Goal: Task Accomplishment & Management: Manage account settings

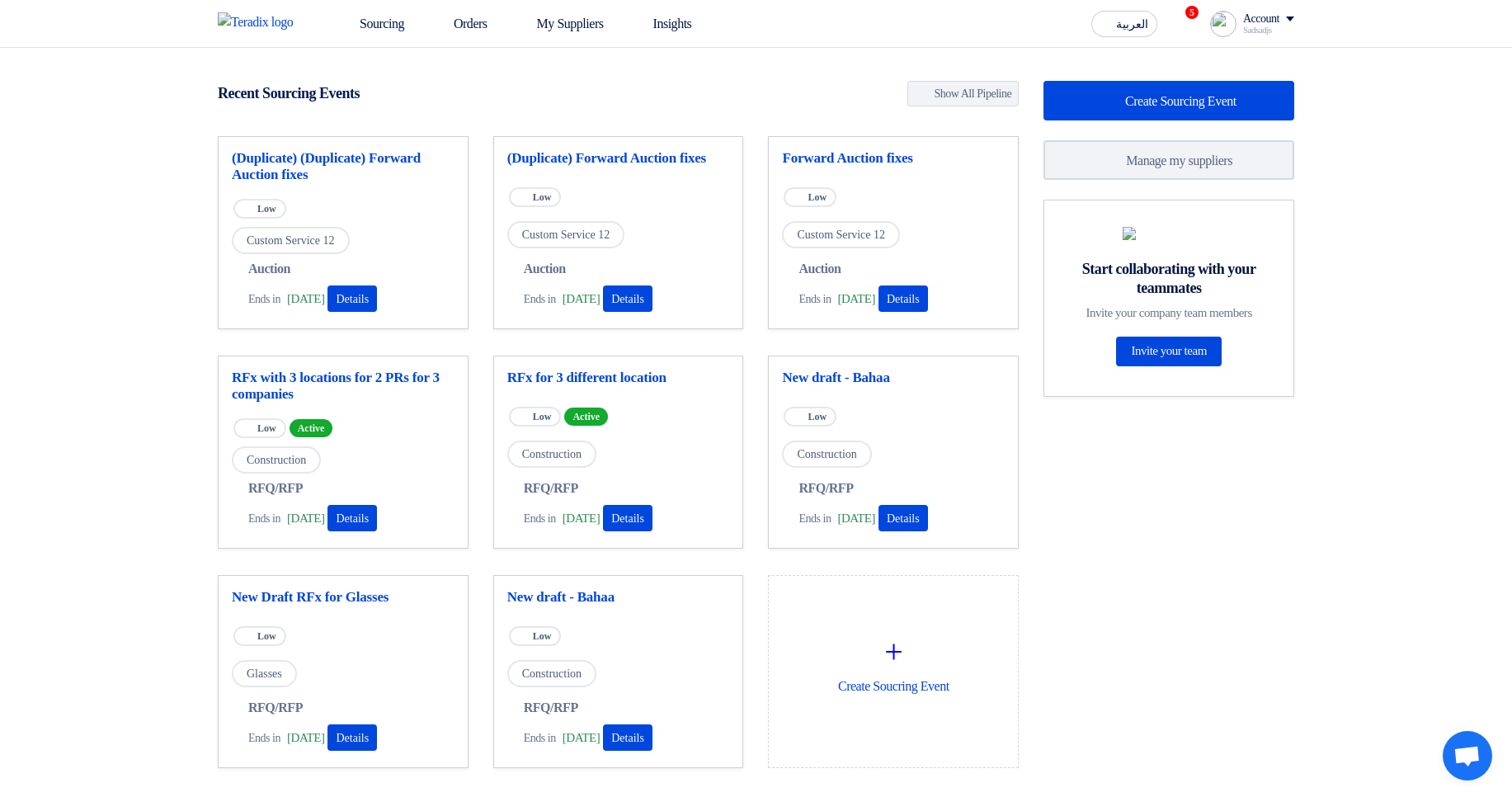
click at [1219, 31] on img at bounding box center [1222, 24] width 26 height 26
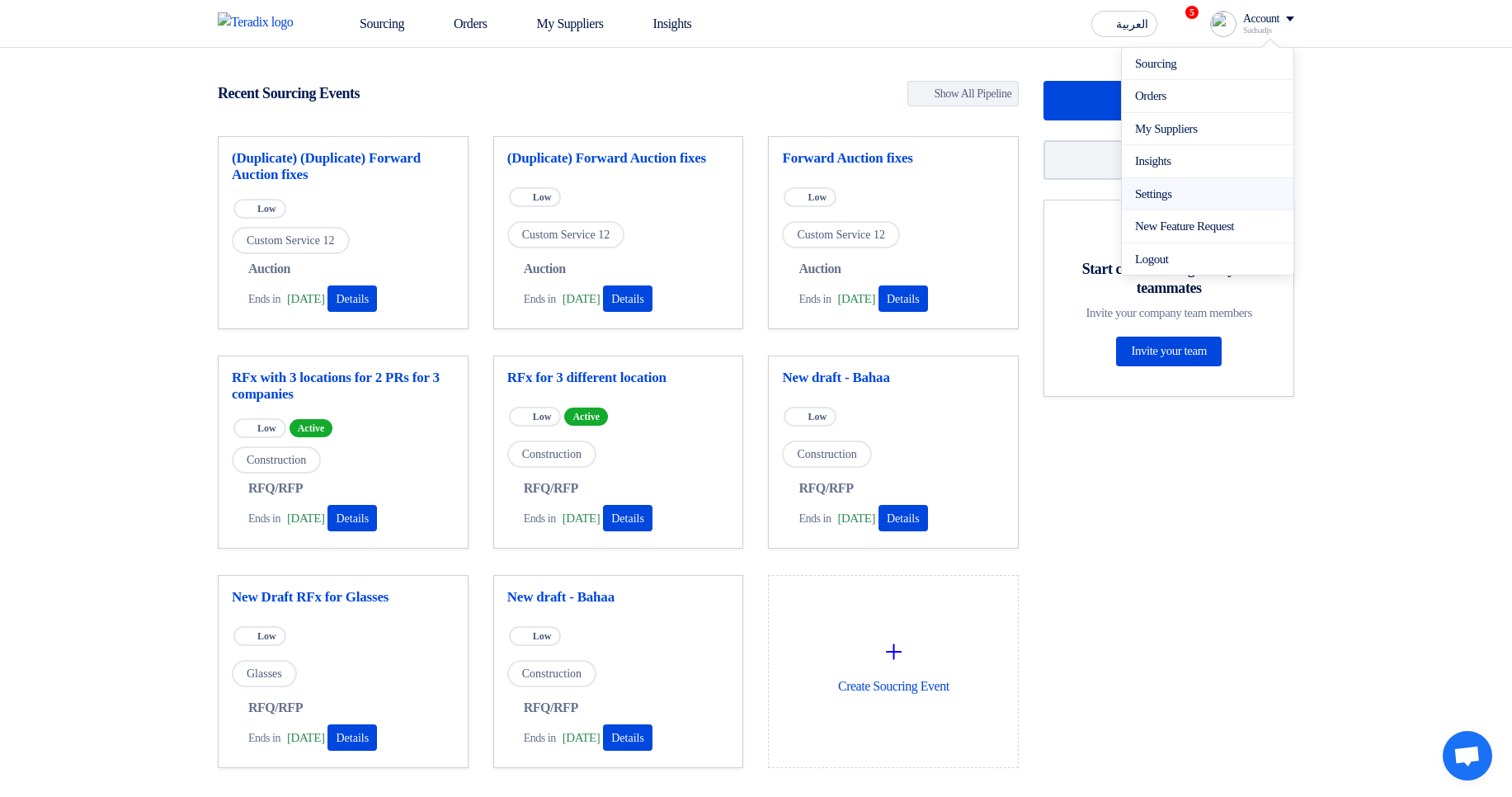
click at [1164, 191] on link "Settings" at bounding box center [1207, 194] width 145 height 19
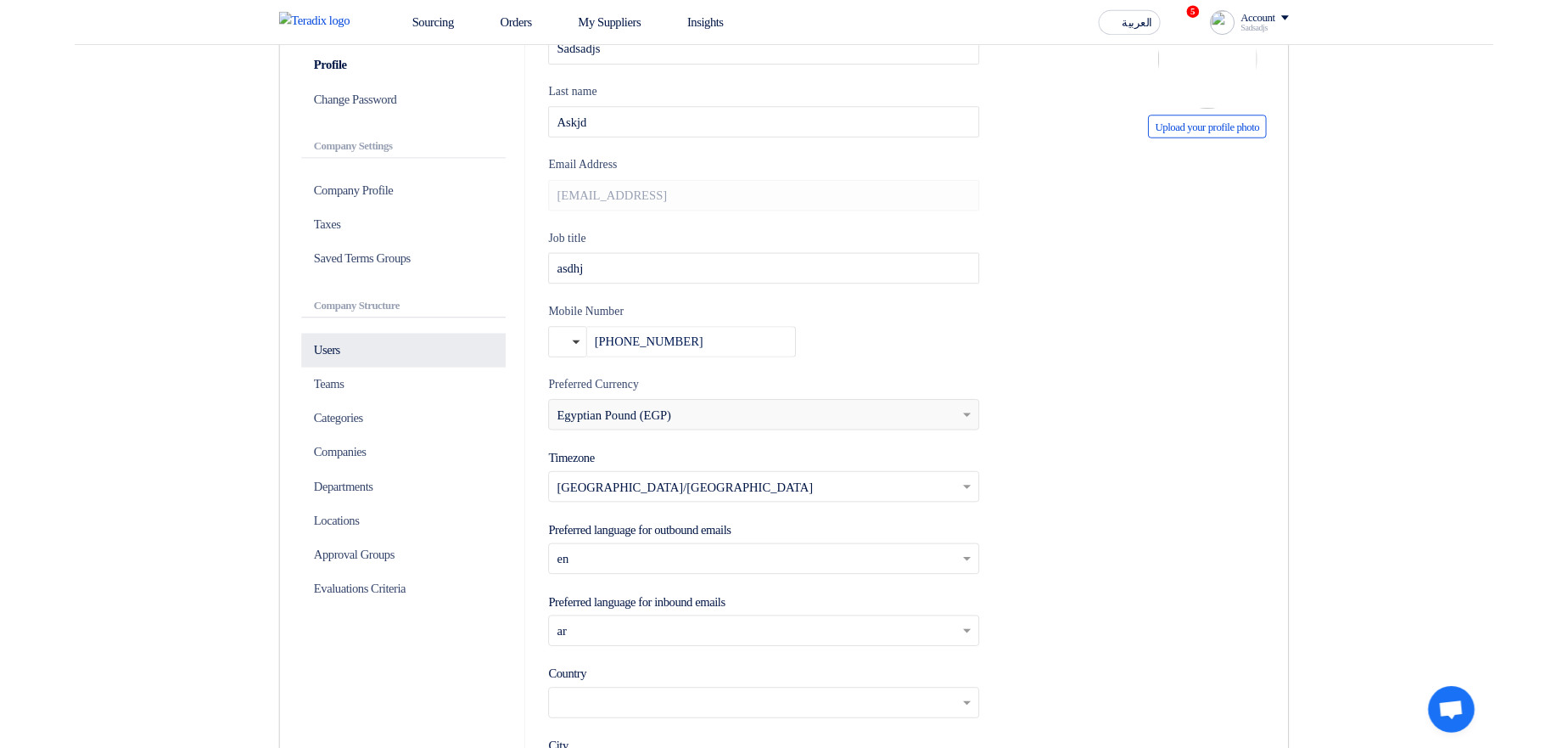
scroll to position [204, 0]
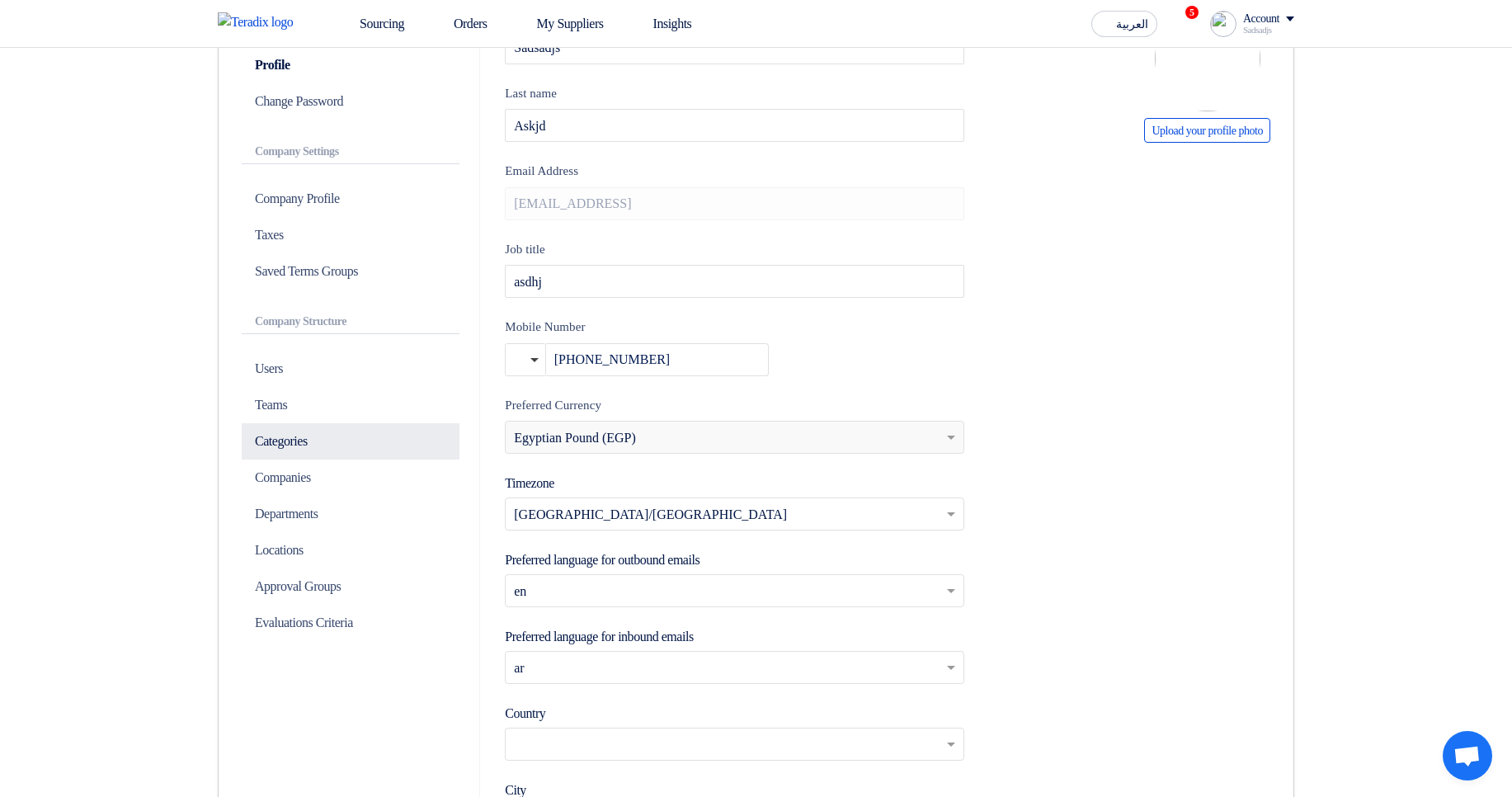
click at [335, 436] on p "Categories" at bounding box center [350, 441] width 217 height 36
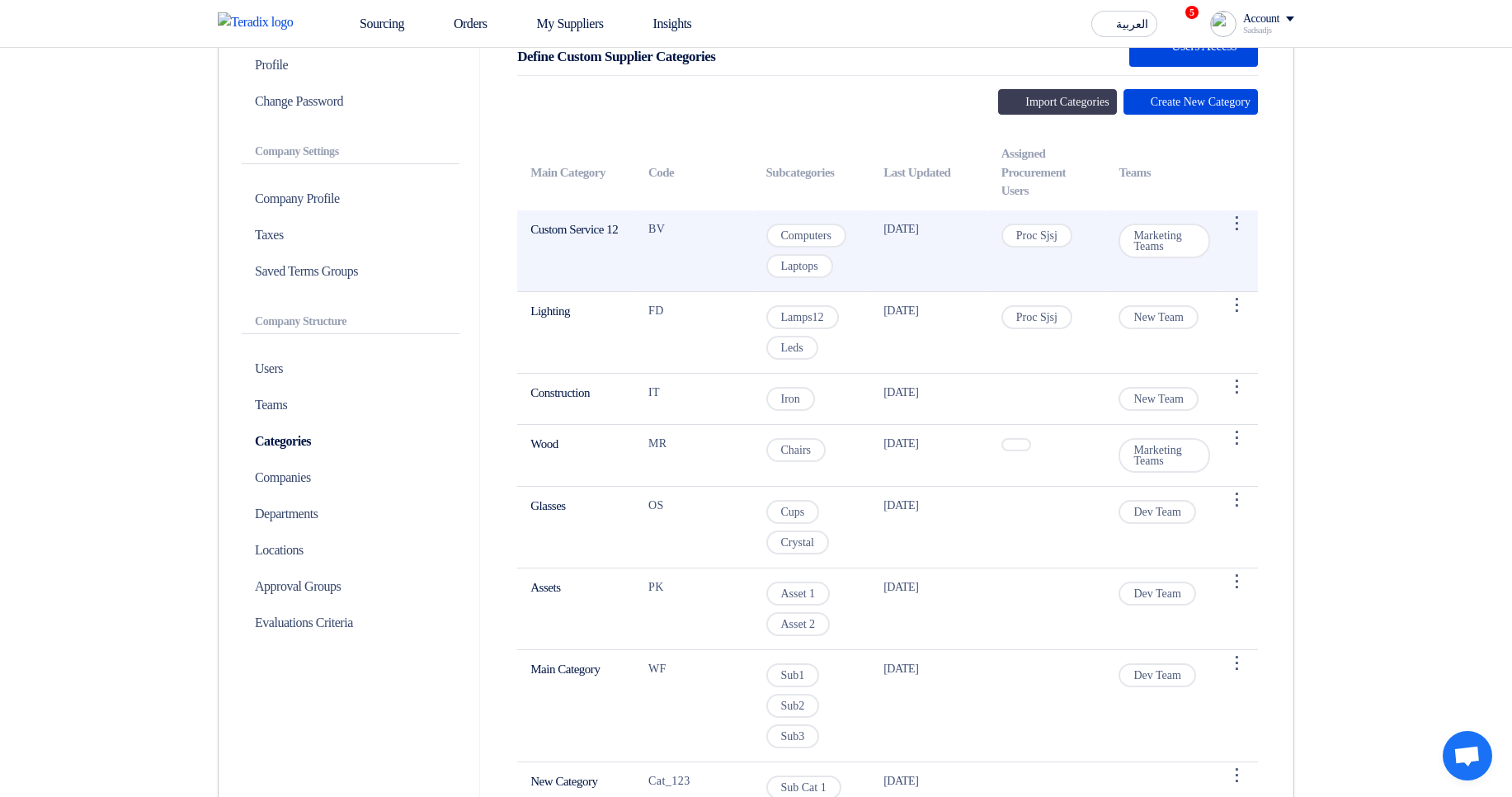
click at [1144, 242] on span "Marketing Teams" at bounding box center [1164, 240] width 92 height 34
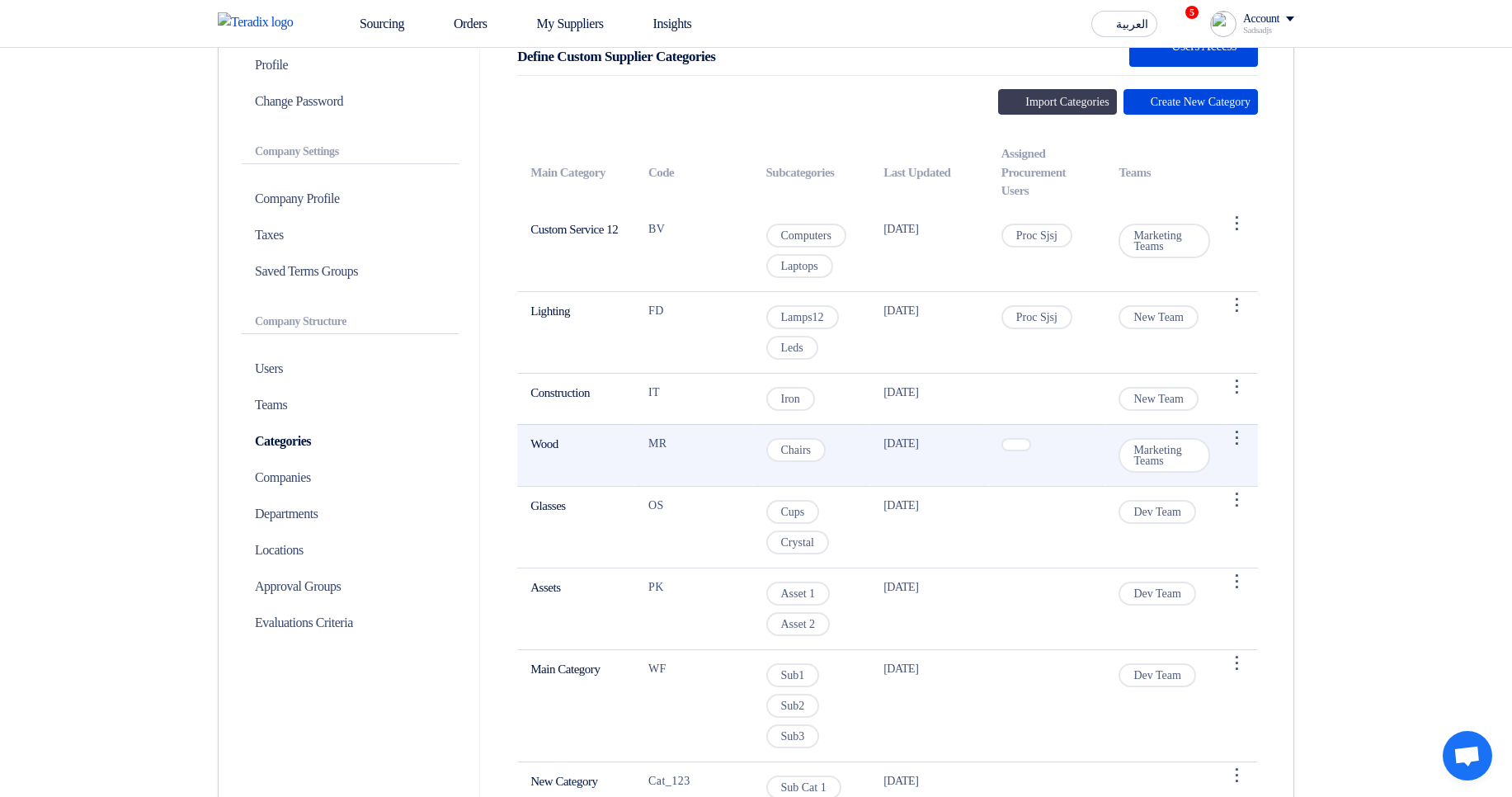
click at [1151, 452] on span "Marketing Teams" at bounding box center [1164, 455] width 92 height 34
click at [1151, 451] on span "Marketing Teams" at bounding box center [1164, 455] width 92 height 34
copy tr "Marketing Teams"
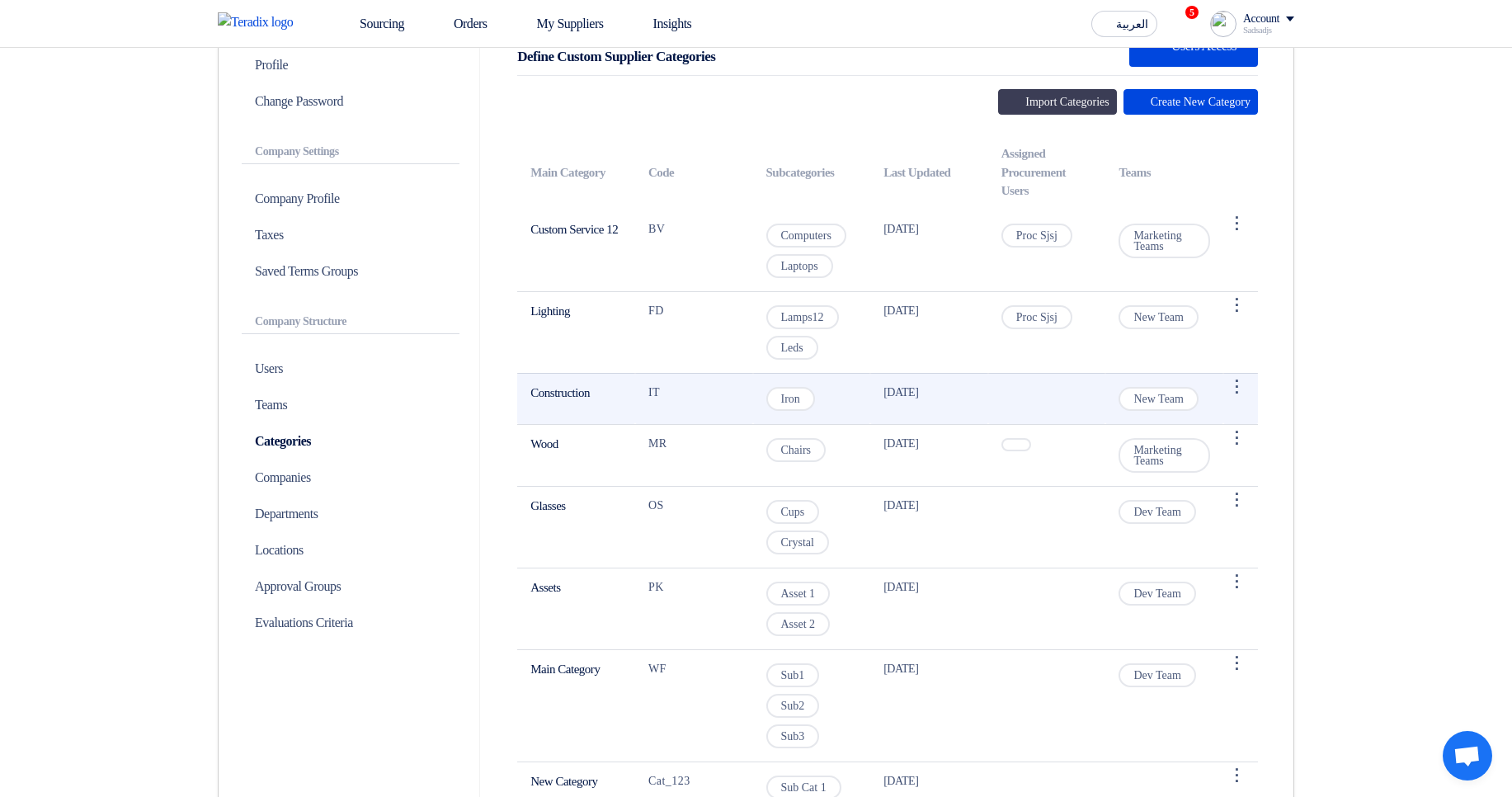
click at [1154, 385] on td "New Team" at bounding box center [1164, 398] width 118 height 51
click at [1159, 395] on span "New Team" at bounding box center [1158, 399] width 80 height 24
copy tr "New Team"
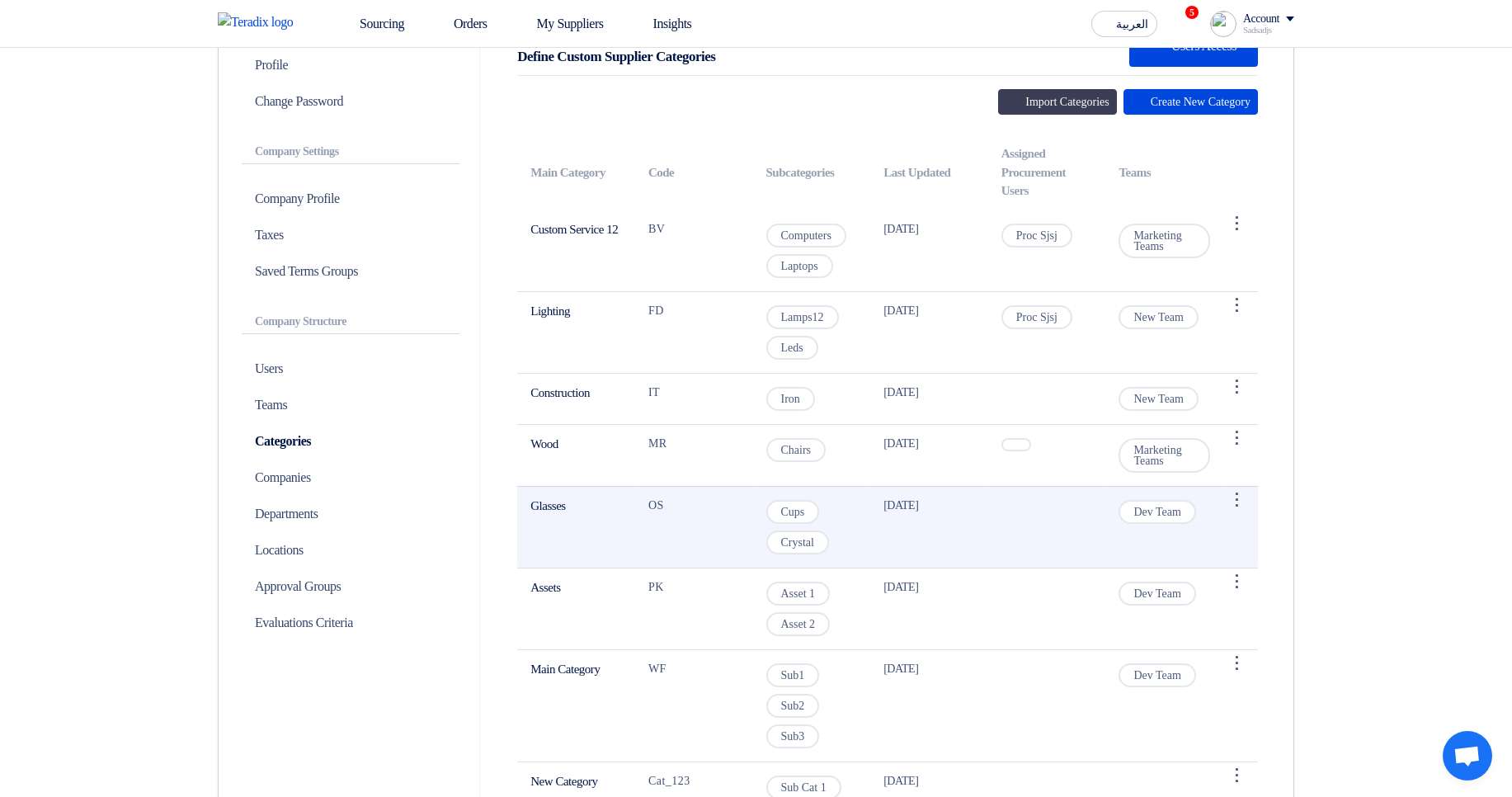
click at [1156, 518] on span "Dev Team" at bounding box center [1156, 511] width 76 height 24
click at [1156, 517] on span "Dev Team" at bounding box center [1156, 511] width 76 height 24
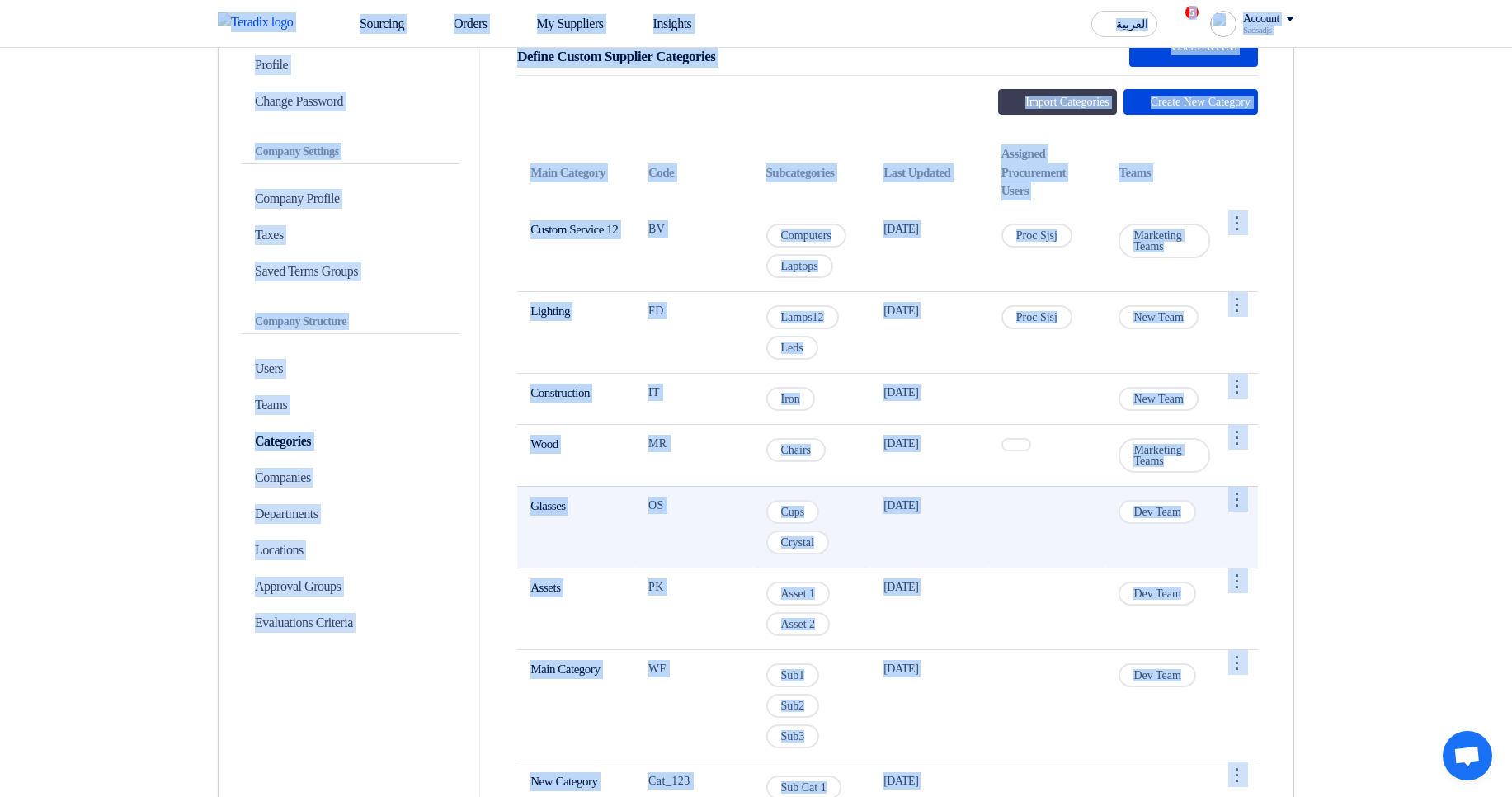
click at [1153, 516] on span "Dev Team" at bounding box center [1156, 511] width 76 height 24
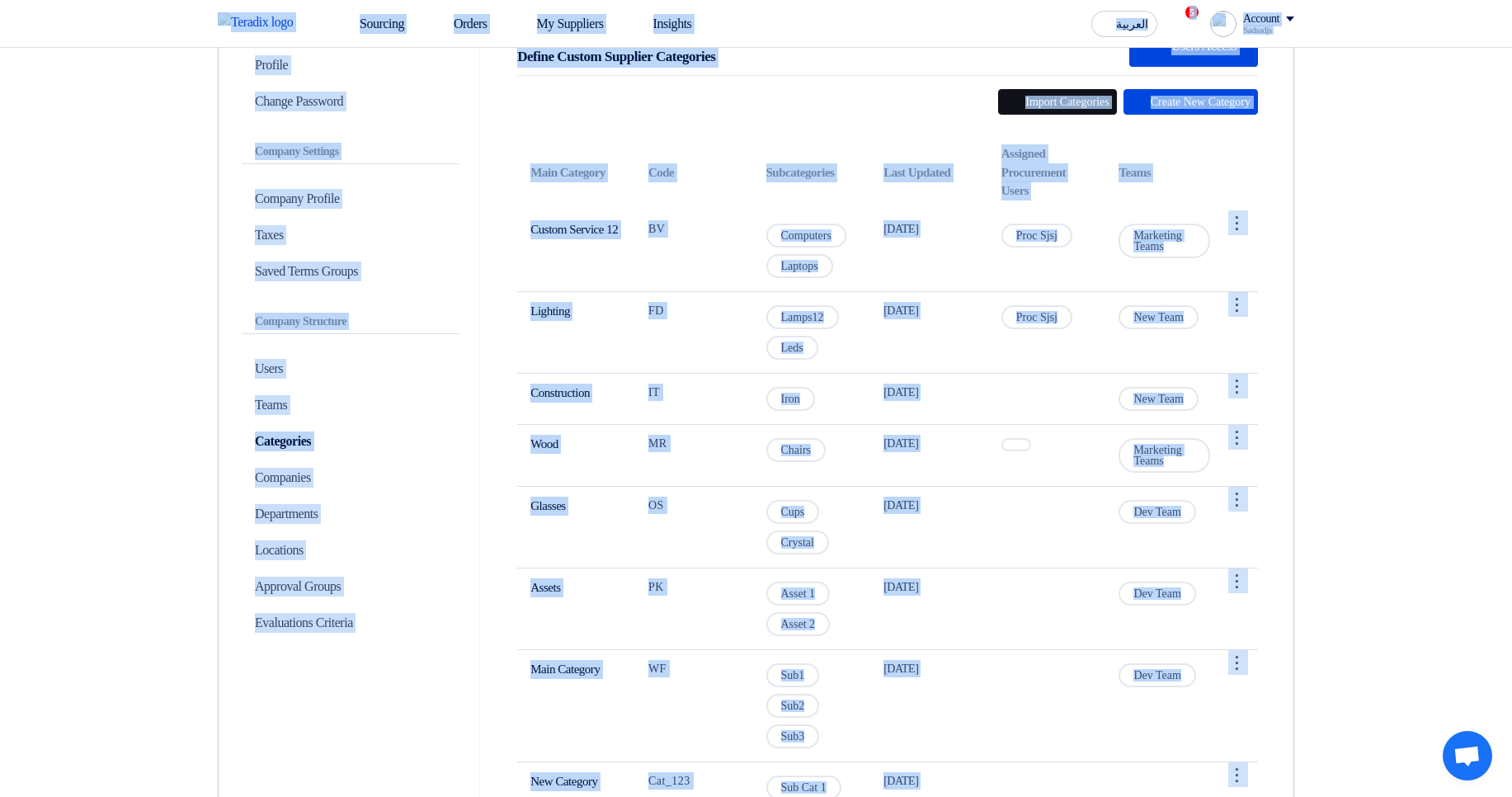
click at [998, 105] on button "Import Categories" at bounding box center [1057, 102] width 118 height 25
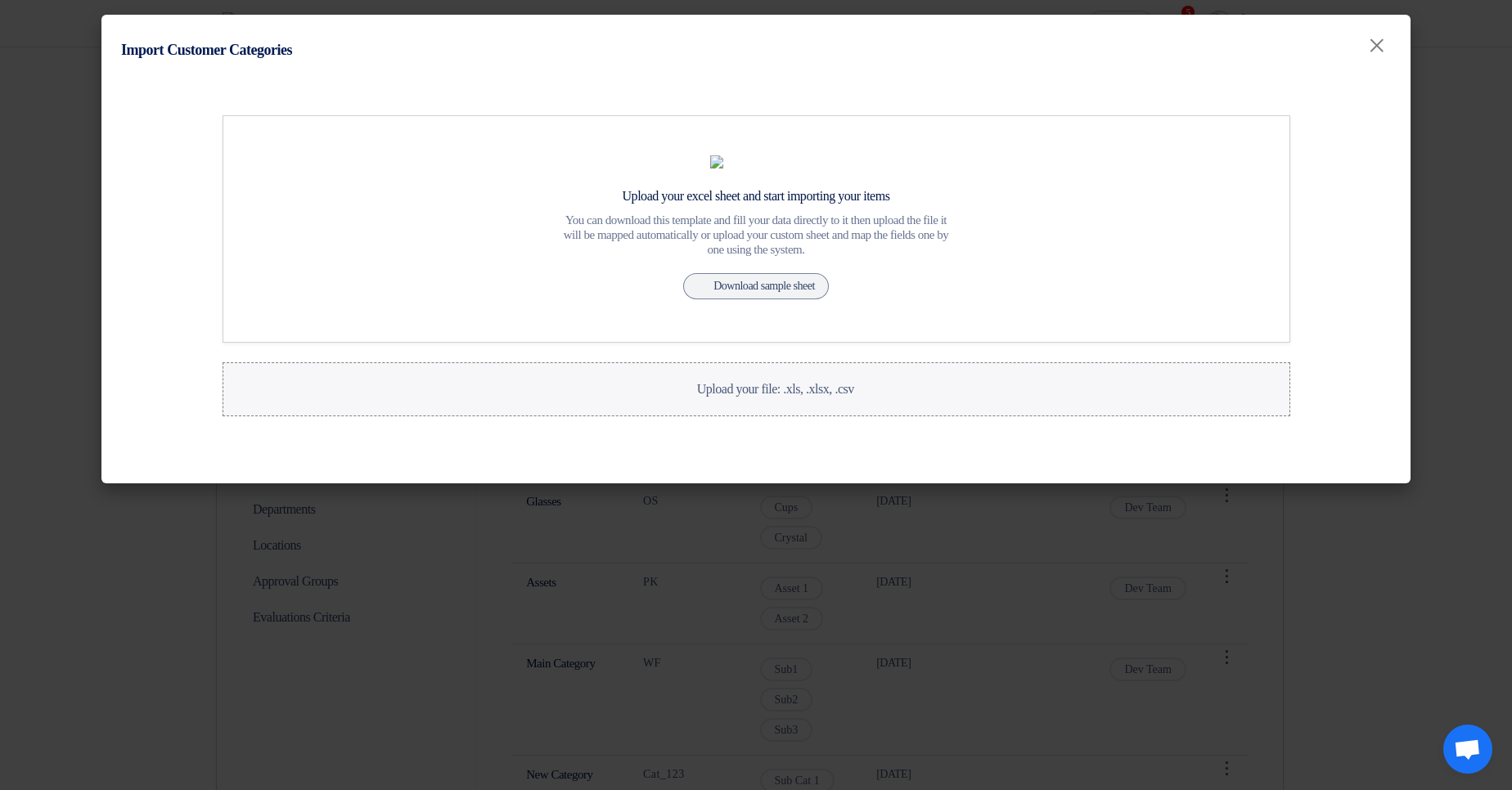
click at [783, 396] on span "Upload your file: .xls, .xlsx, .csv" at bounding box center [775, 389] width 157 height 14
click at [0, 0] on input "Upload your file: .xls, .xlsx, .csv Upload your file: .xls, .xlsx, .csv" at bounding box center [0, 0] width 0 height 0
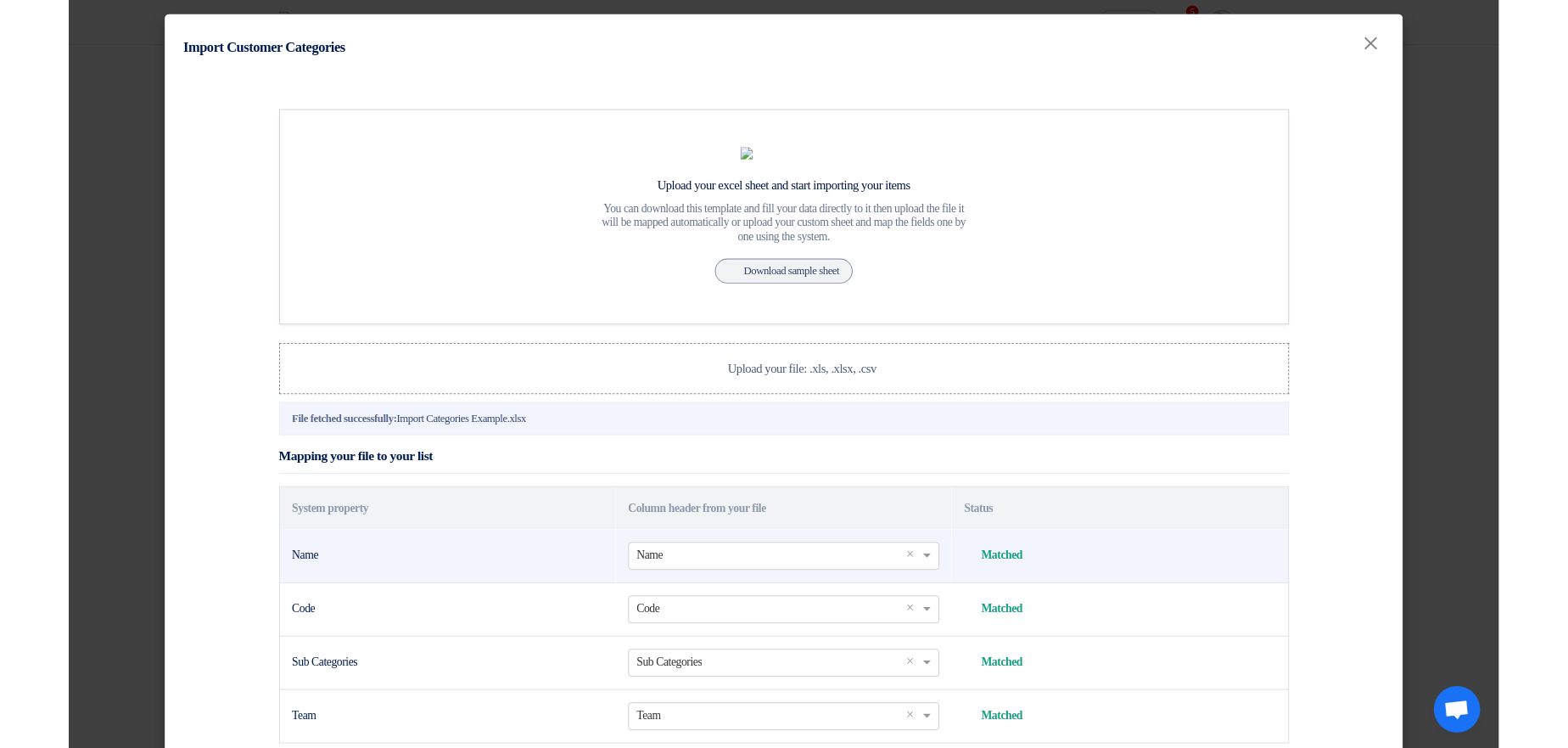
scroll to position [276, 0]
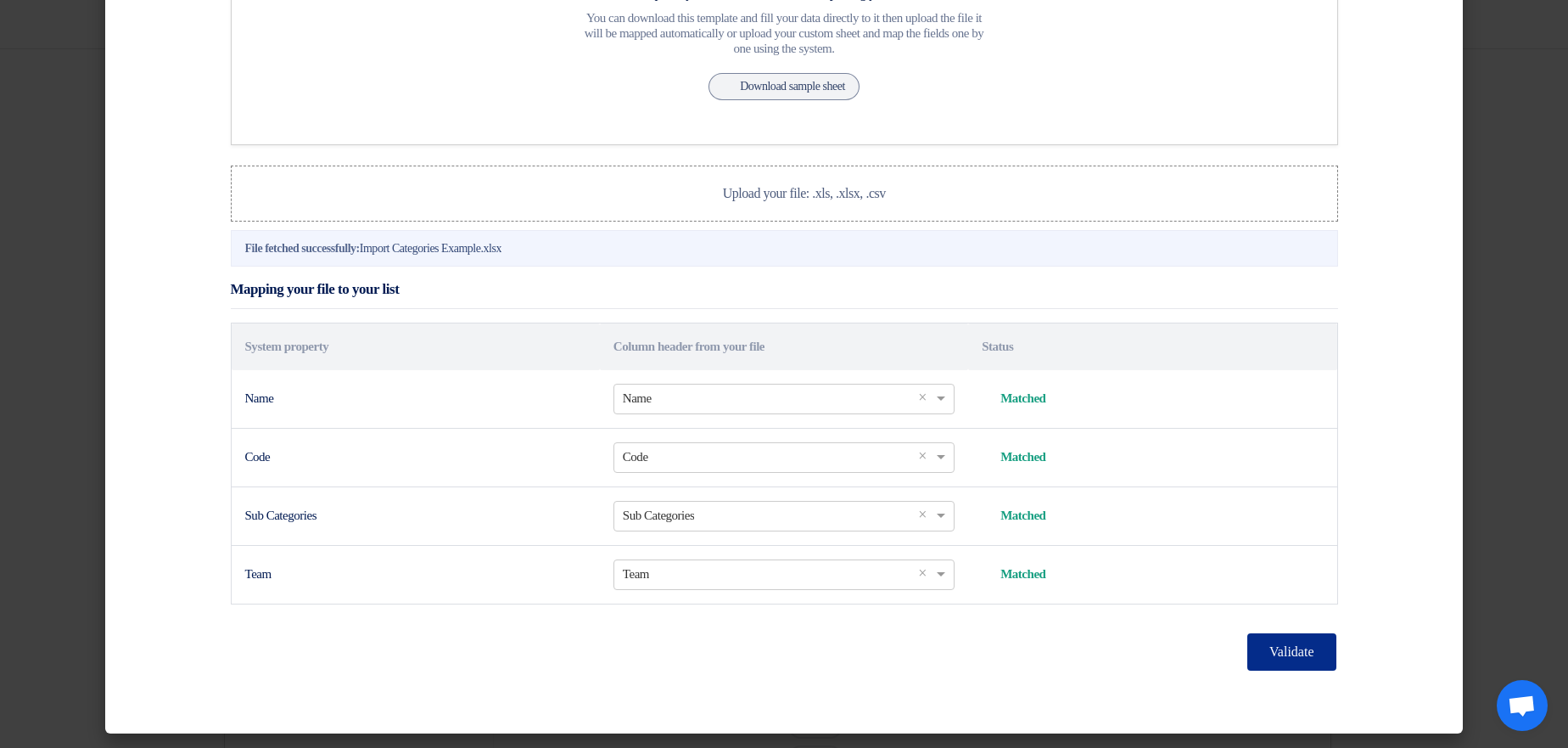
click at [1267, 656] on button "Validate" at bounding box center [1291, 651] width 88 height 37
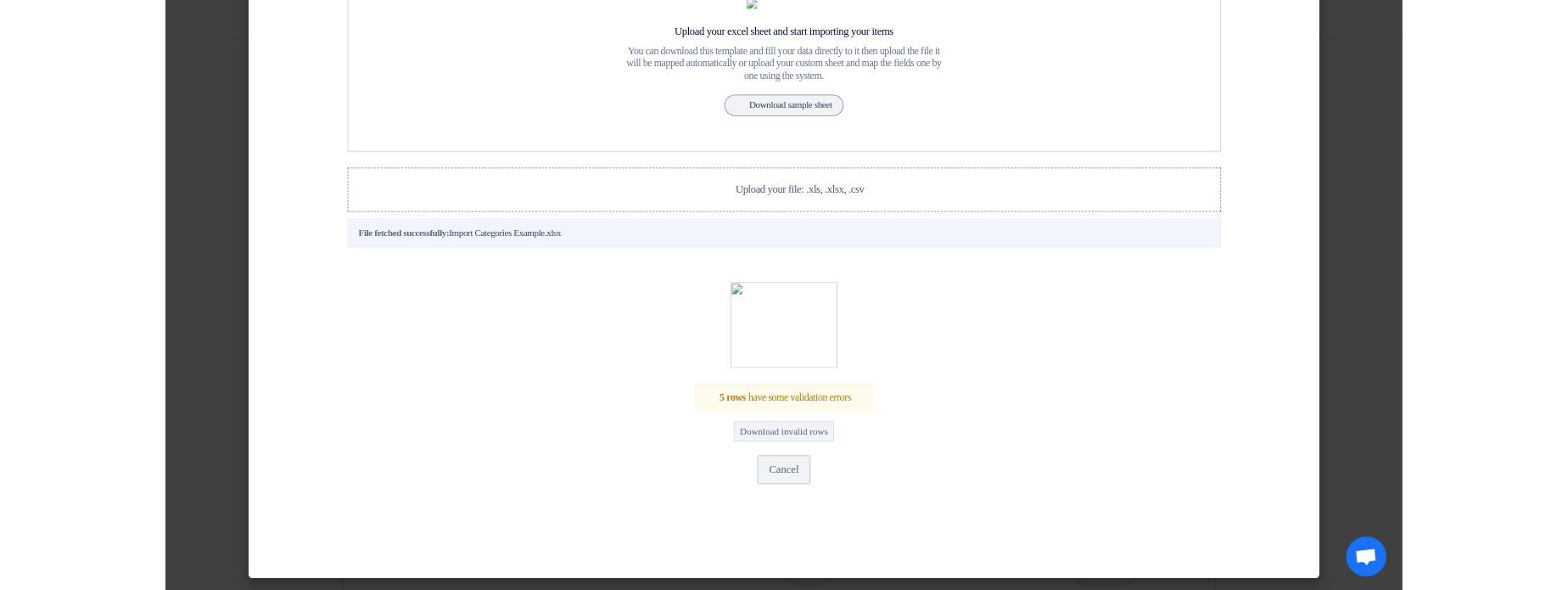
scroll to position [230, 0]
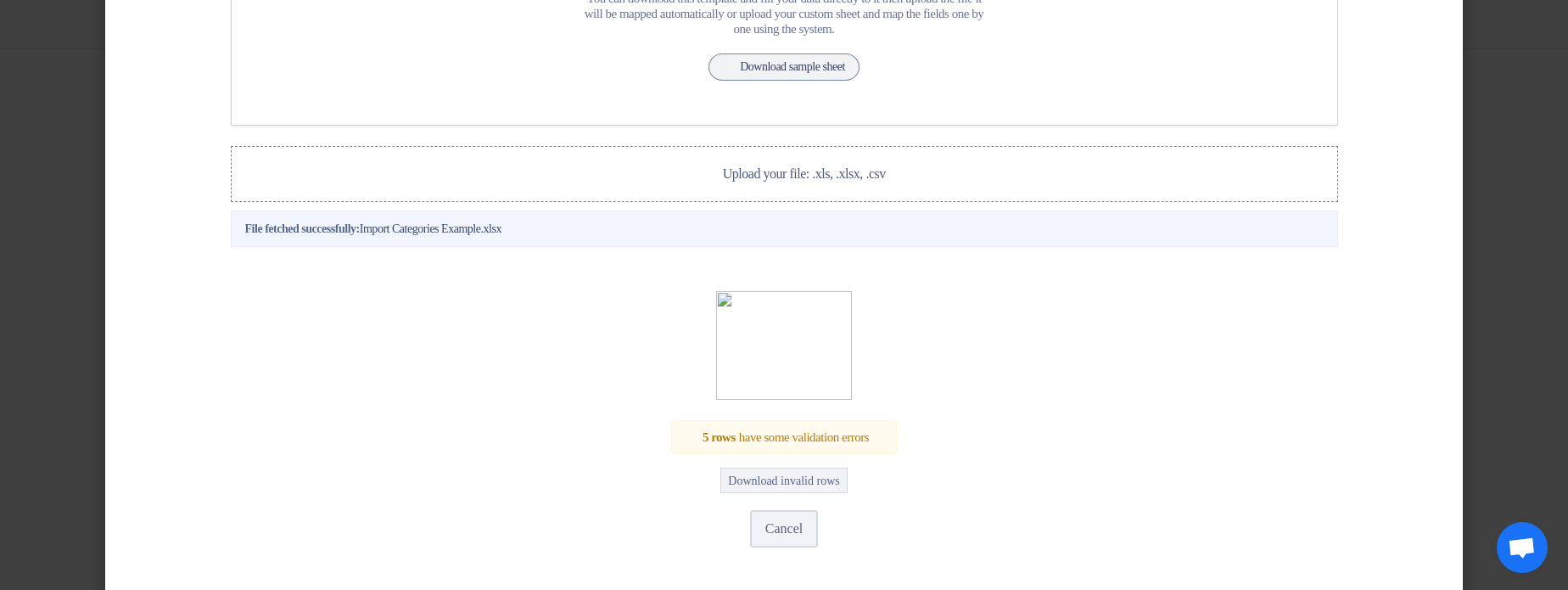
click at [757, 455] on div "5 rows have some validation errors" at bounding box center [783, 437] width 225 height 35
click at [780, 493] on button "Download invalid rows" at bounding box center [783, 479] width 126 height 25
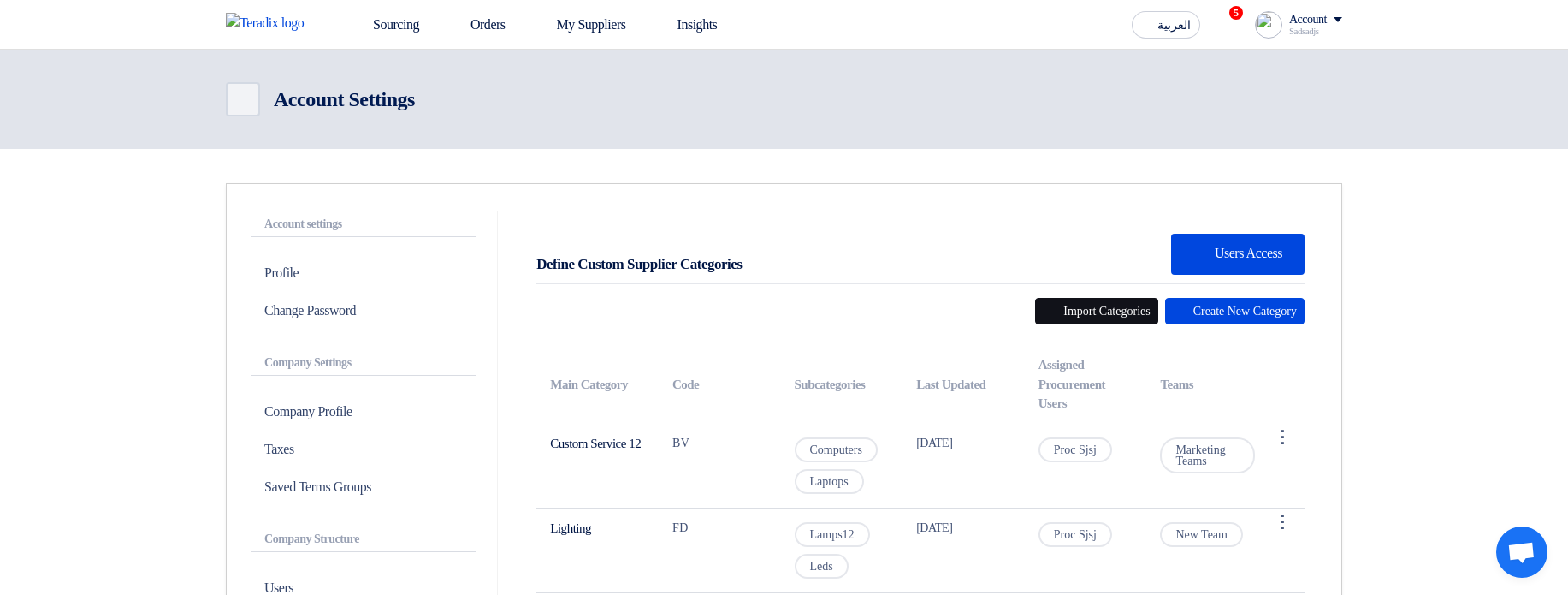
click at [1066, 303] on button "Import Categories" at bounding box center [1096, 311] width 123 height 26
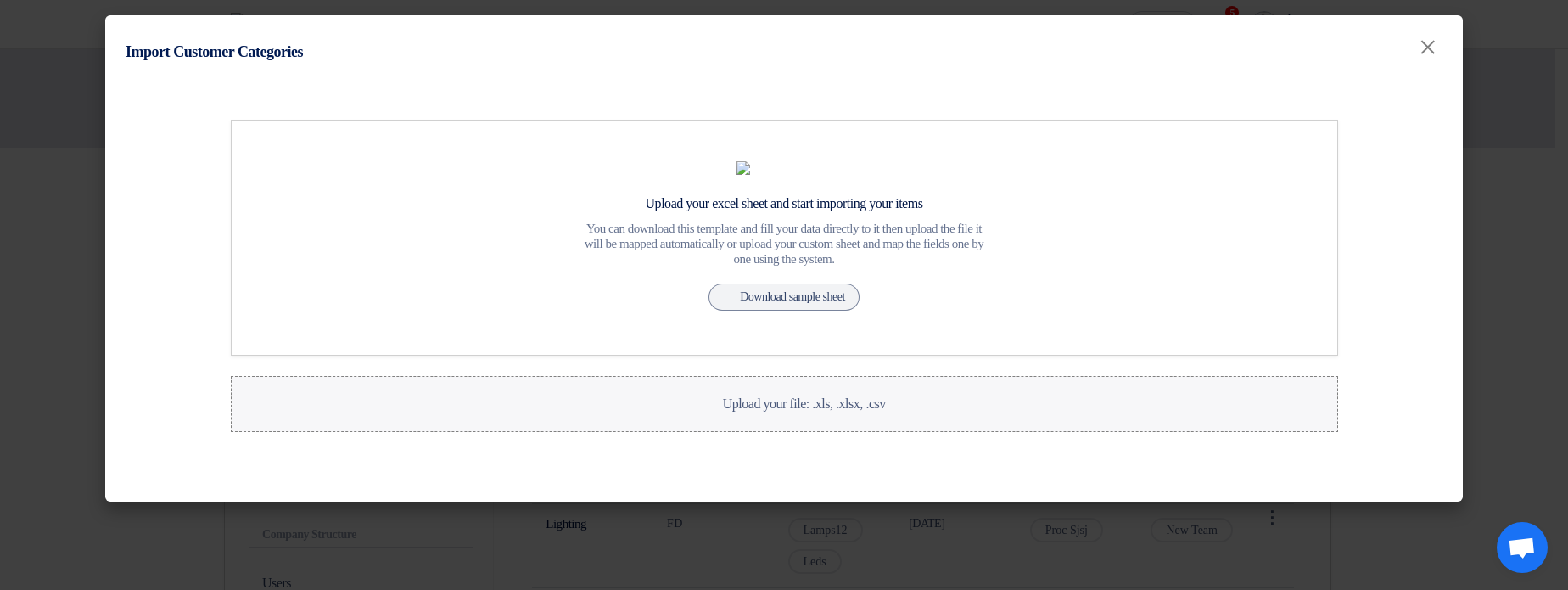
click at [764, 411] on span "Upload your file: .xls, .xlsx, .csv" at bounding box center [804, 403] width 163 height 15
click at [0, 0] on input "Upload your file: .xls, .xlsx, .csv Upload your file: .xls, .xlsx, .csv" at bounding box center [0, 0] width 0 height 0
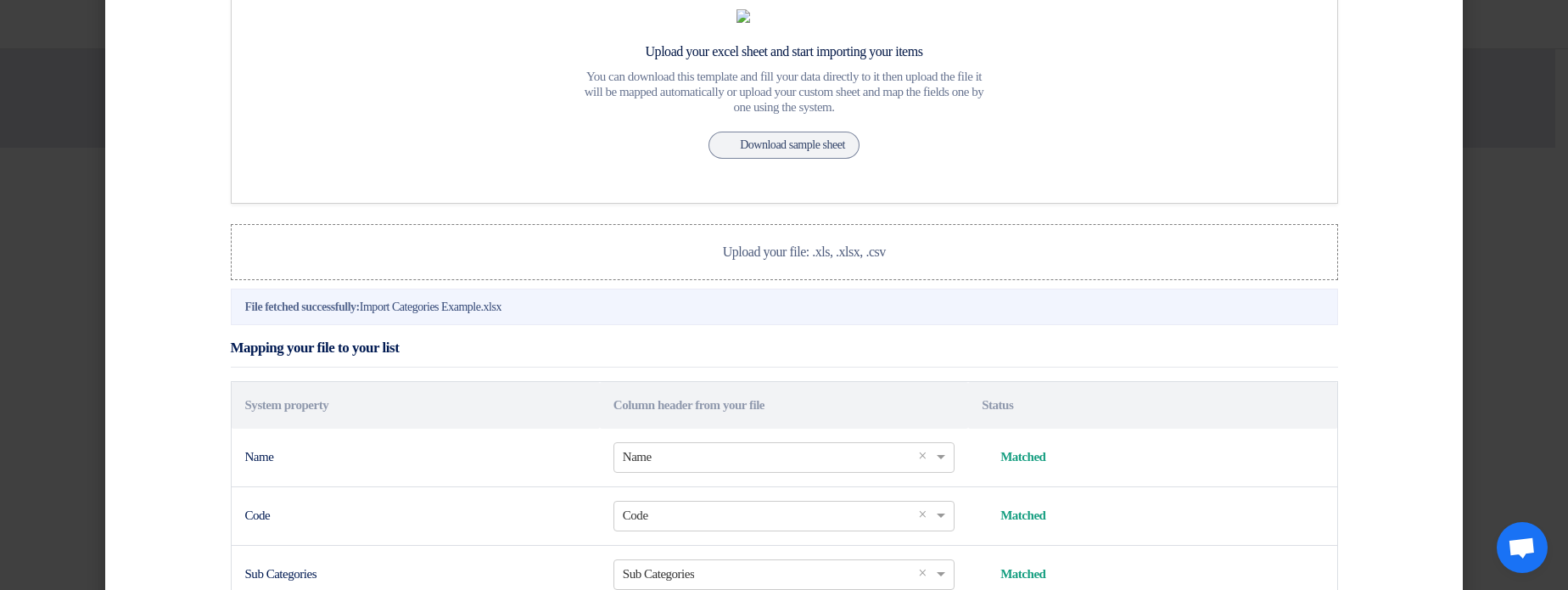
scroll to position [408, 0]
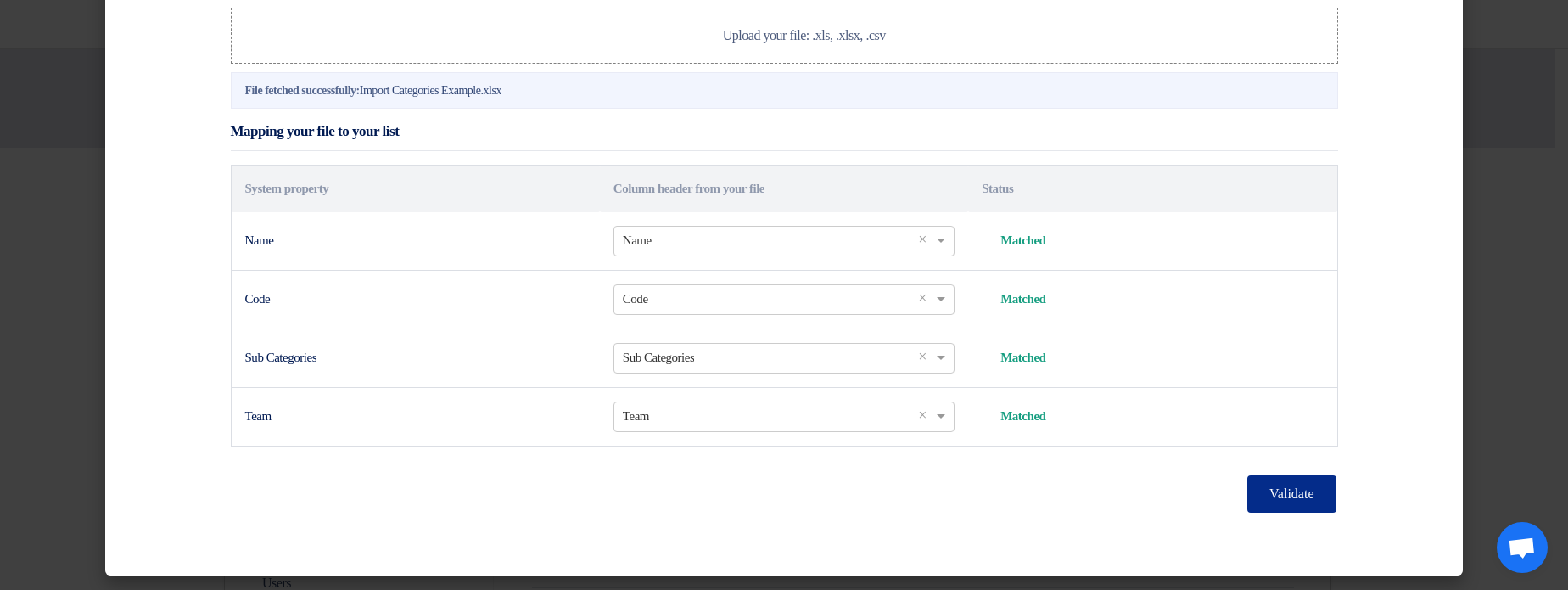
click at [1277, 510] on button "Validate" at bounding box center [1291, 493] width 88 height 37
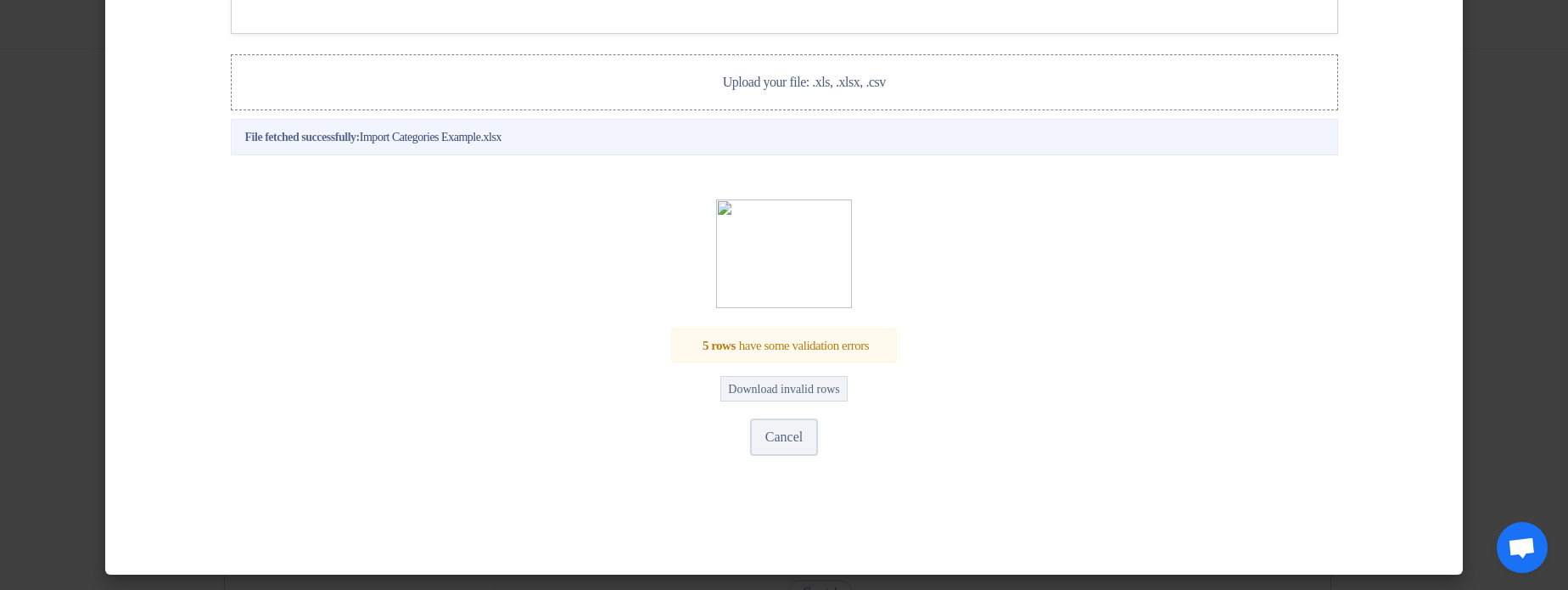
scroll to position [388, 0]
click at [776, 432] on button "Cancel" at bounding box center [784, 436] width 68 height 37
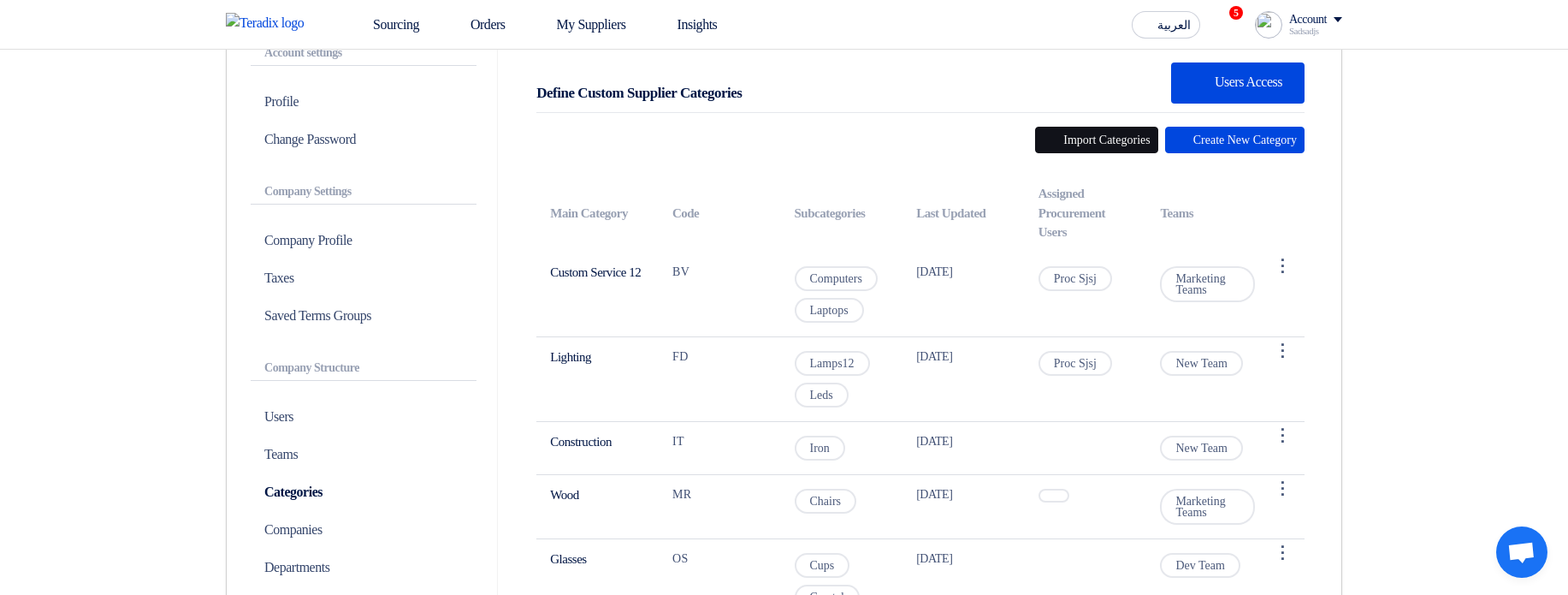
click at [1055, 139] on button "Import Categories" at bounding box center [1096, 139] width 123 height 26
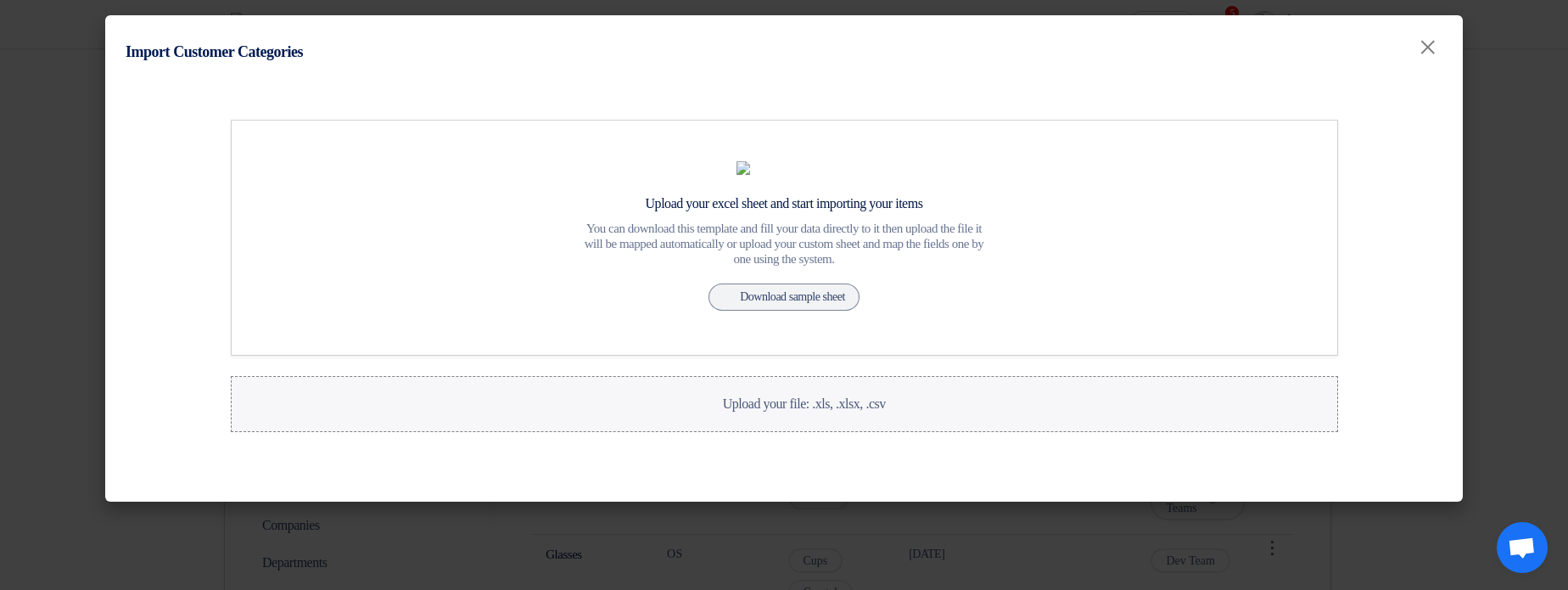
click at [751, 432] on label "Upload your file: .xls, .xlsx, .csv Upload your file: .xls, .xlsx, .csv" at bounding box center [784, 403] width 1107 height 56
click at [0, 0] on input "Upload your file: .xls, .xlsx, .csv Upload your file: .xls, .xlsx, .csv" at bounding box center [0, 0] width 0 height 0
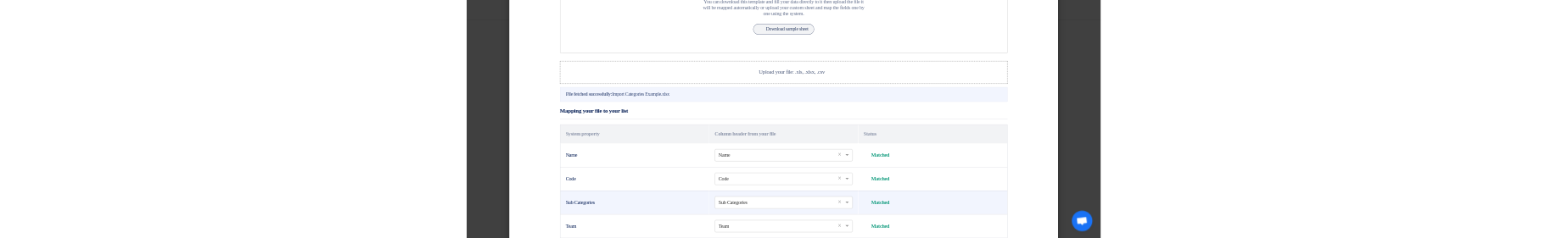
scroll to position [434, 0]
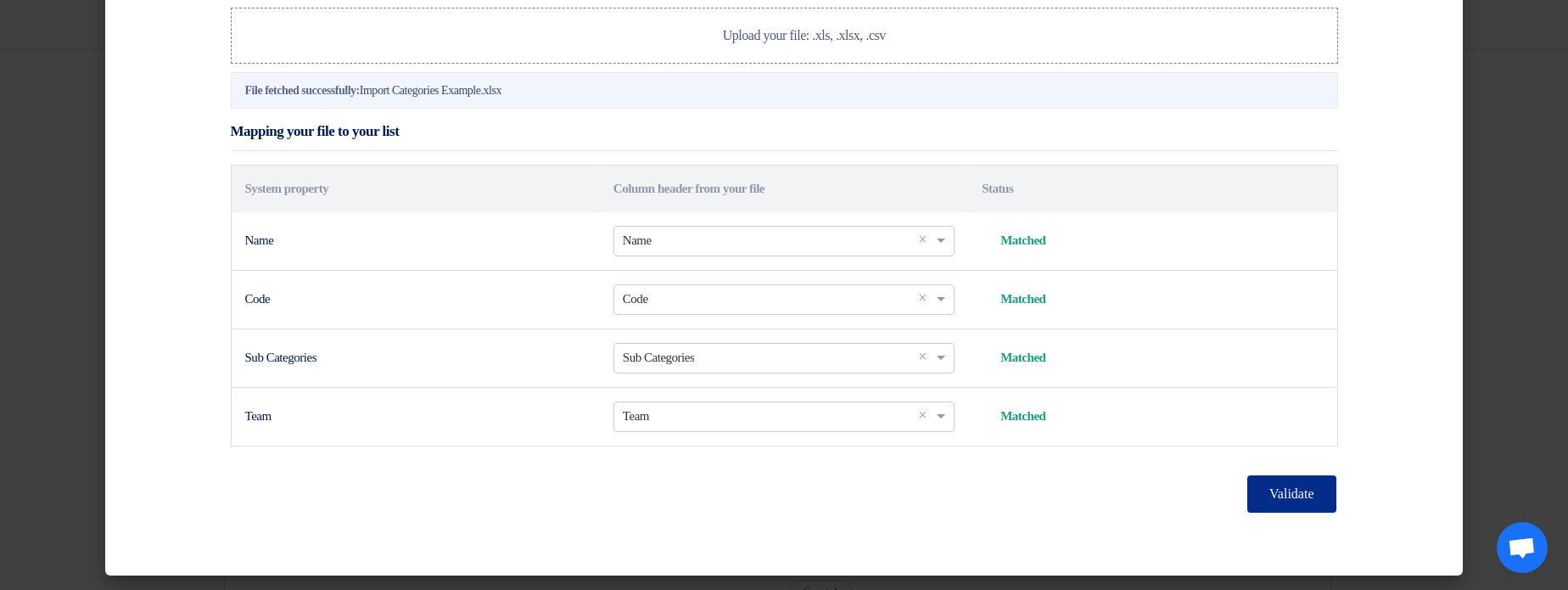
click at [1247, 500] on button "Validate" at bounding box center [1291, 493] width 88 height 37
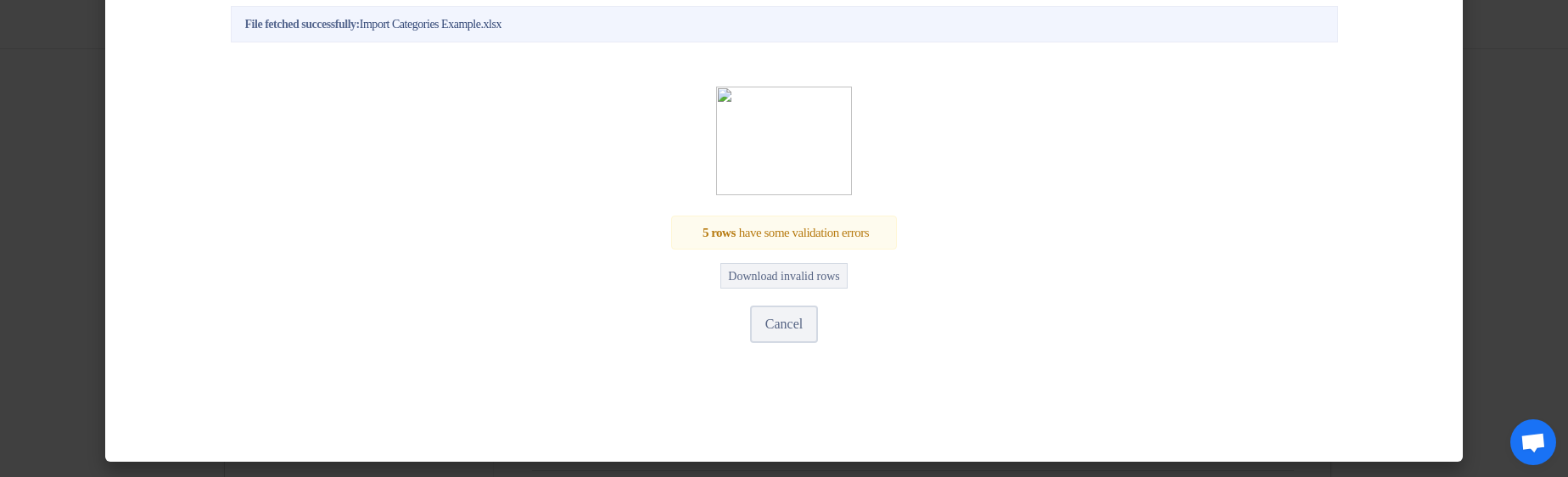
click at [0, 0] on input "Upload your file: .xls, .xlsx, .csv Upload your file: .xls, .xlsx, .csv" at bounding box center [0, 0] width 0 height 0
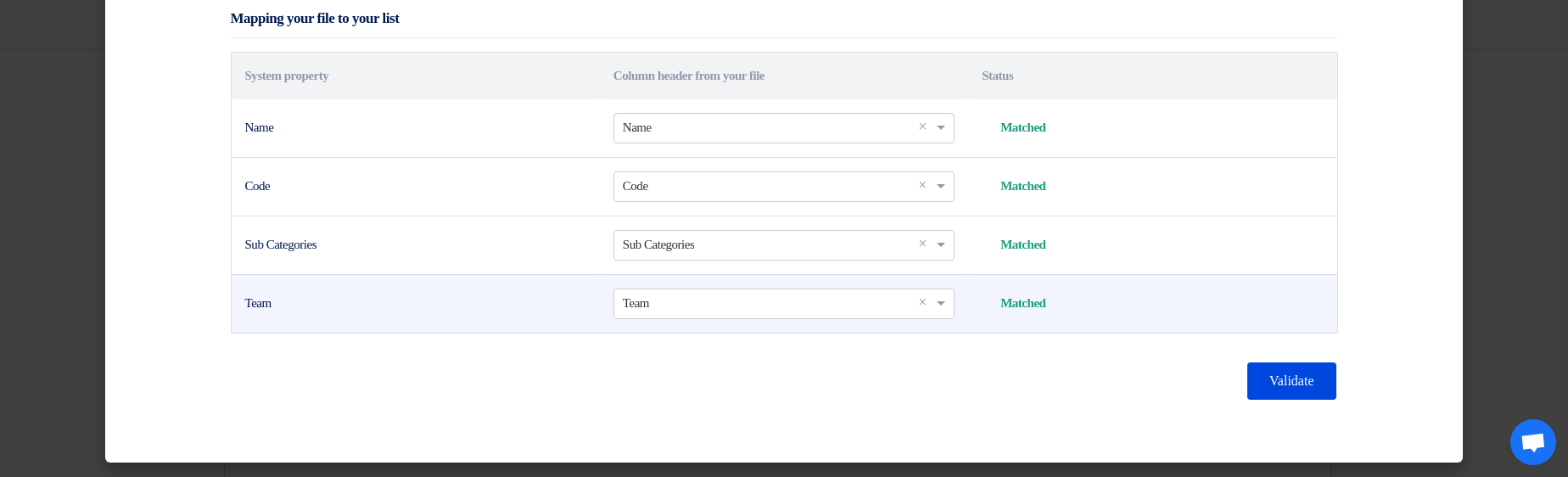
scroll to position [548, 0]
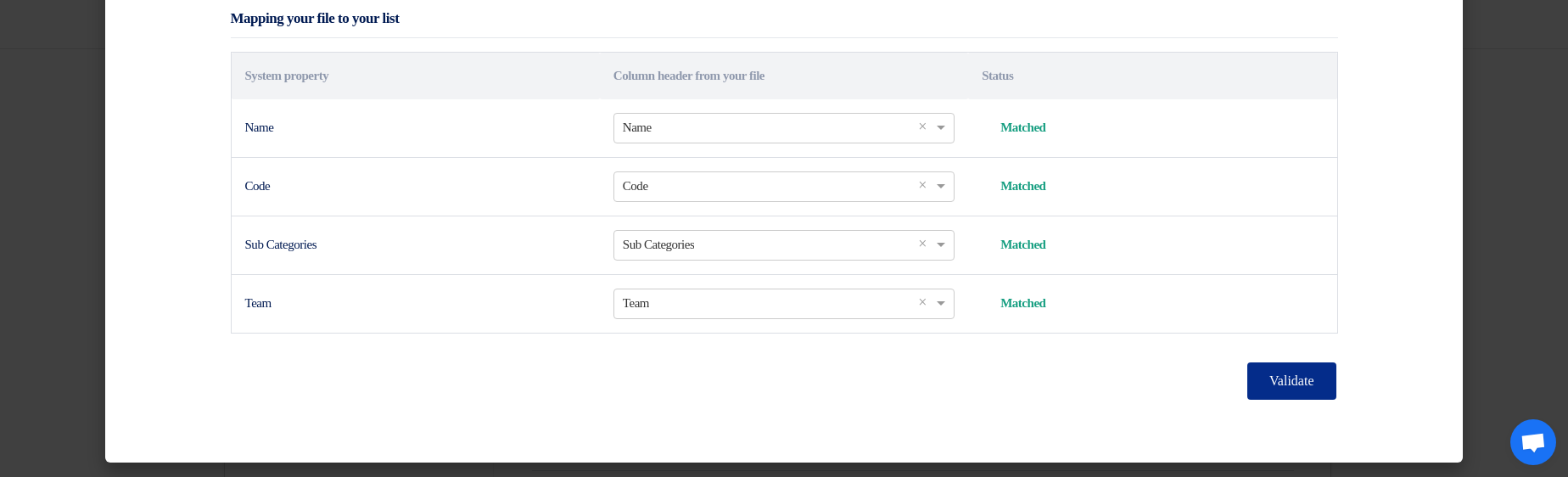
click at [1267, 387] on button "Validate" at bounding box center [1291, 381] width 88 height 37
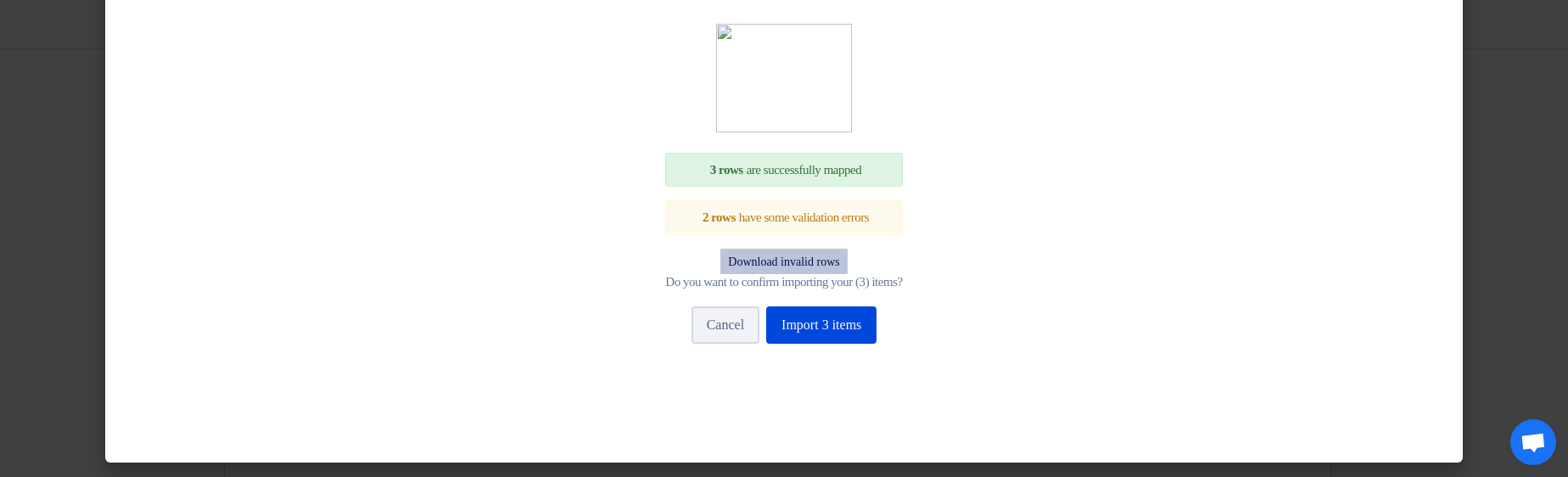
click at [793, 274] on button "Download invalid rows" at bounding box center [783, 261] width 126 height 25
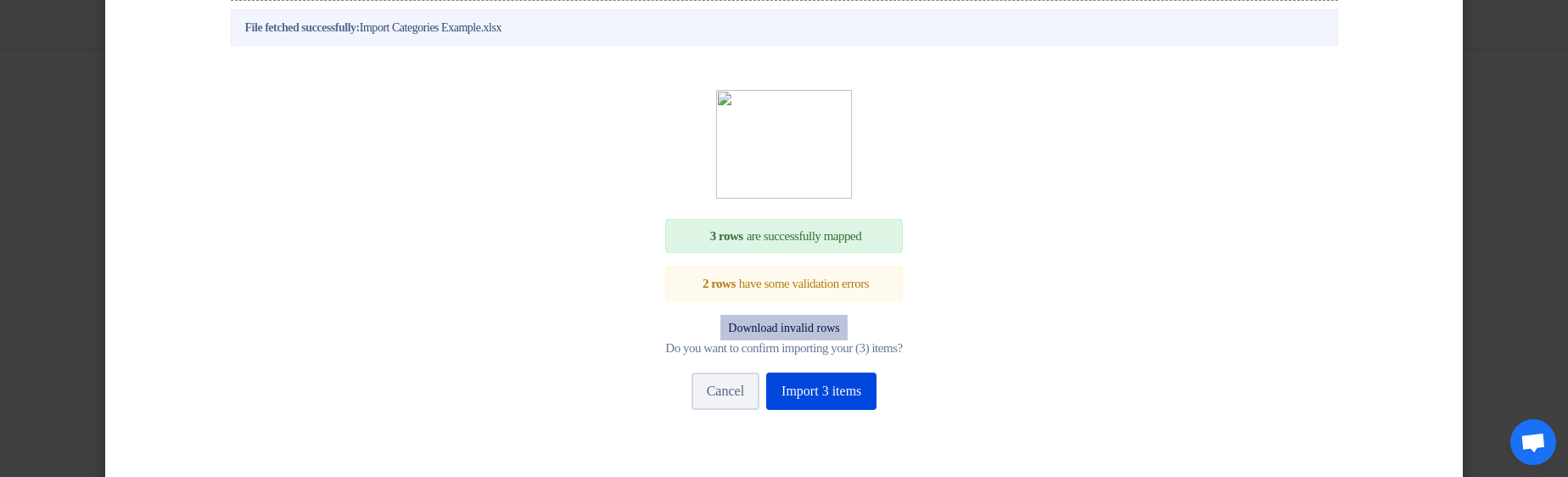
scroll to position [242, 0]
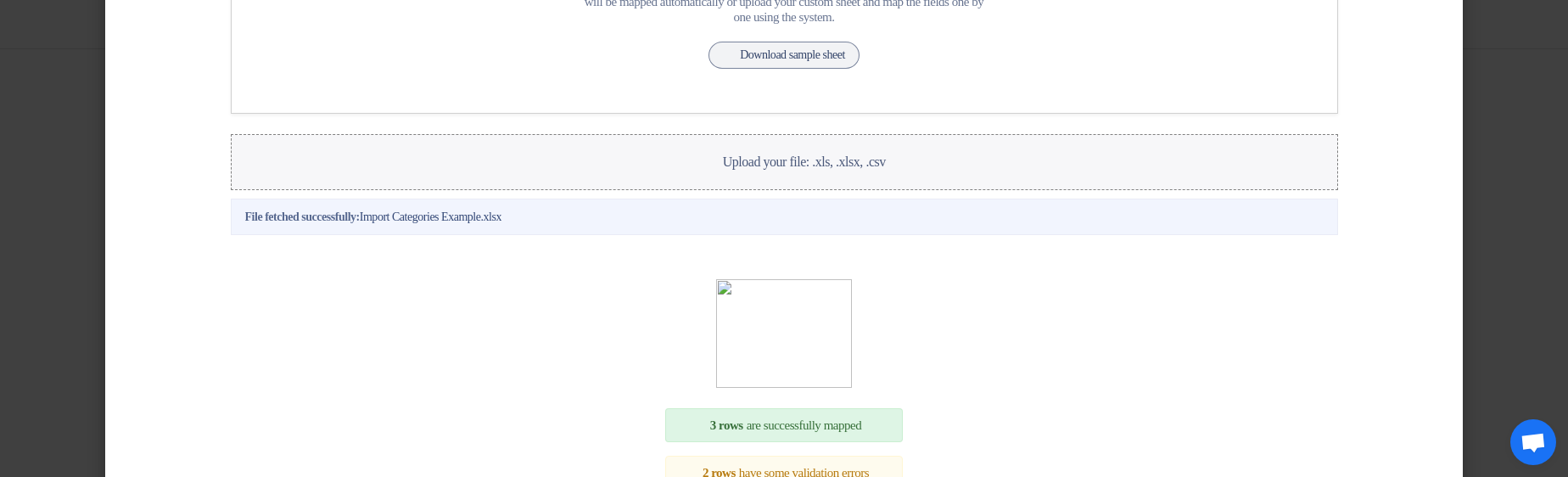
click at [792, 190] on label "Upload your file: .xls, .xlsx, .csv Upload your file: .xls, .xlsx, .csv" at bounding box center [784, 162] width 1107 height 56
click at [0, 0] on input "Upload your file: .xls, .xlsx, .csv Upload your file: .xls, .xlsx, .csv" at bounding box center [0, 0] width 0 height 0
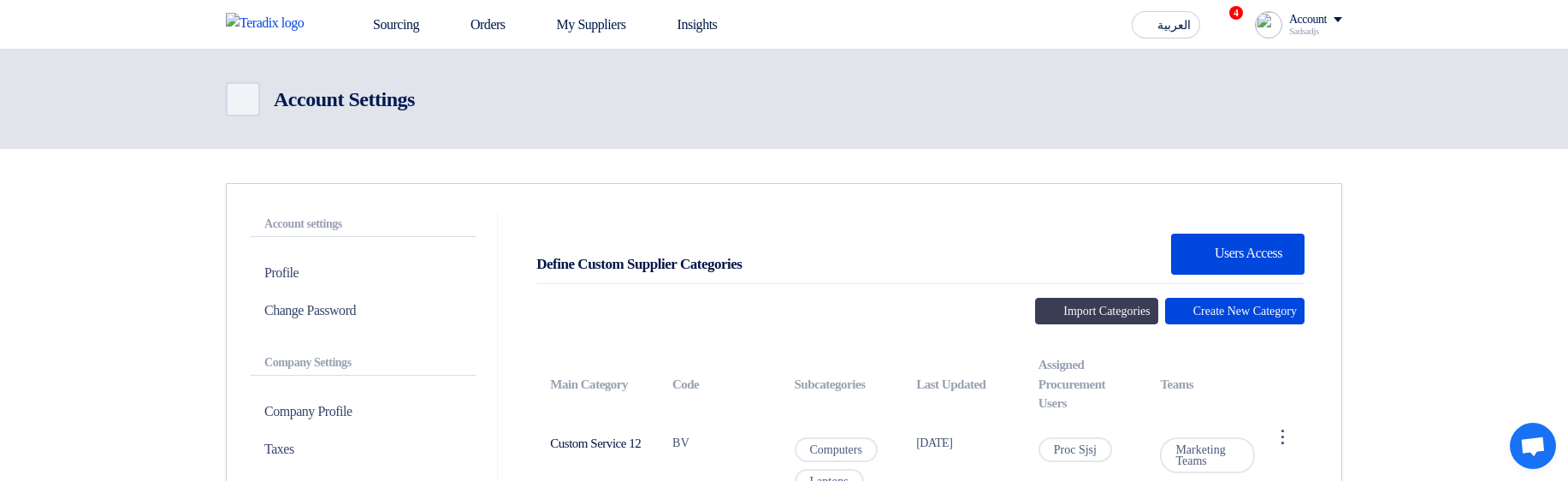
scroll to position [411, 0]
click at [1045, 309] on button "Import Categories" at bounding box center [1096, 311] width 123 height 26
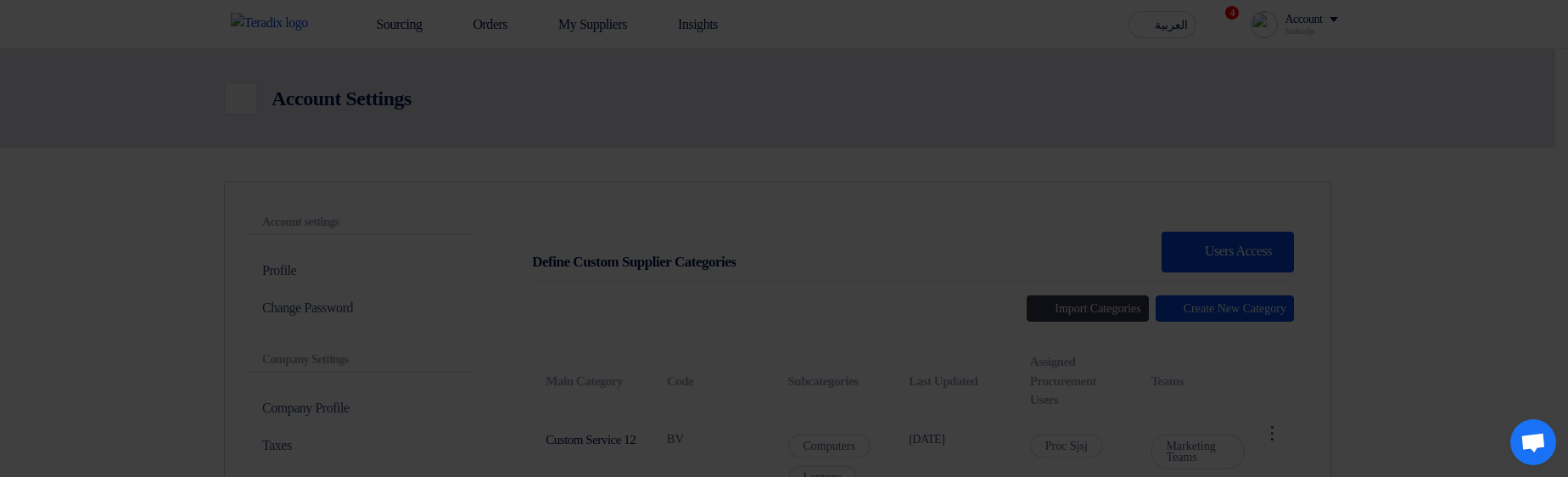
scroll to position [398, 0]
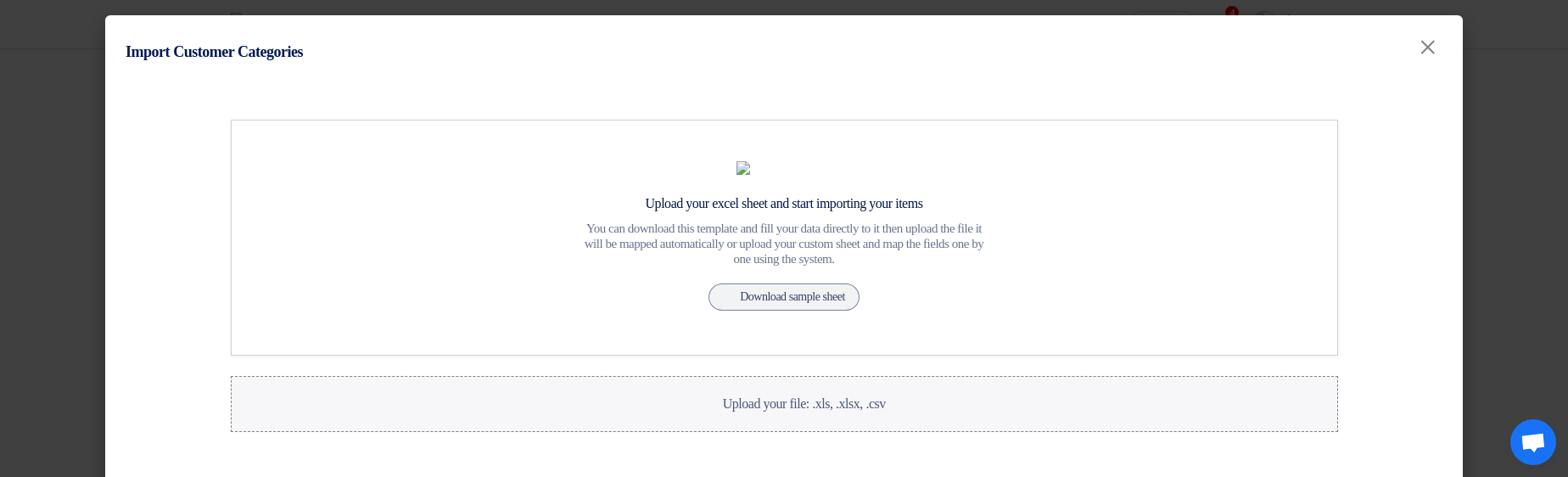
click at [818, 411] on span "Upload your file: .xls, .xlsx, .csv" at bounding box center [804, 404] width 163 height 15
click at [0, 0] on input "Upload your file: .xls, .xlsx, .csv Upload your file: .xls, .xlsx, .csv" at bounding box center [0, 0] width 0 height 0
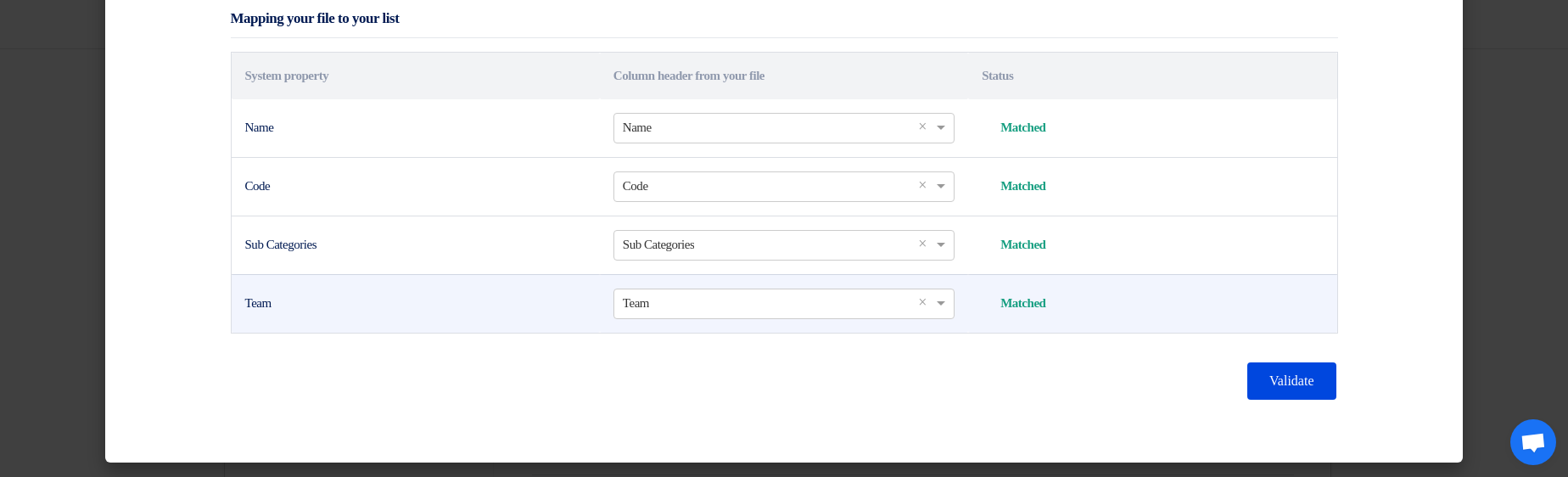
scroll to position [548, 0]
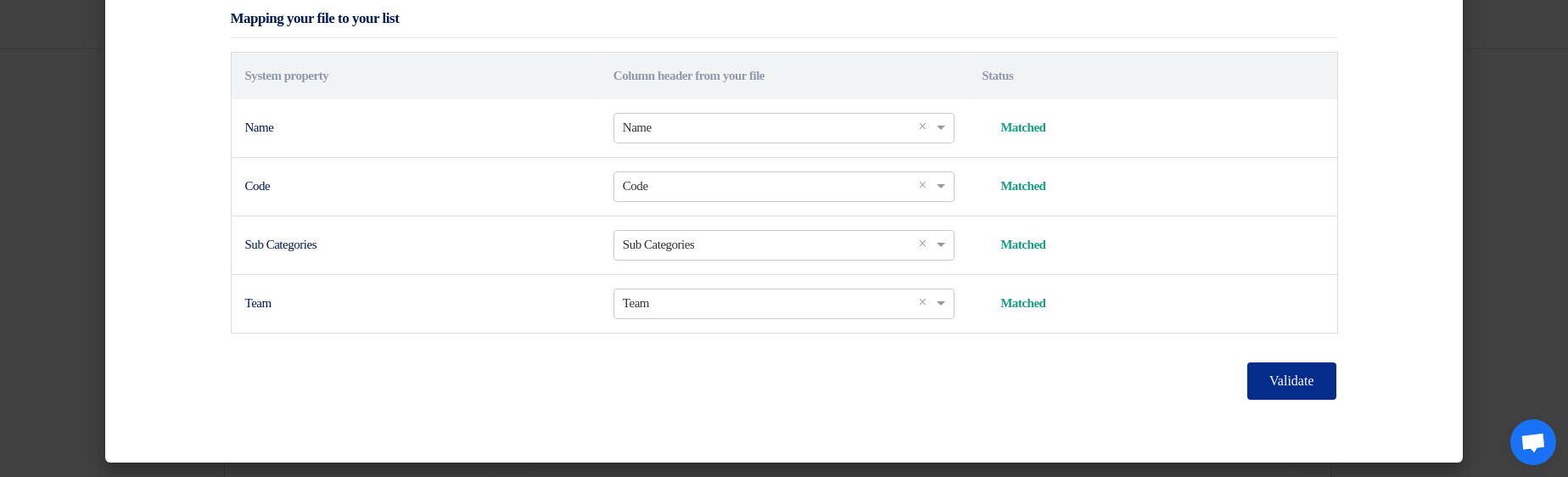
click at [1288, 371] on button "Validate" at bounding box center [1291, 381] width 88 height 37
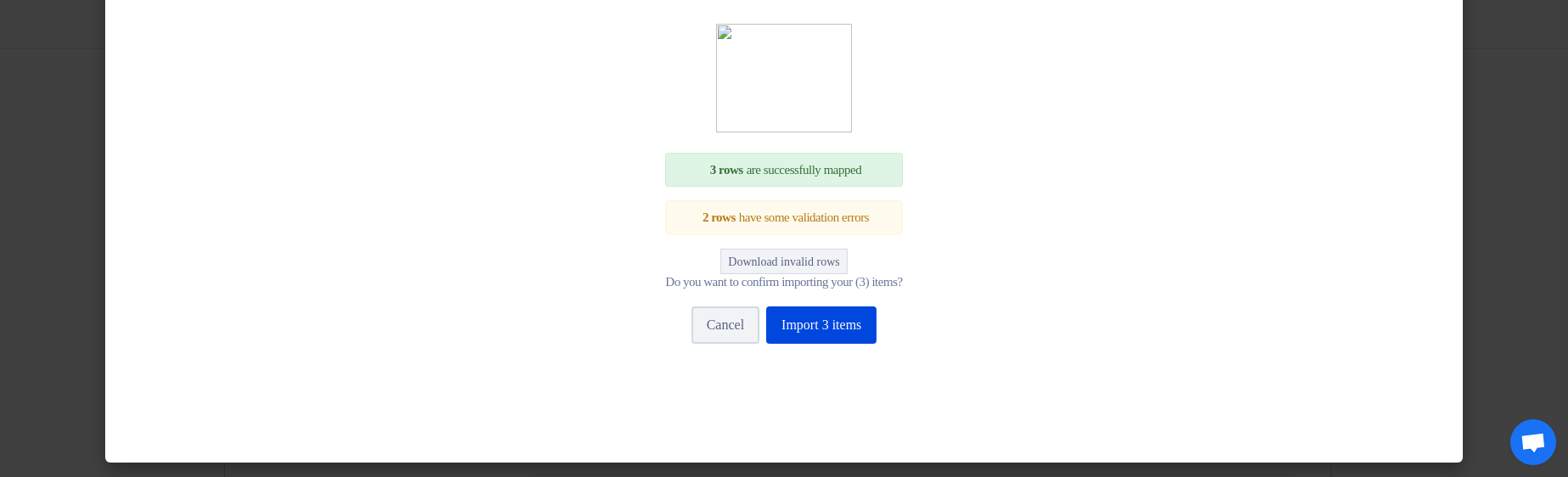
scroll to position [170, 0]
click at [798, 274] on button "Download invalid rows" at bounding box center [783, 261] width 126 height 25
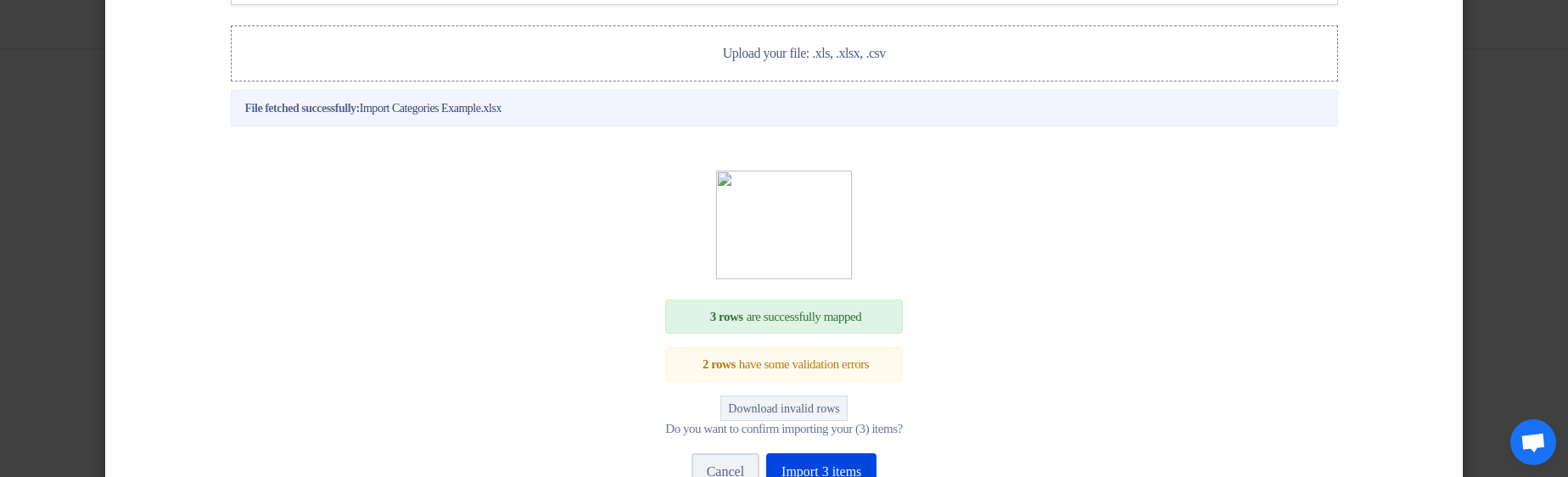
scroll to position [140, 0]
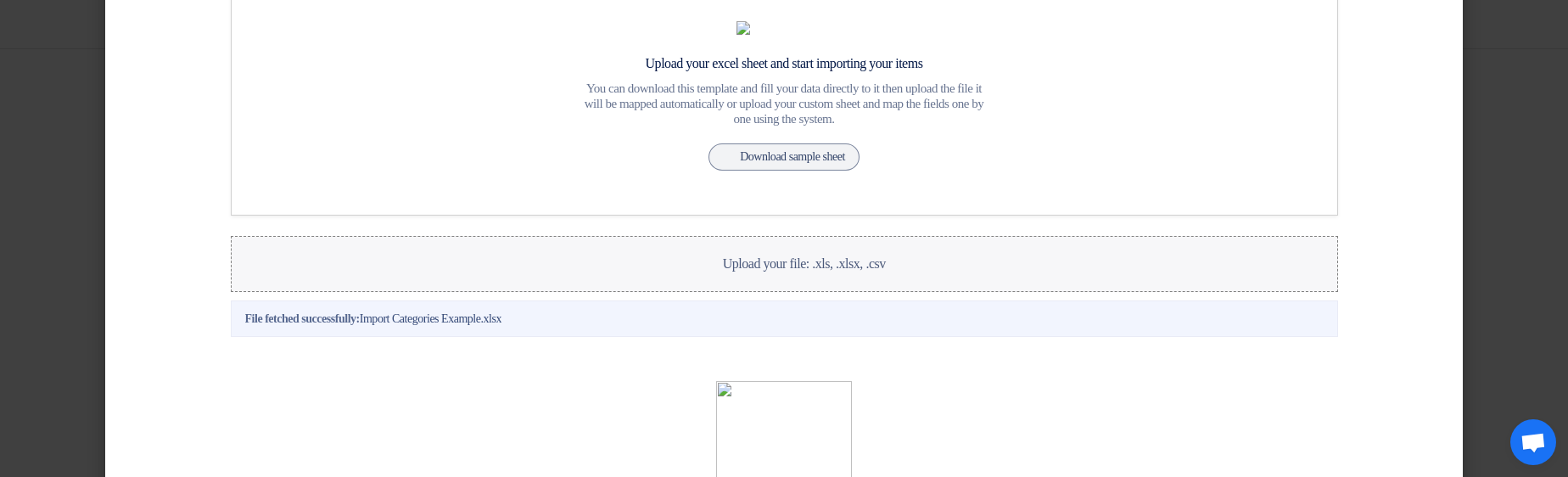
click at [755, 292] on label "Upload your file: .xls, .xlsx, .csv Upload your file: .xls, .xlsx, .csv" at bounding box center [784, 264] width 1107 height 56
click at [0, 0] on input "Upload your file: .xls, .xlsx, .csv Upload your file: .xls, .xlsx, .csv" at bounding box center [0, 0] width 0 height 0
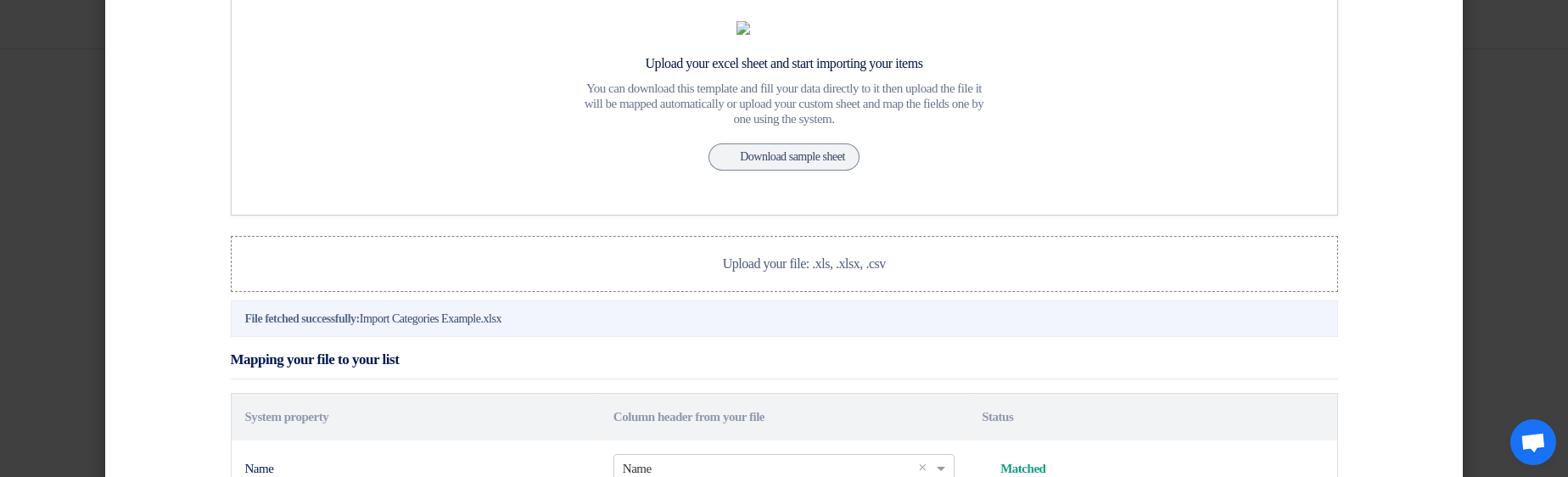
scroll to position [548, 0]
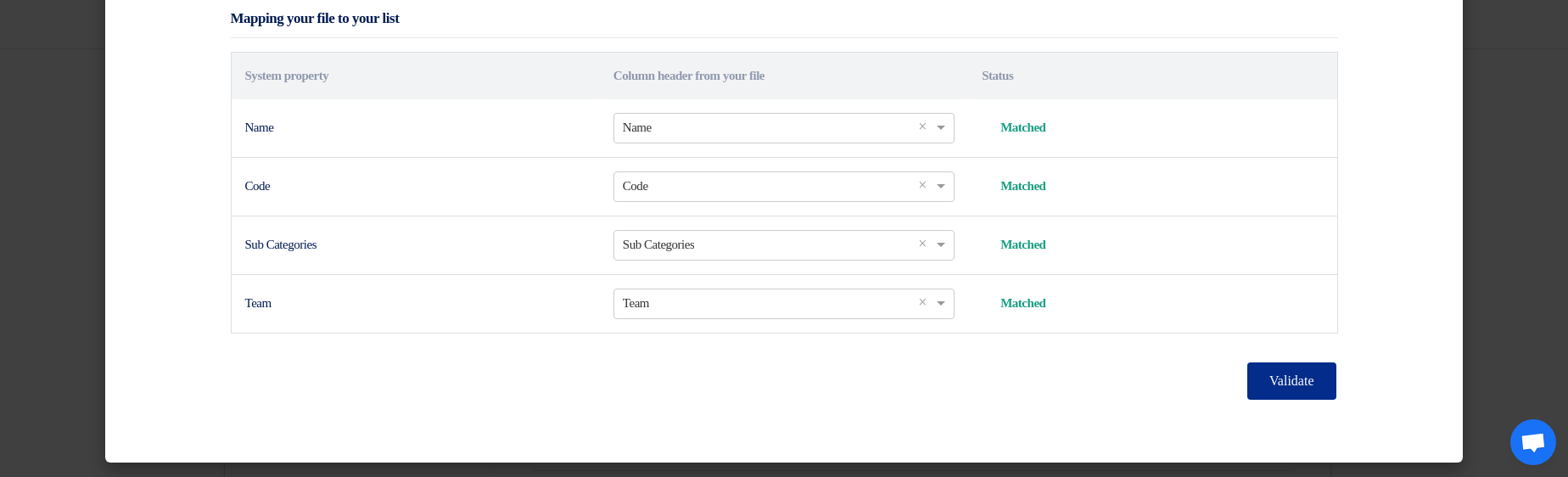
click at [1247, 377] on button "Validate" at bounding box center [1291, 381] width 88 height 37
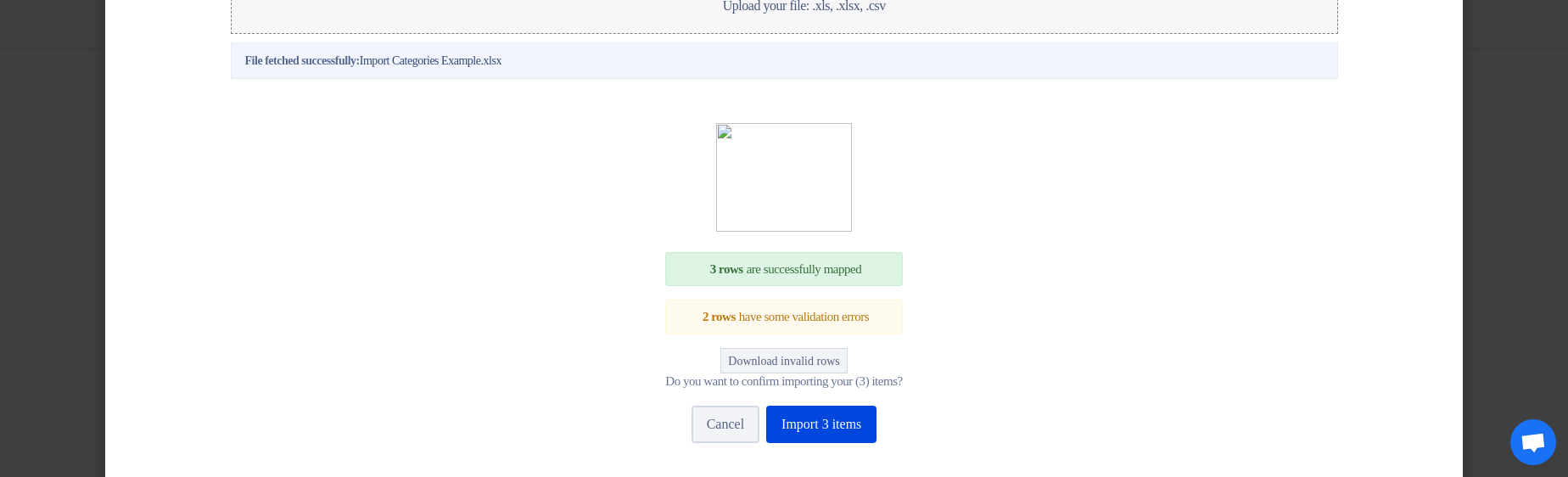
scroll to position [242, 0]
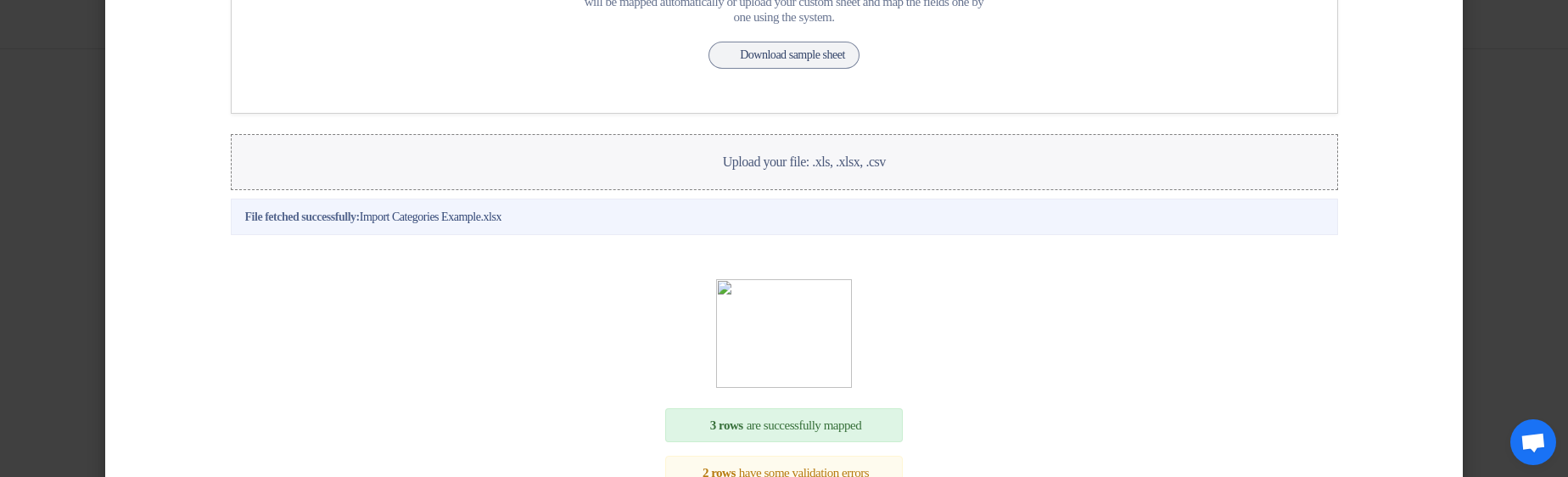
click at [811, 169] on span "Upload your file: .xls, .xlsx, .csv" at bounding box center [804, 162] width 163 height 15
click at [0, 0] on input "Upload your file: .xls, .xlsx, .csv Upload your file: .xls, .xlsx, .csv" at bounding box center [0, 0] width 0 height 0
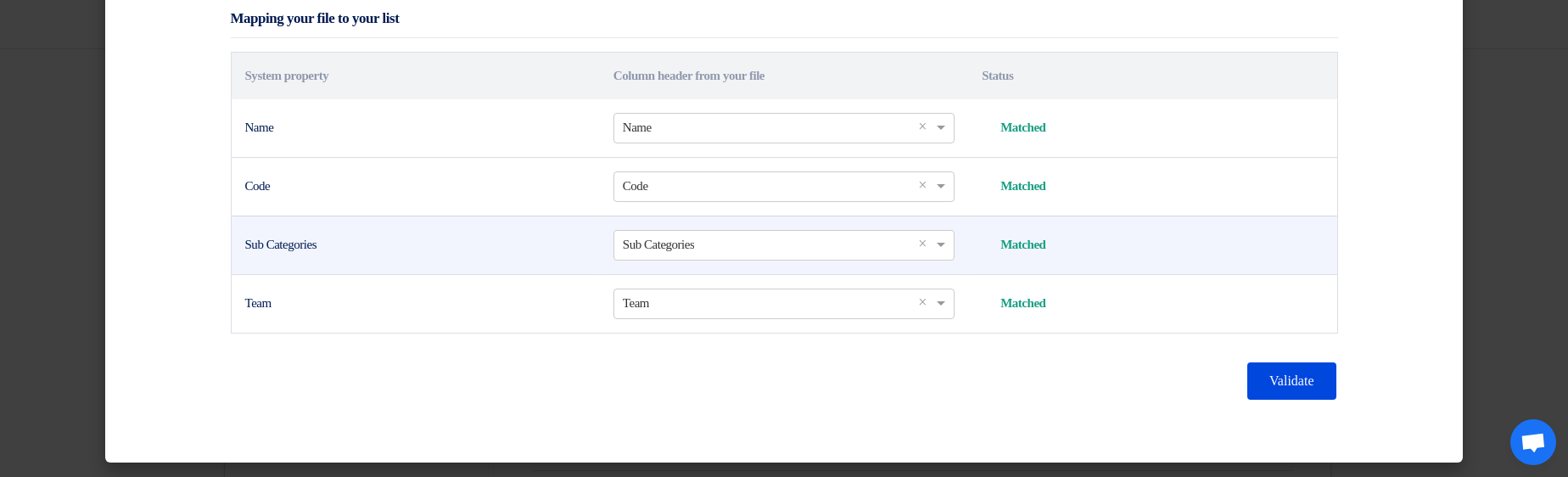
scroll to position [548, 0]
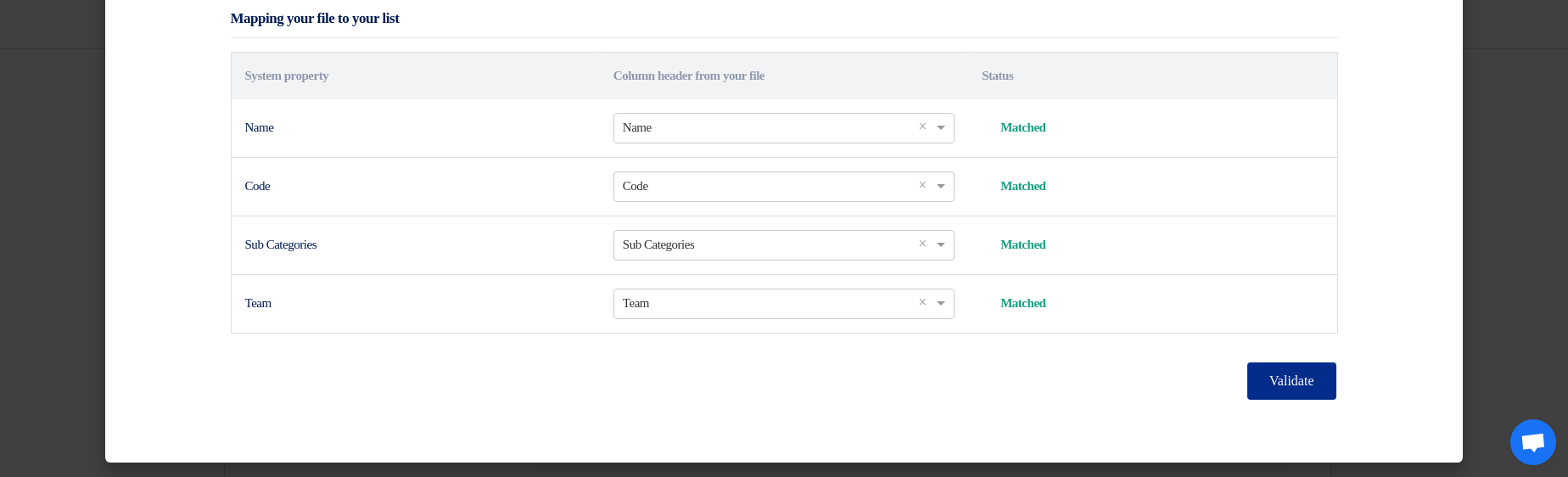
click at [1278, 384] on button "Validate" at bounding box center [1291, 381] width 88 height 37
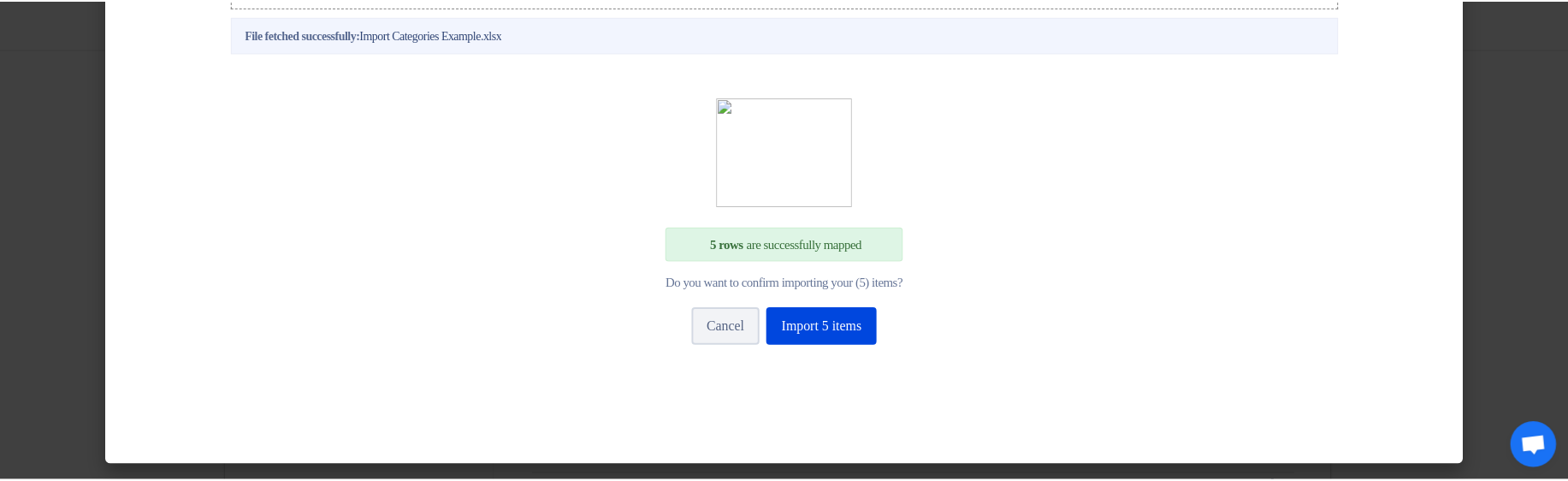
scroll to position [495, 0]
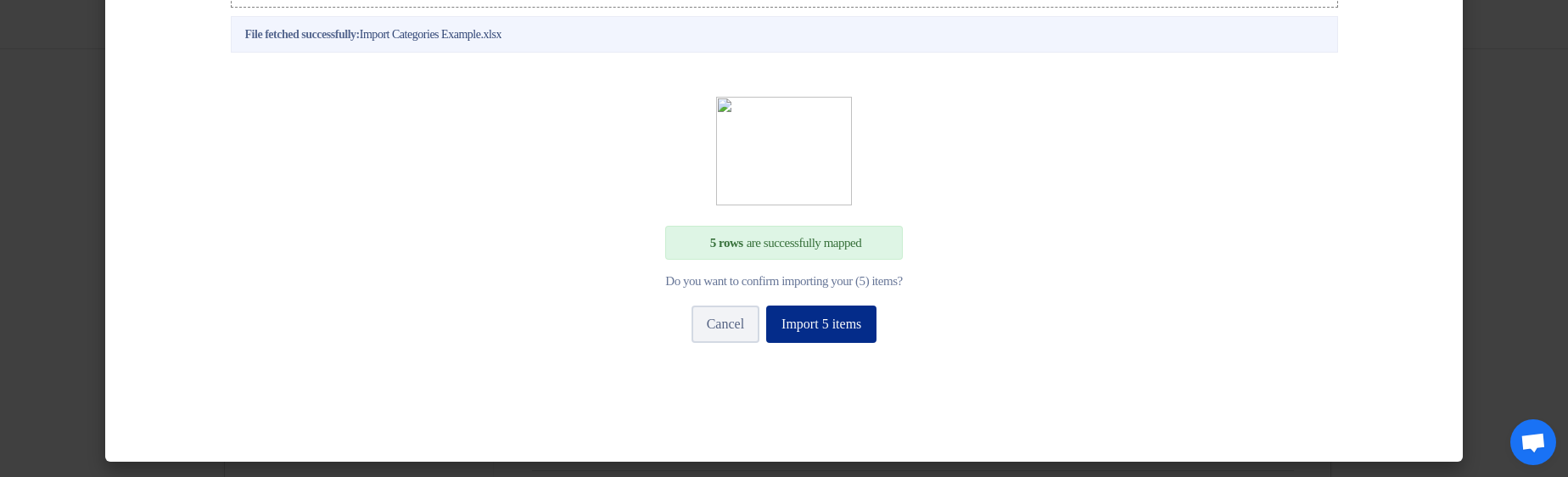
click at [876, 333] on button "Import 5 items" at bounding box center [821, 324] width 111 height 37
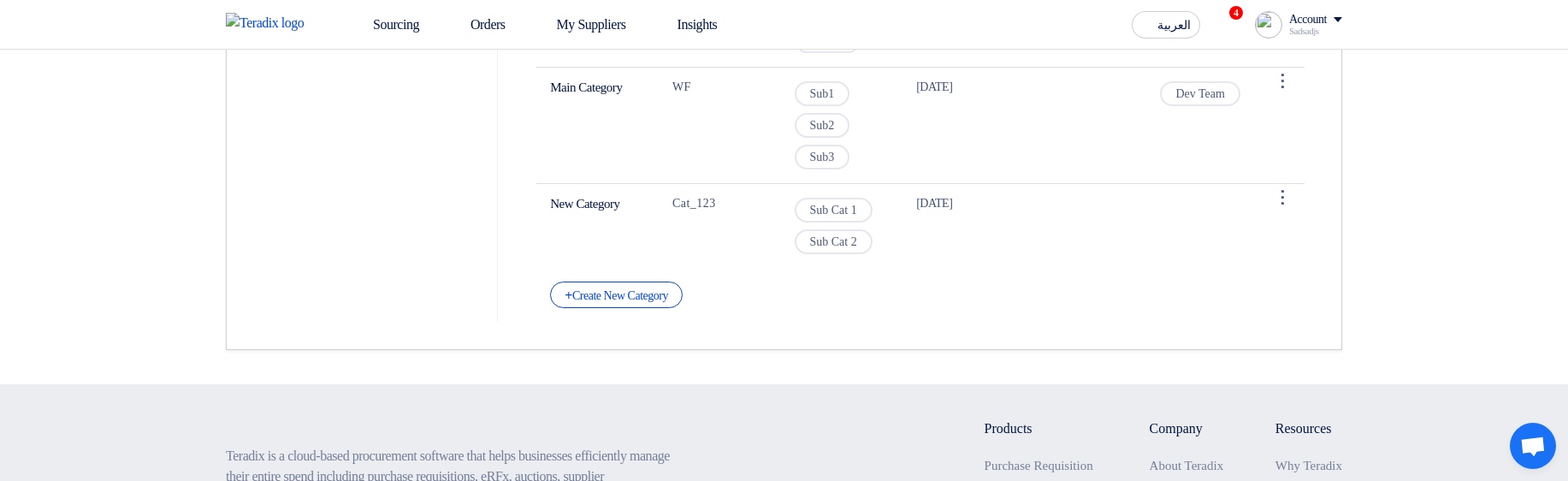
scroll to position [822, 0]
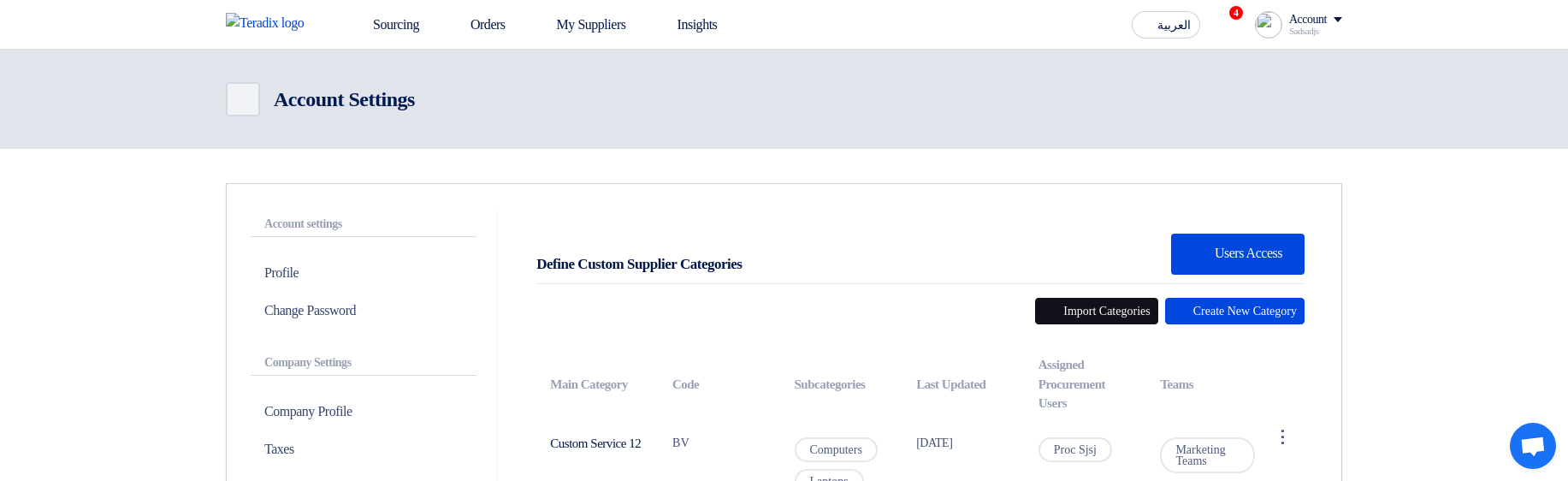
click at [1089, 305] on button "Import Categories" at bounding box center [1096, 311] width 123 height 26
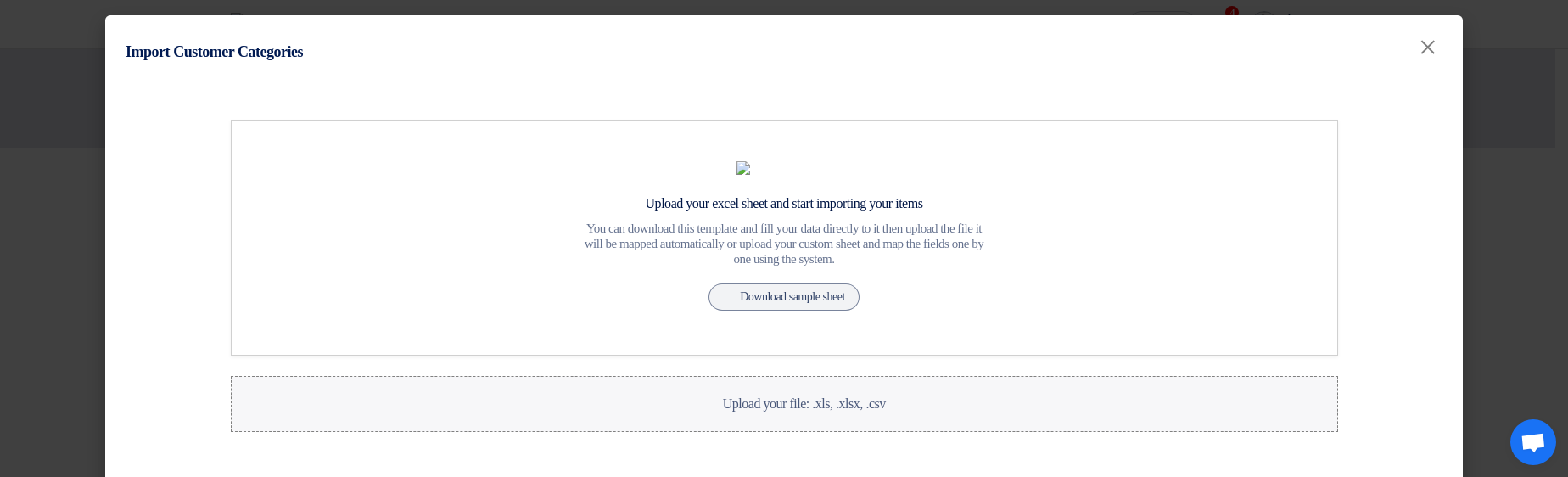
click at [835, 432] on label "Upload your file: .xls, .xlsx, .csv Upload your file: .xls, .xlsx, .csv" at bounding box center [784, 404] width 1107 height 56
click at [0, 0] on input "Upload your file: .xls, .xlsx, .csv Upload your file: .xls, .xlsx, .csv" at bounding box center [0, 0] width 0 height 0
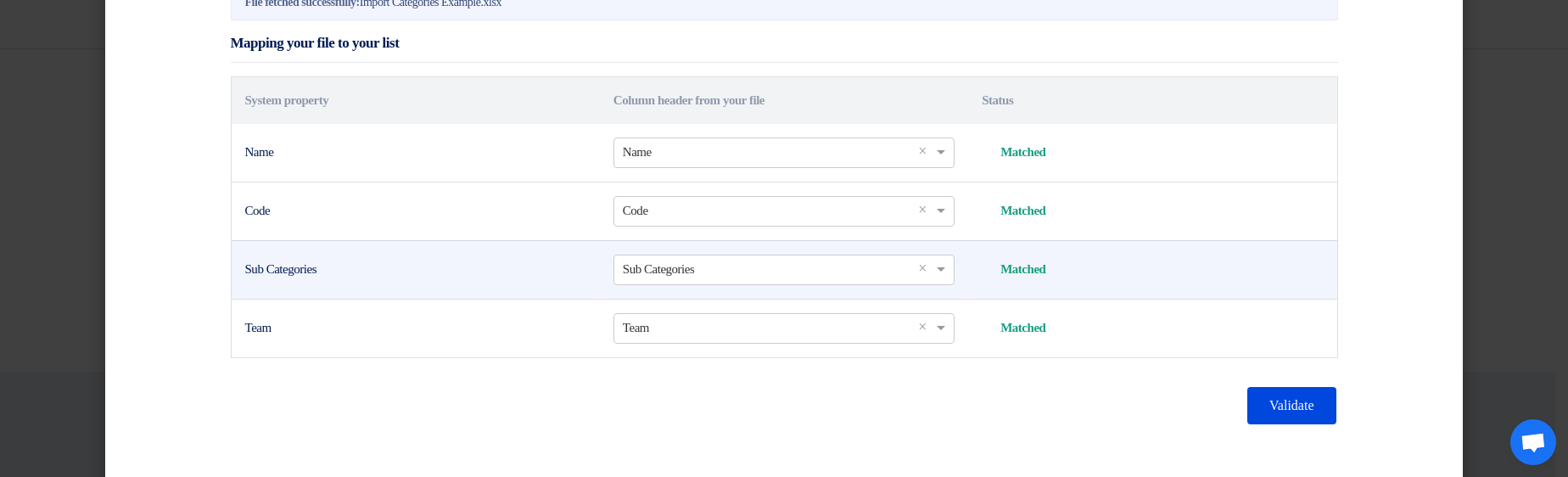
scroll to position [548, 0]
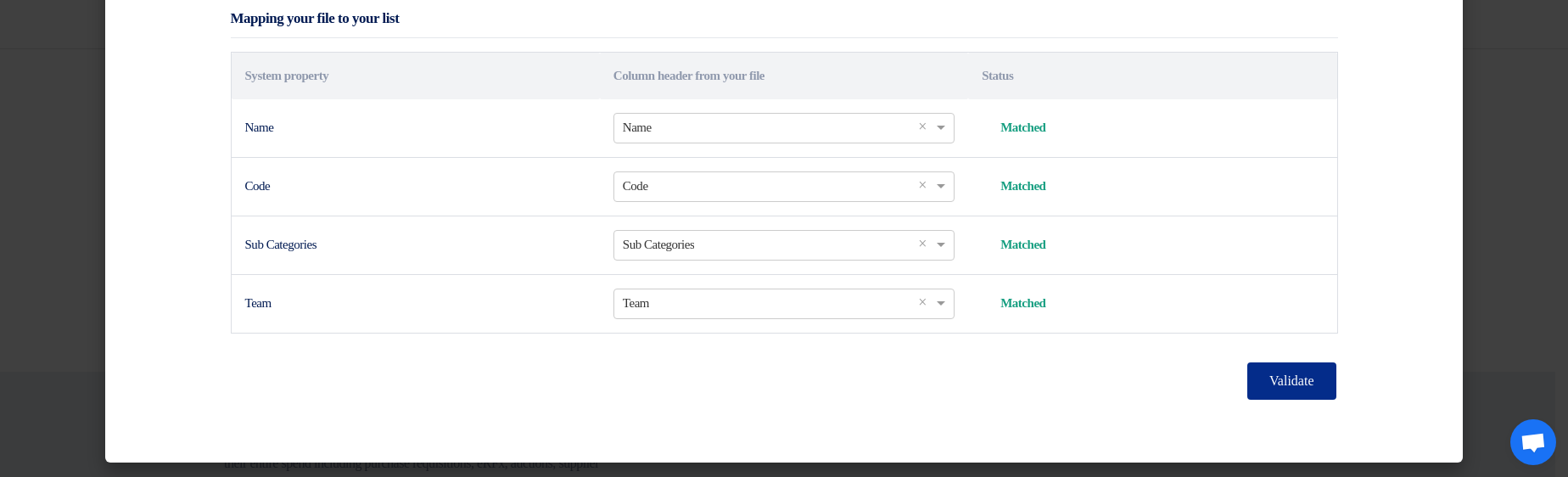
click at [1247, 385] on button "Validate" at bounding box center [1291, 381] width 88 height 37
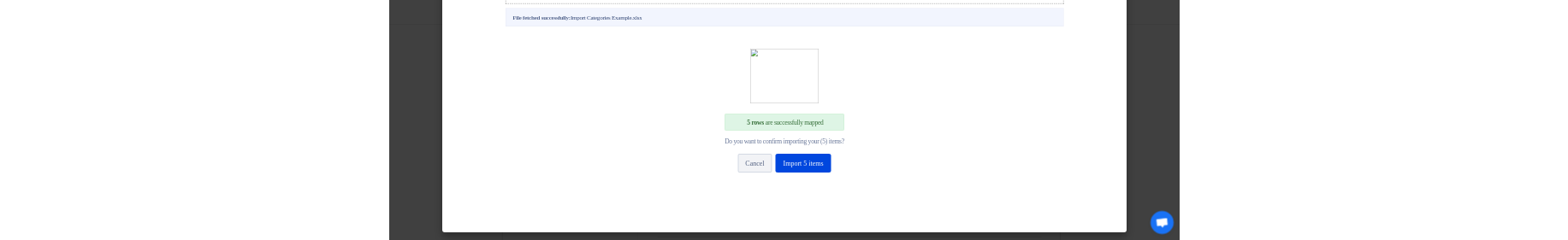
scroll to position [494, 0]
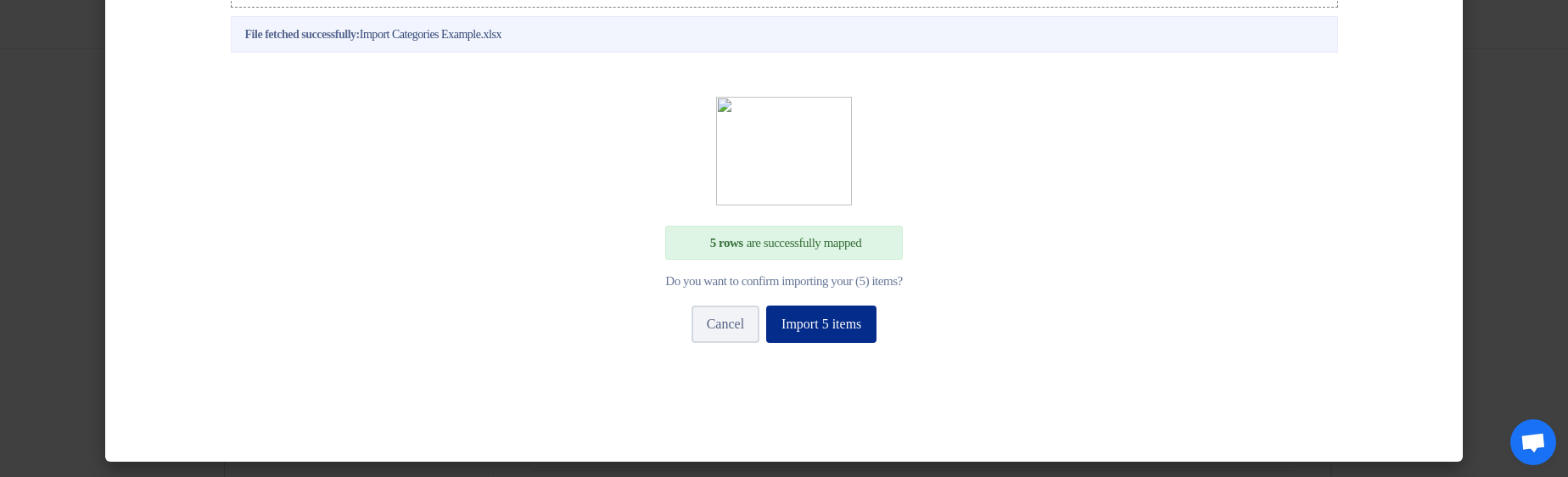
click at [825, 327] on button "Import 5 items" at bounding box center [821, 324] width 111 height 37
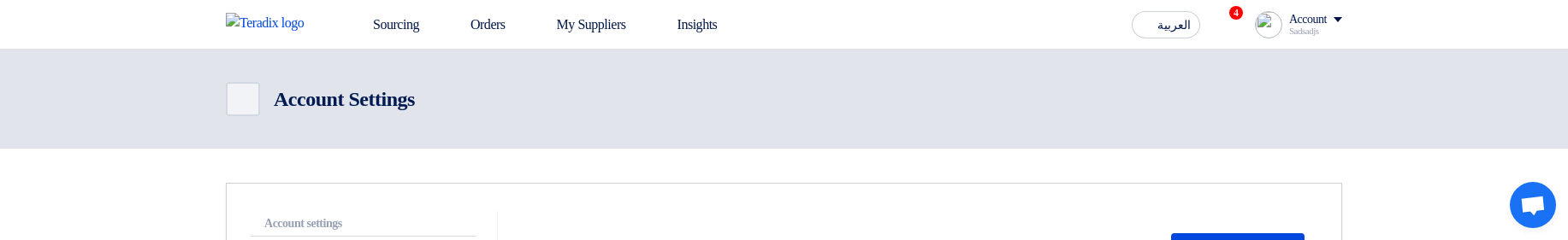
scroll to position [171, 0]
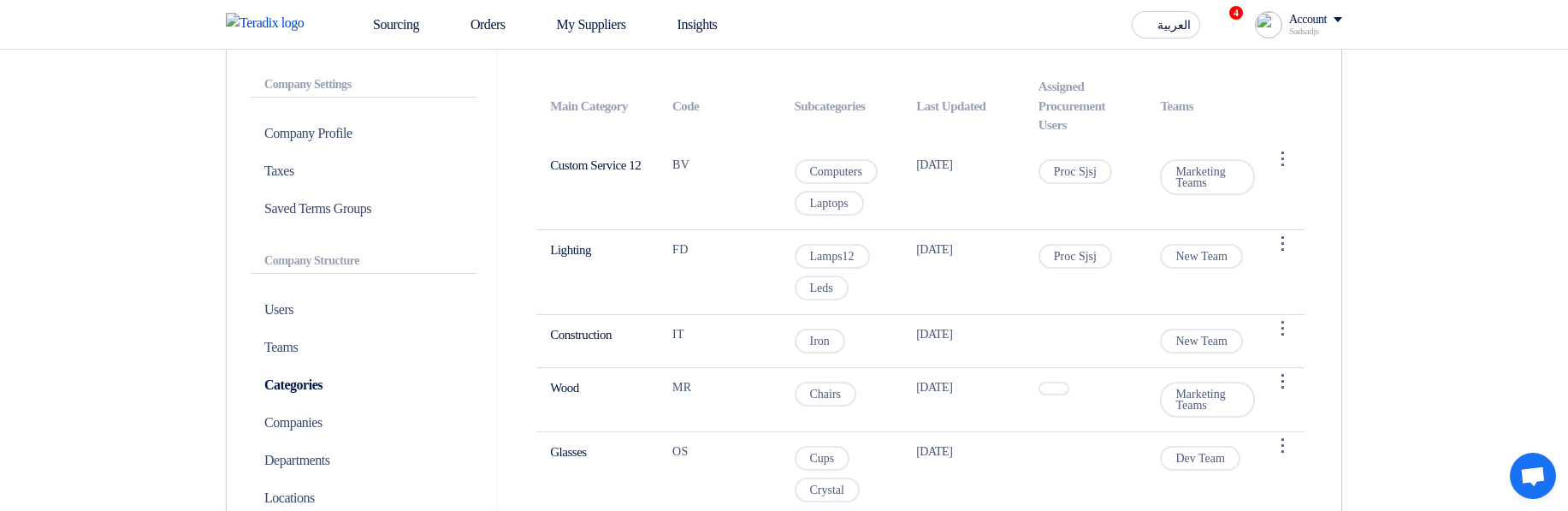
scroll to position [411, 0]
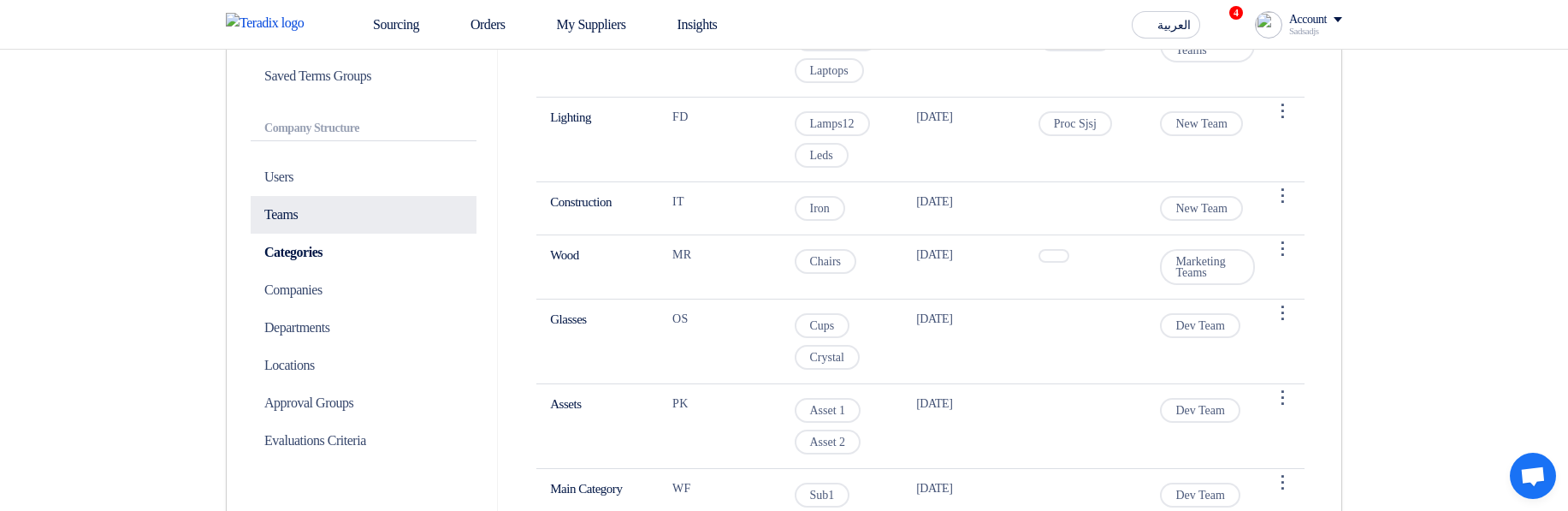
click at [319, 220] on p "Teams" at bounding box center [363, 214] width 225 height 37
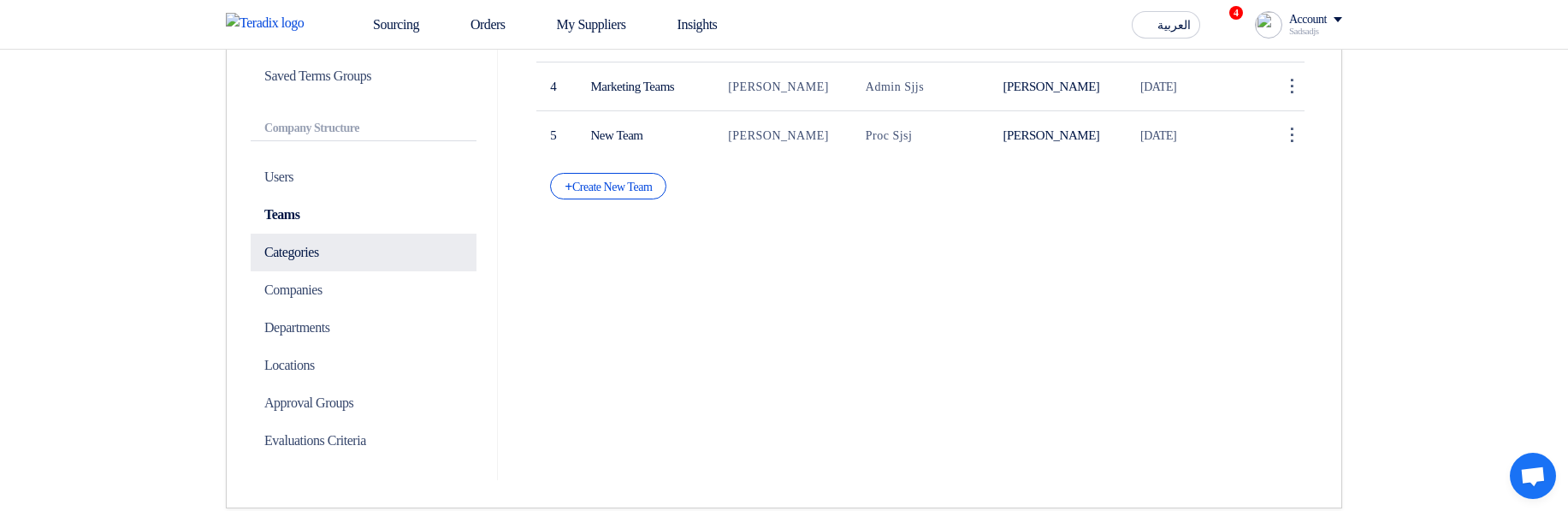
click at [332, 253] on p "Categories" at bounding box center [363, 252] width 225 height 37
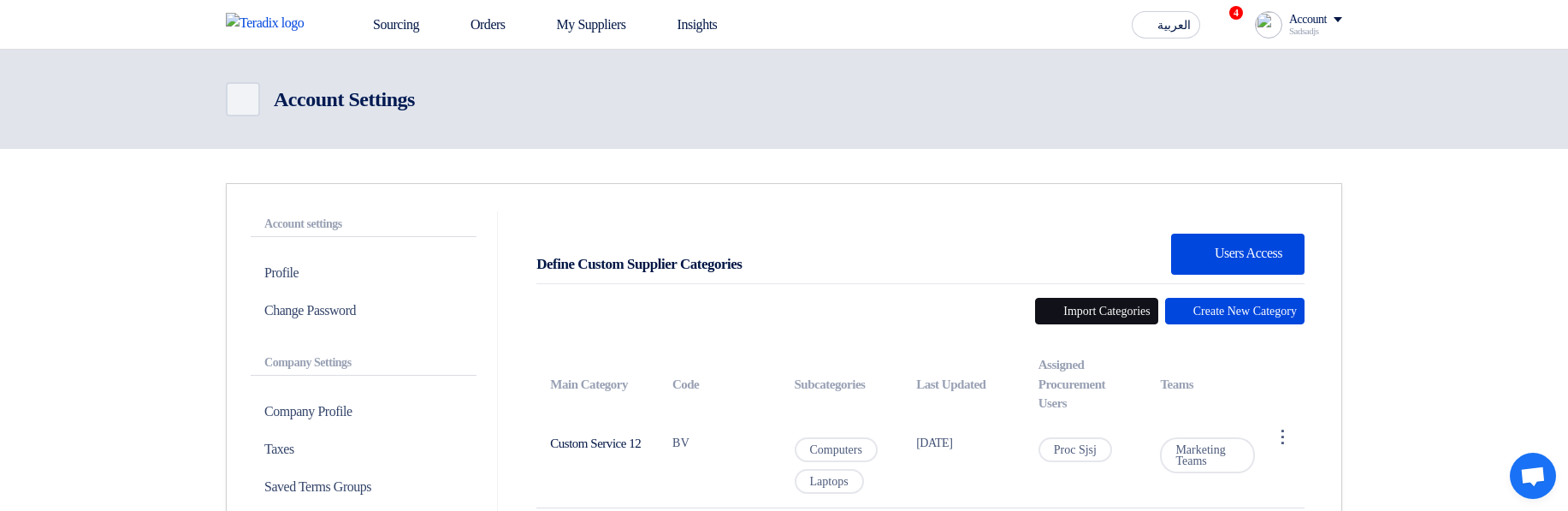
click at [1064, 320] on button "Import Categories" at bounding box center [1096, 311] width 123 height 26
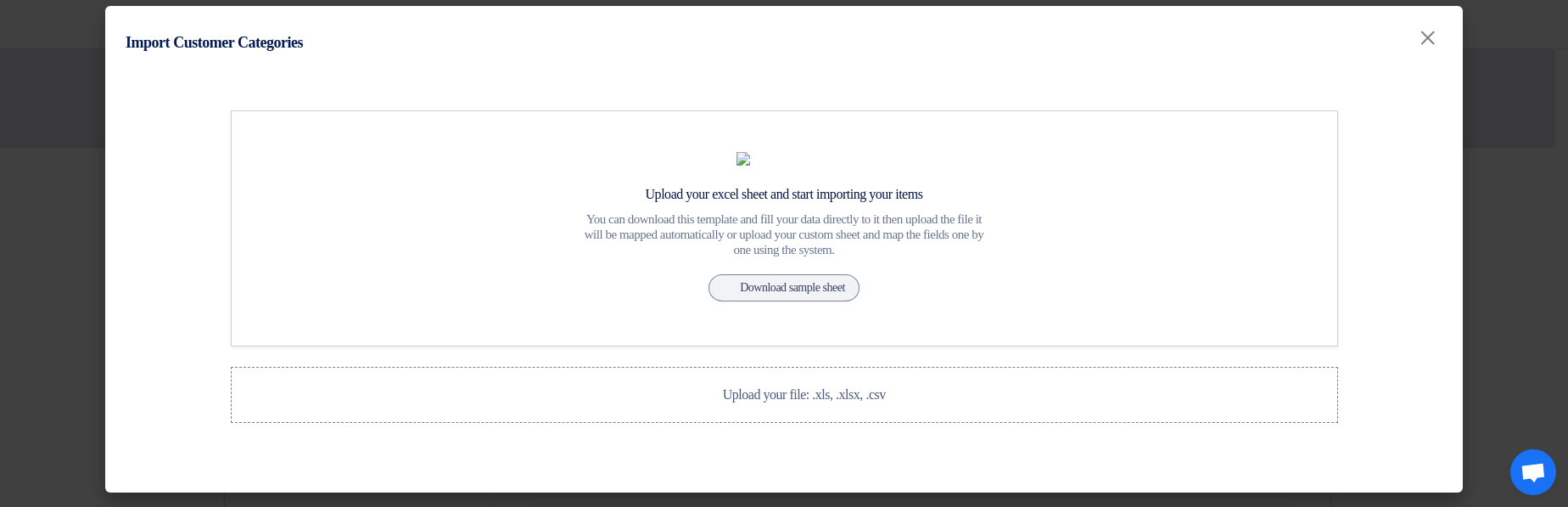
scroll to position [75, 0]
click at [798, 398] on span "Upload your file: .xls, .xlsx, .csv" at bounding box center [804, 394] width 163 height 15
click at [0, 0] on input "Upload your file: .xls, .xlsx, .csv Upload your file: .xls, .xlsx, .csv" at bounding box center [0, 0] width 0 height 0
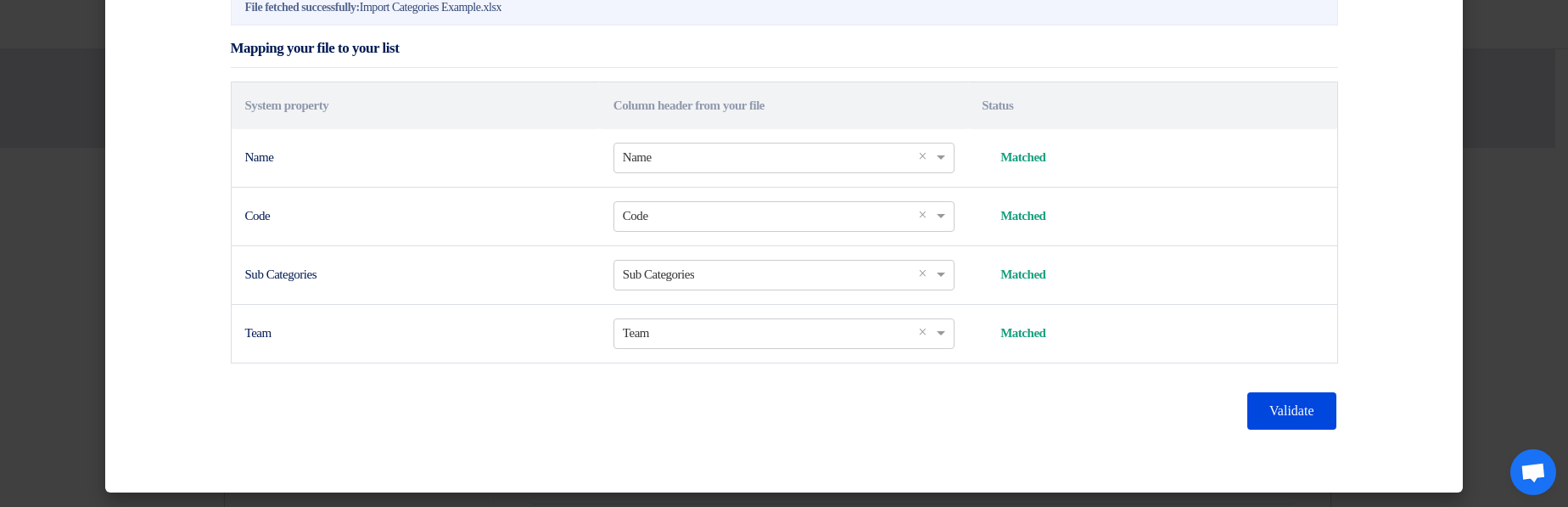
scroll to position [517, 0]
click at [1267, 415] on button "Validate" at bounding box center [1291, 410] width 88 height 37
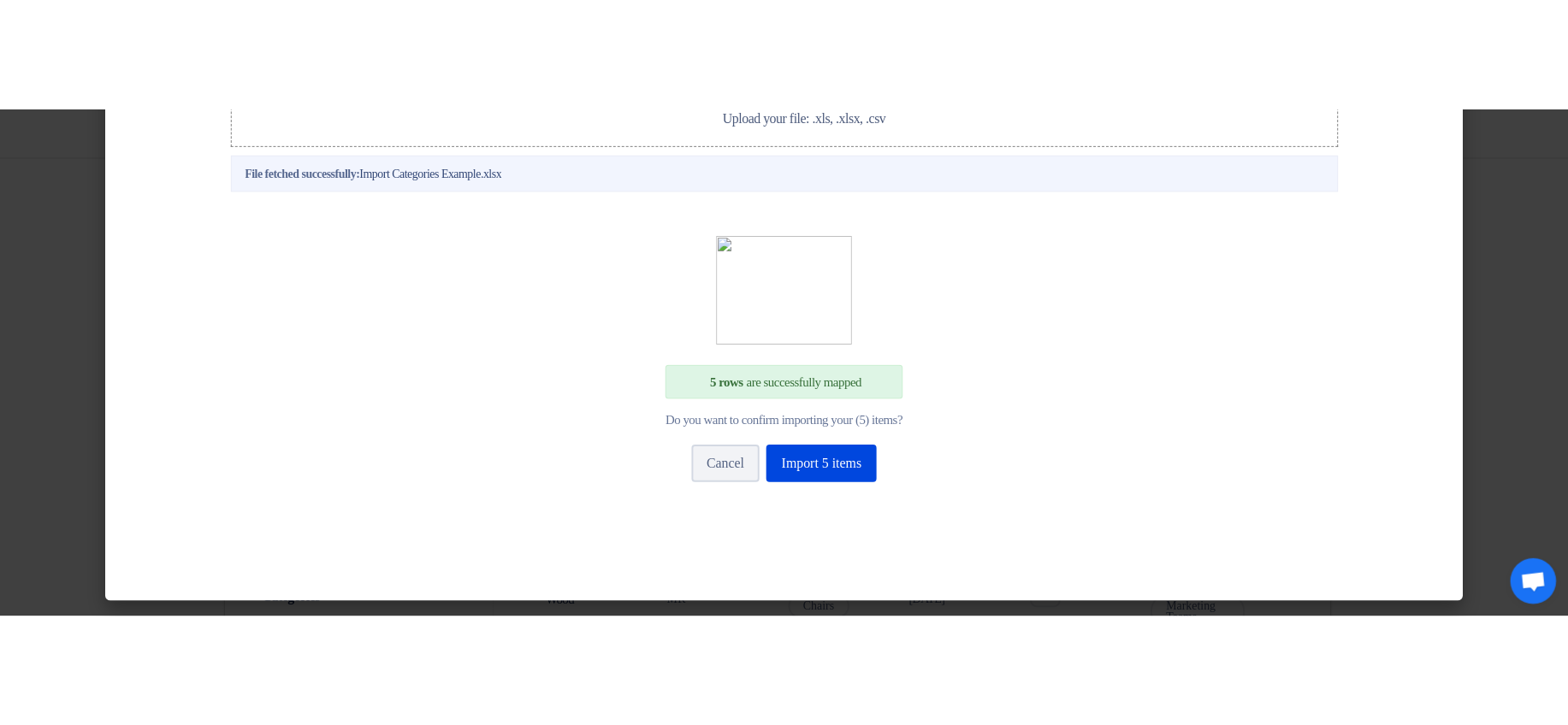
scroll to position [465, 0]
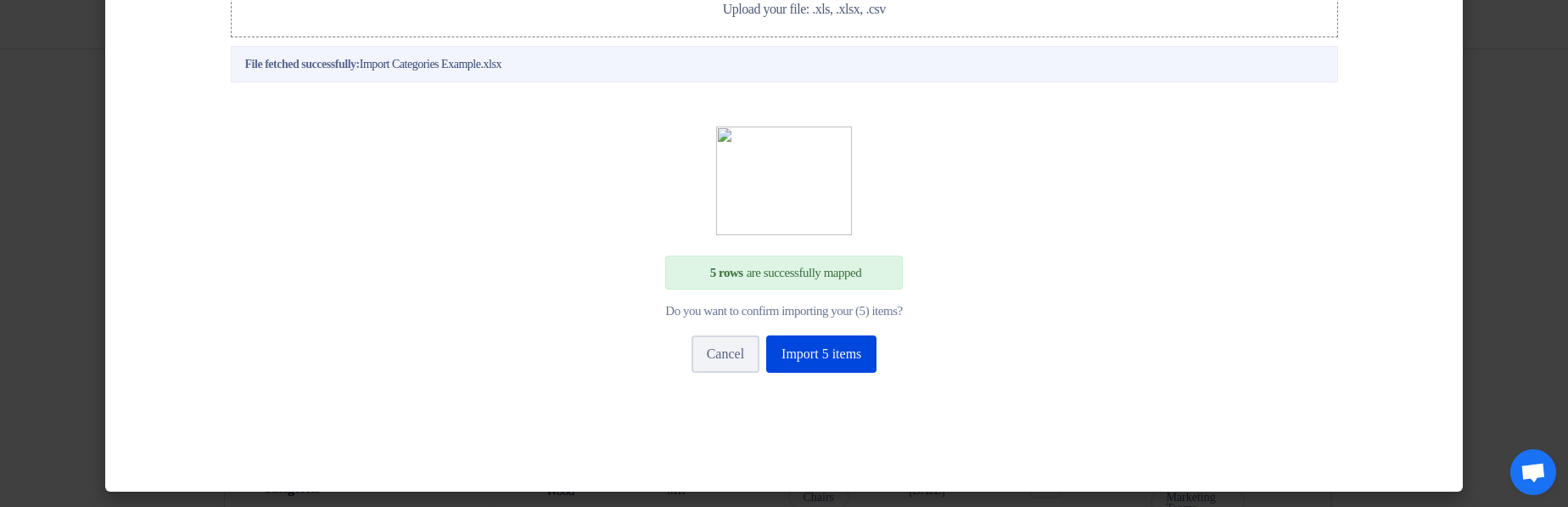
click at [790, 332] on div "Cancel Import 5 items" at bounding box center [784, 353] width 193 height 44
click at [830, 349] on button "Import 5 items" at bounding box center [821, 353] width 111 height 37
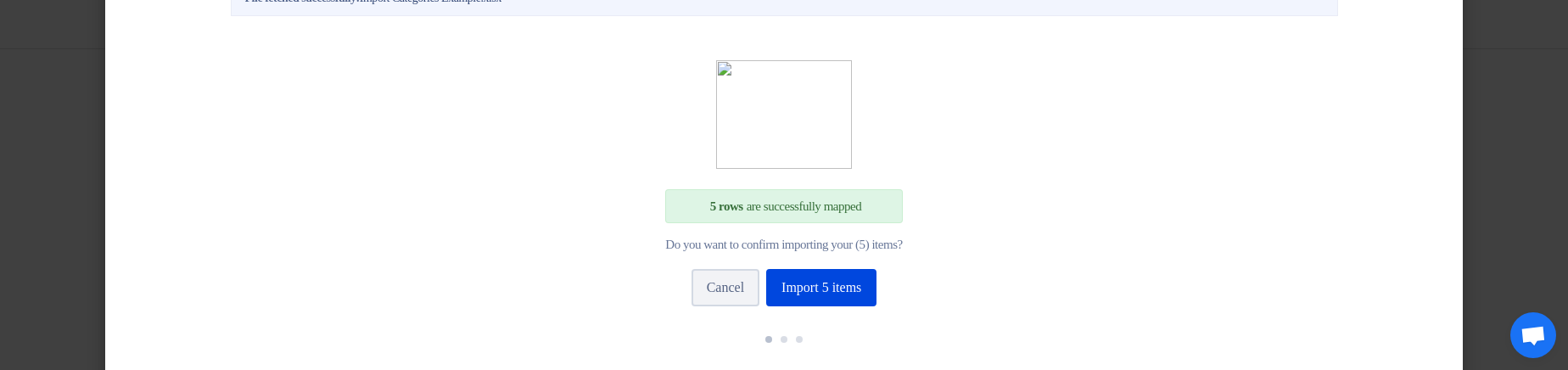
click at [1494, 182] on modal-container "Import Customer Categories × Upload your excel sheet and start importing your i…" at bounding box center [784, 185] width 1568 height 370
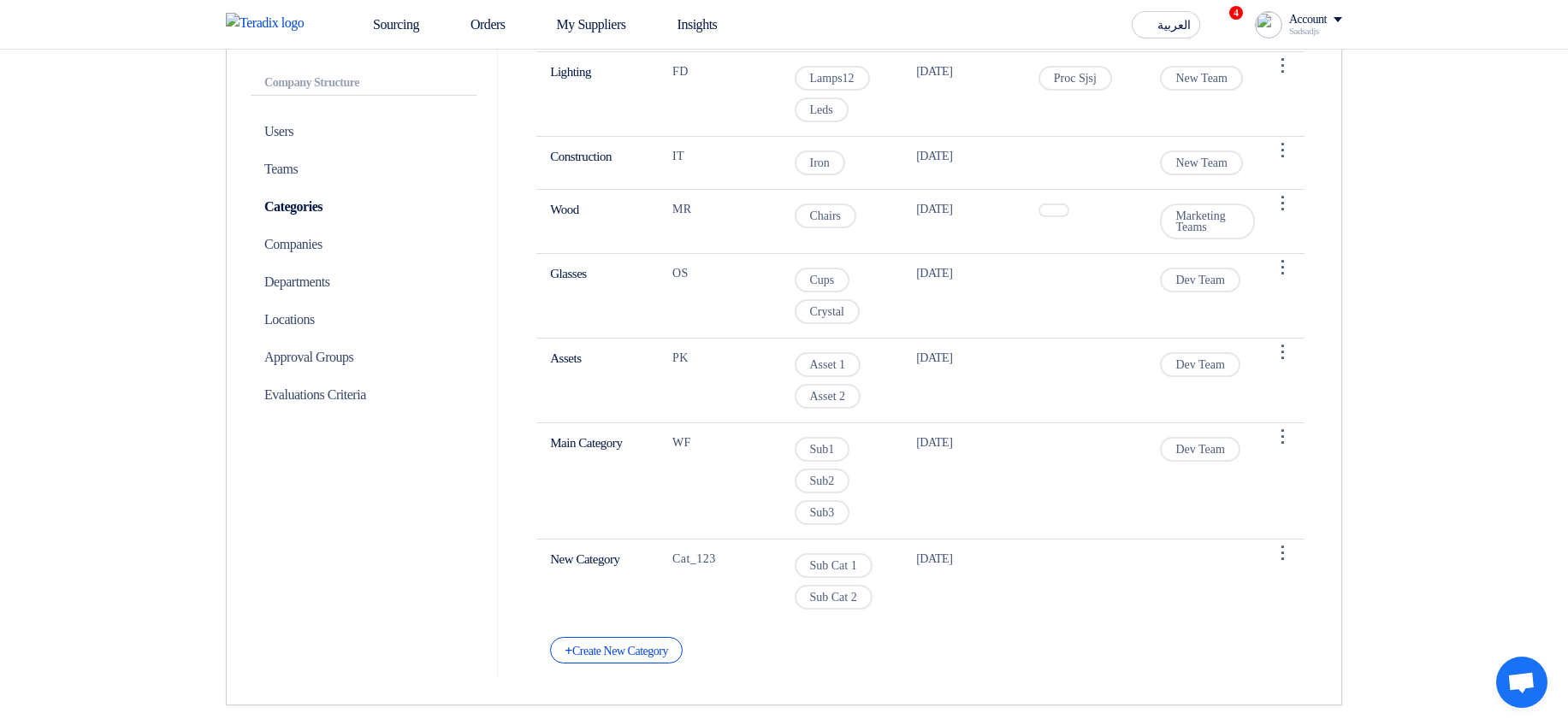
scroll to position [273, 0]
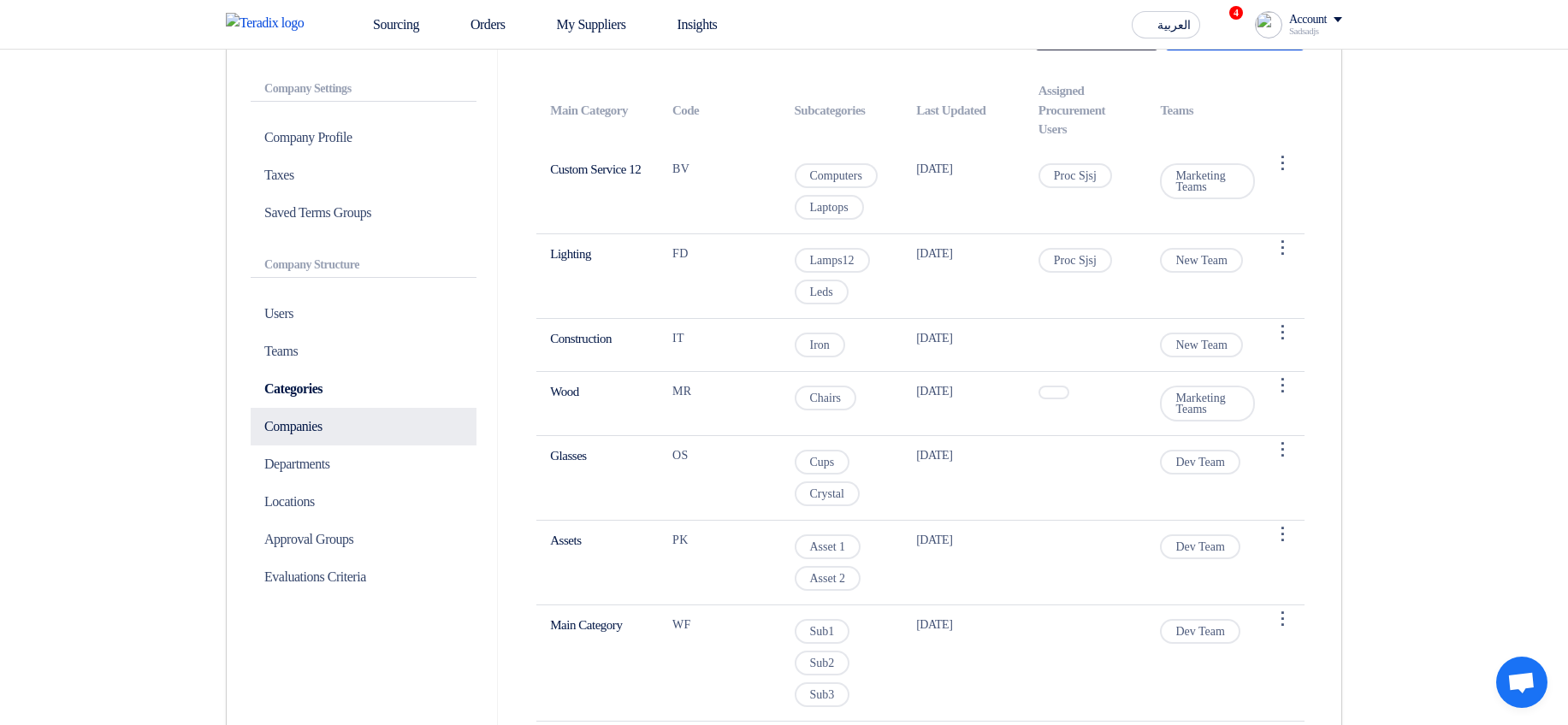
click at [317, 429] on p "Companies" at bounding box center [363, 426] width 225 height 37
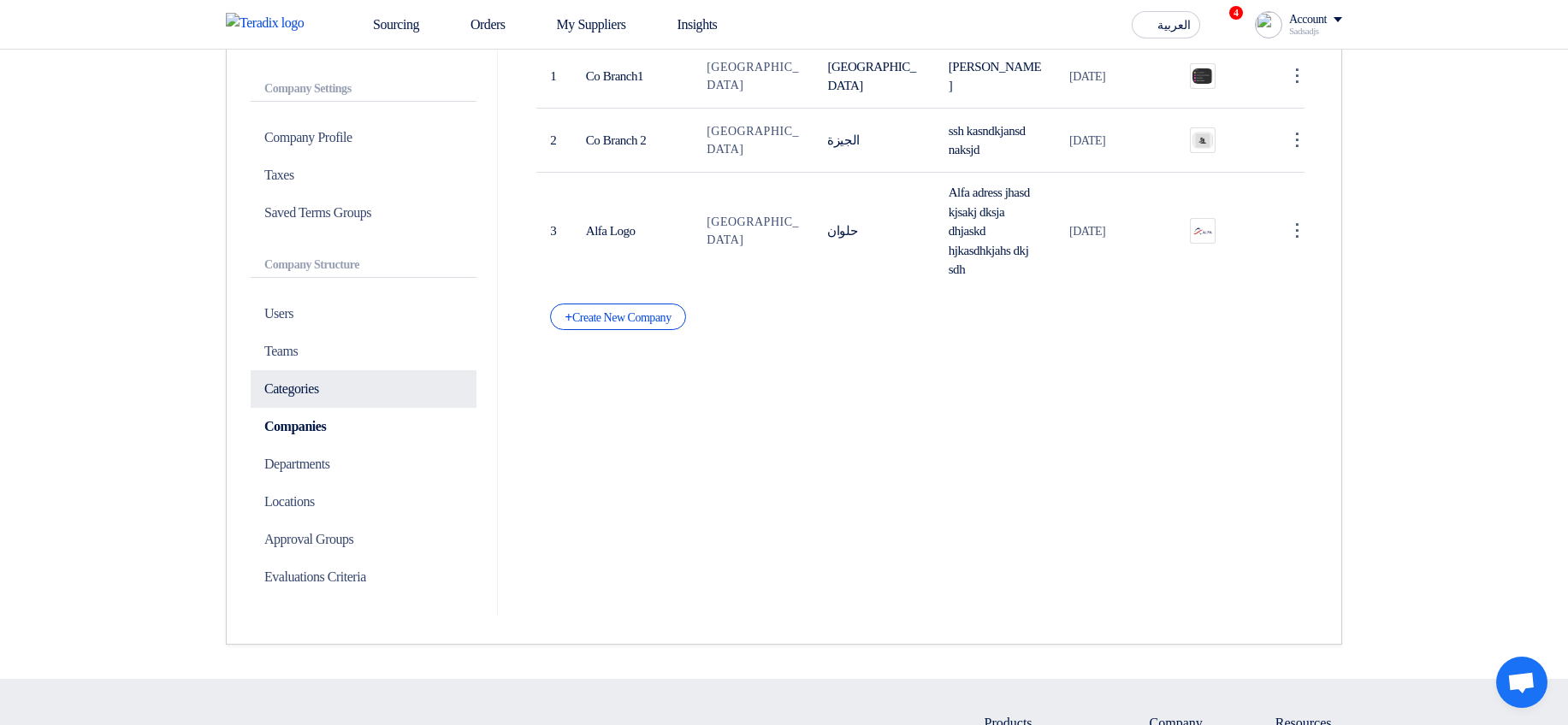
click at [313, 399] on p "Categories" at bounding box center [363, 388] width 225 height 37
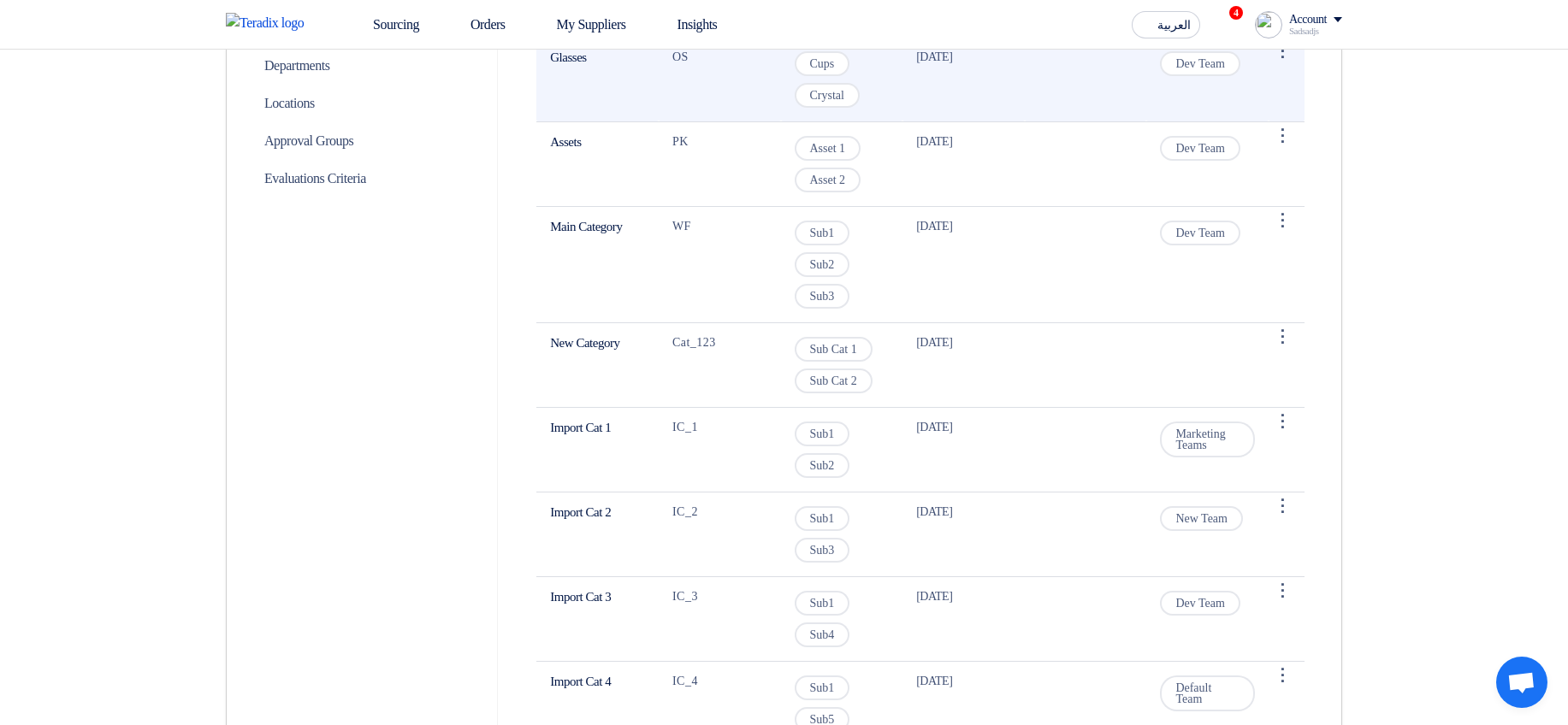
scroll to position [684, 0]
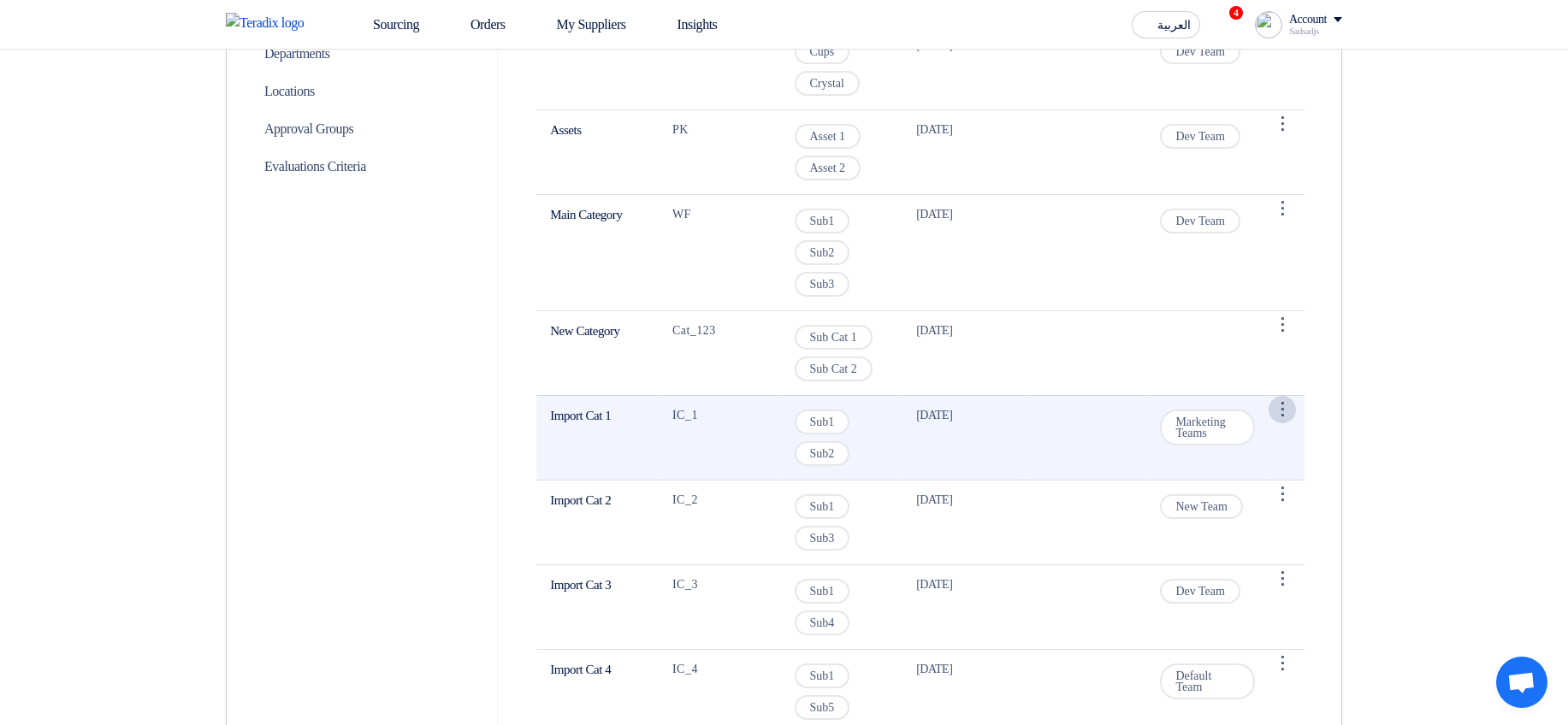
click at [1286, 406] on div "⋮" at bounding box center [1282, 409] width 27 height 27
click at [1255, 471] on link "Delete" at bounding box center [1247, 467] width 97 height 24
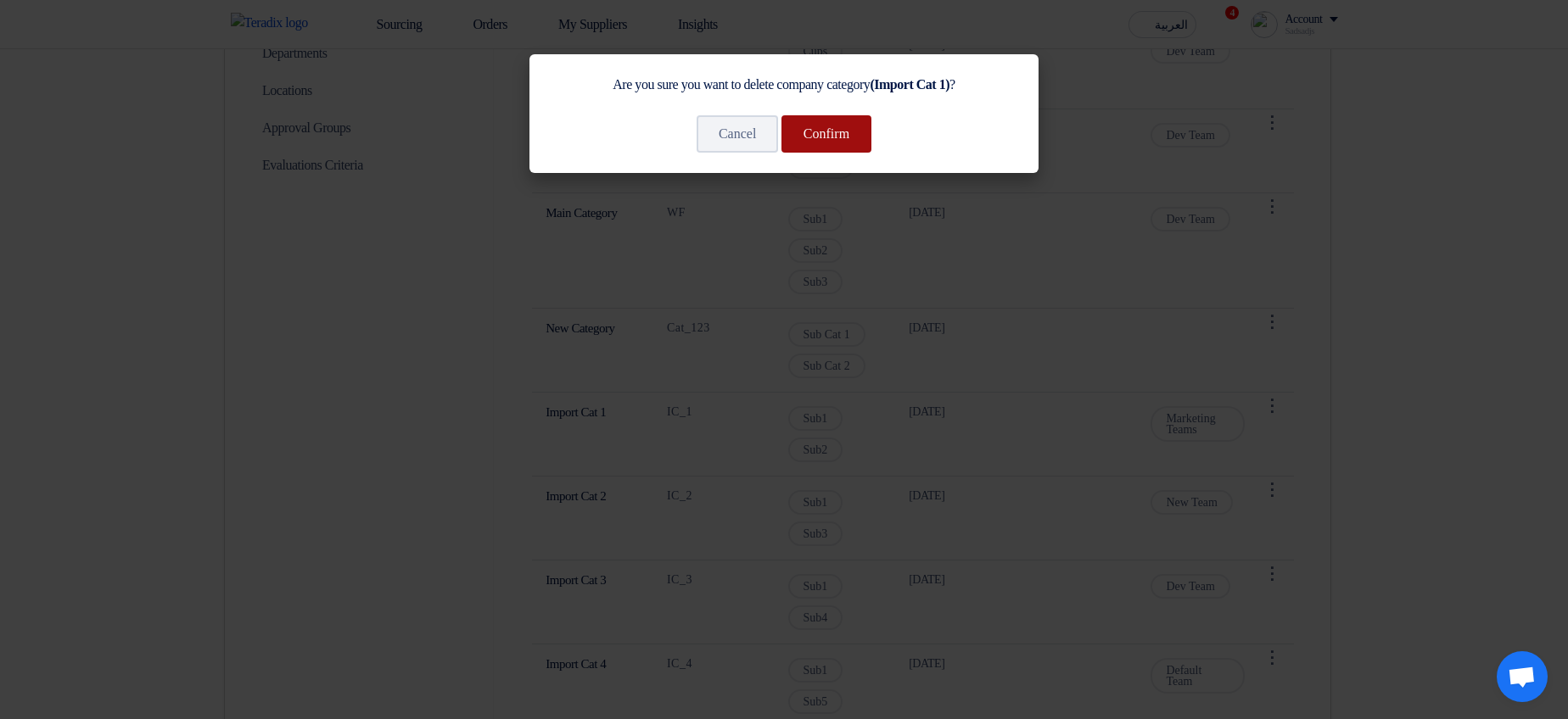
drag, startPoint x: 844, startPoint y: 144, endPoint x: 847, endPoint y: 158, distance: 14.3
click at [844, 144] on button "Confirm" at bounding box center [826, 134] width 90 height 37
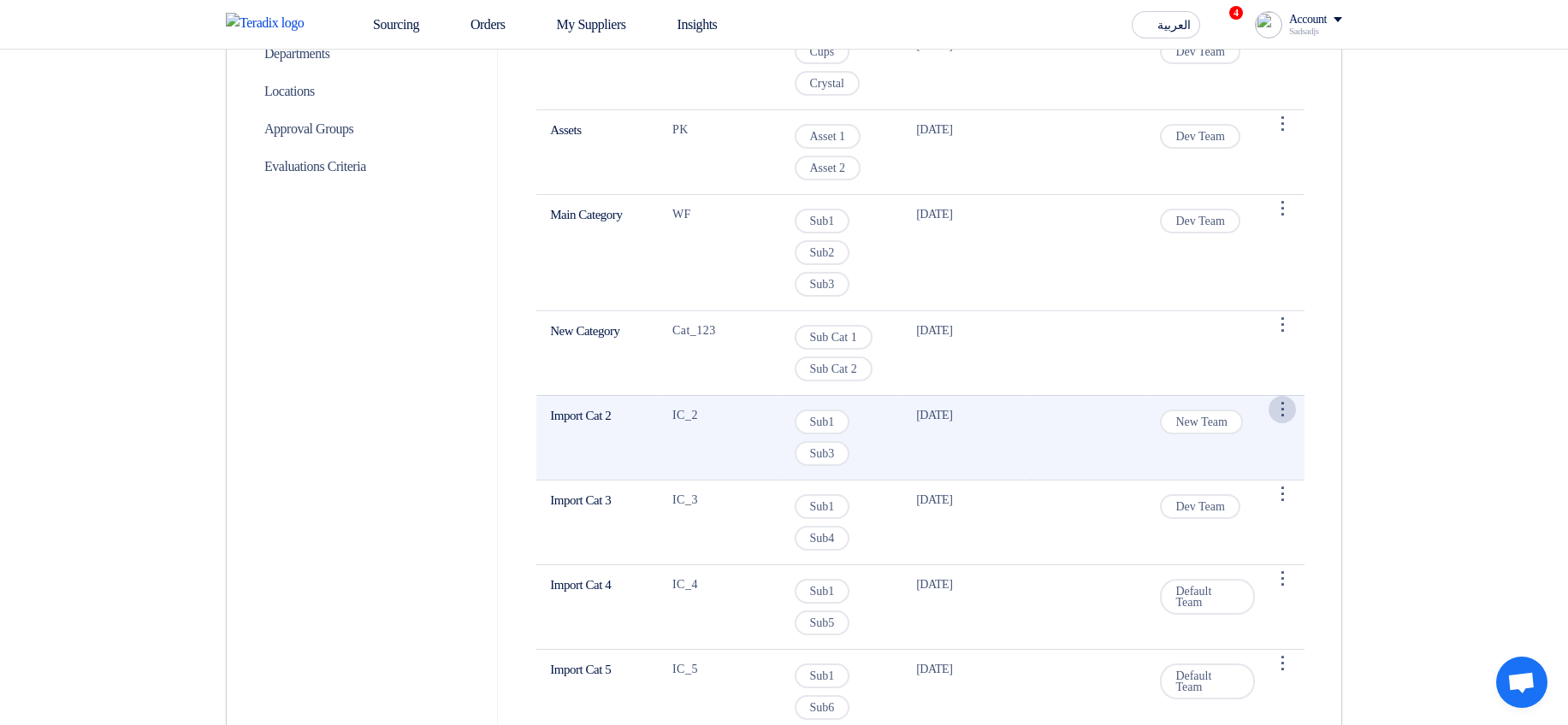
click at [1294, 416] on div "⋮" at bounding box center [1282, 409] width 27 height 27
click at [1237, 463] on link "Delete" at bounding box center [1247, 467] width 97 height 24
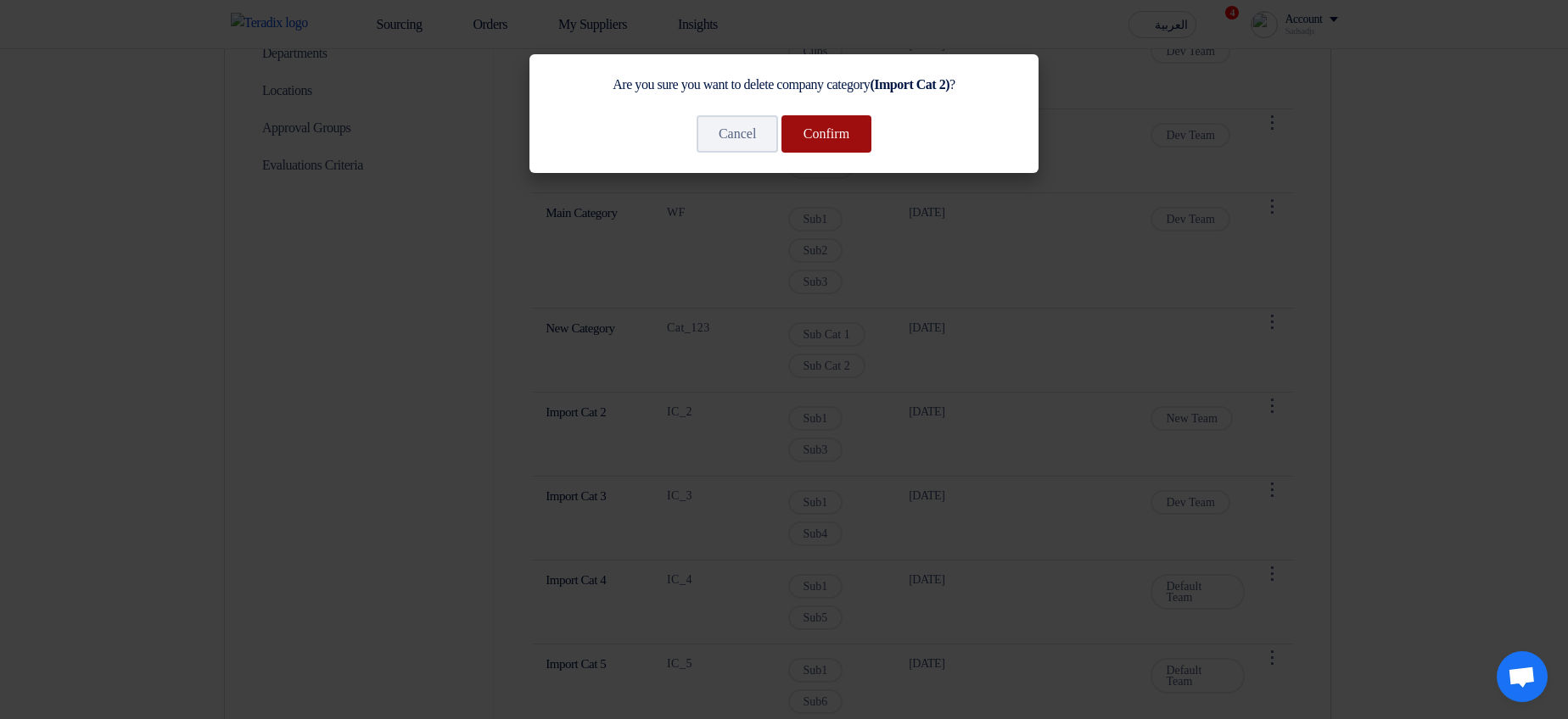
click at [816, 134] on button "Confirm" at bounding box center [826, 134] width 90 height 37
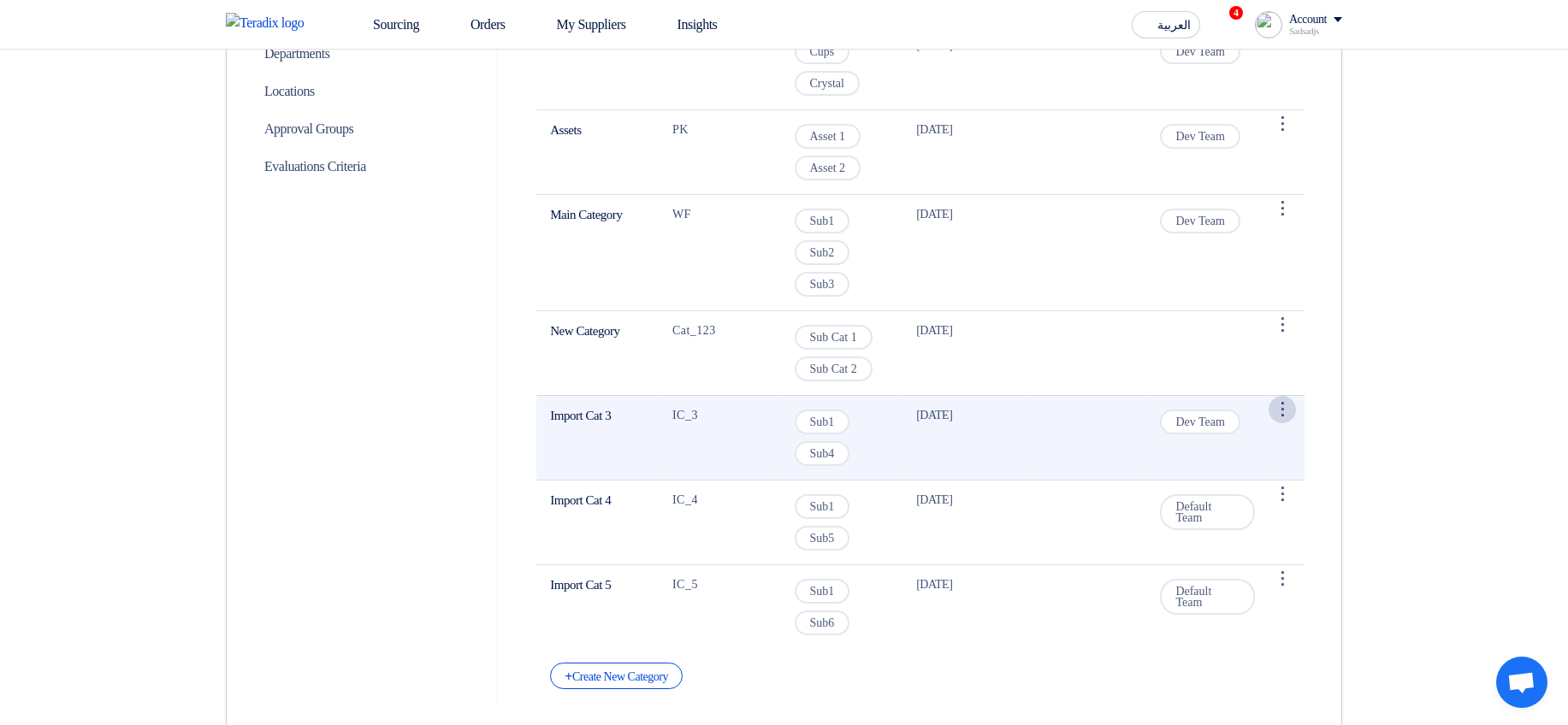
click at [1275, 411] on div "⋮" at bounding box center [1282, 409] width 27 height 27
click at [1209, 460] on link "Delete" at bounding box center [1247, 467] width 97 height 24
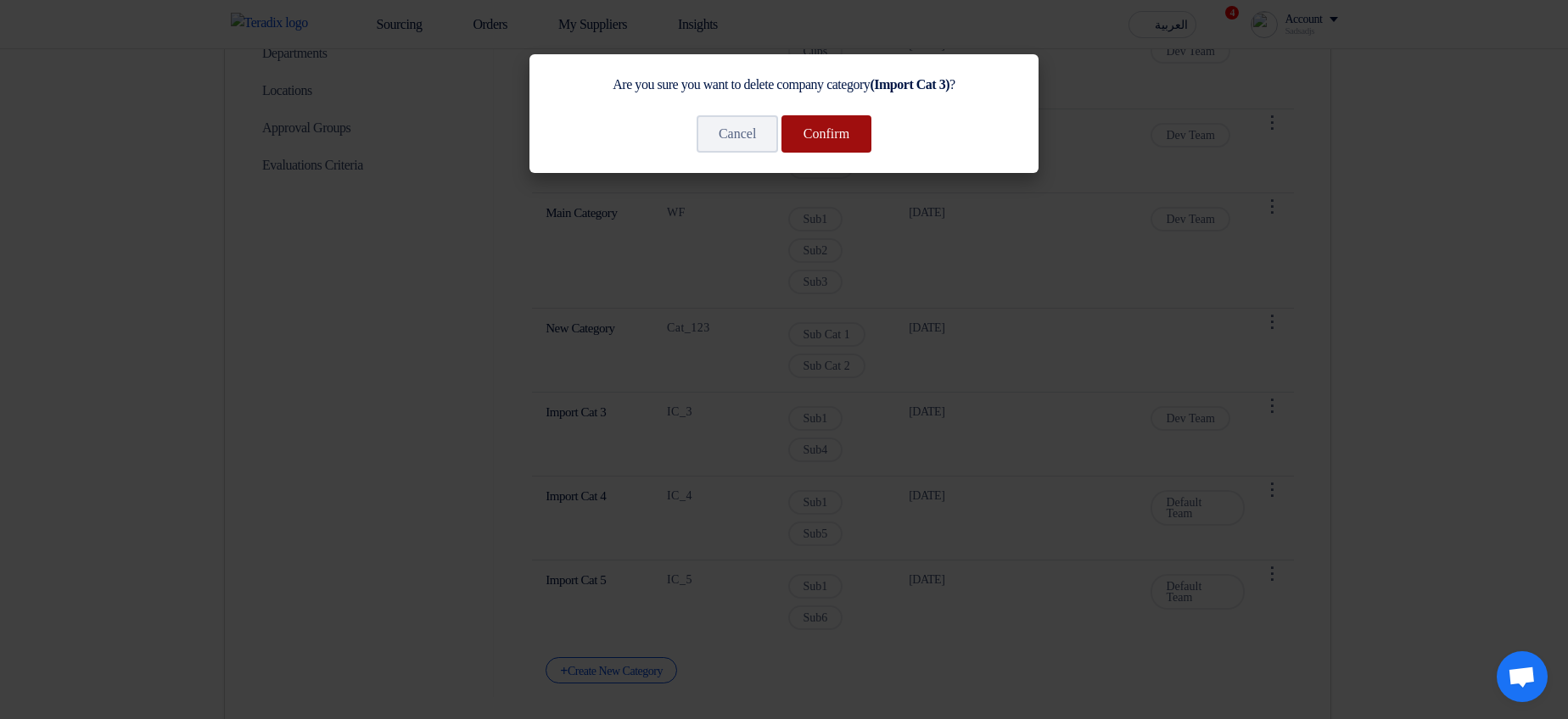
click at [856, 126] on button "Confirm" at bounding box center [826, 134] width 90 height 37
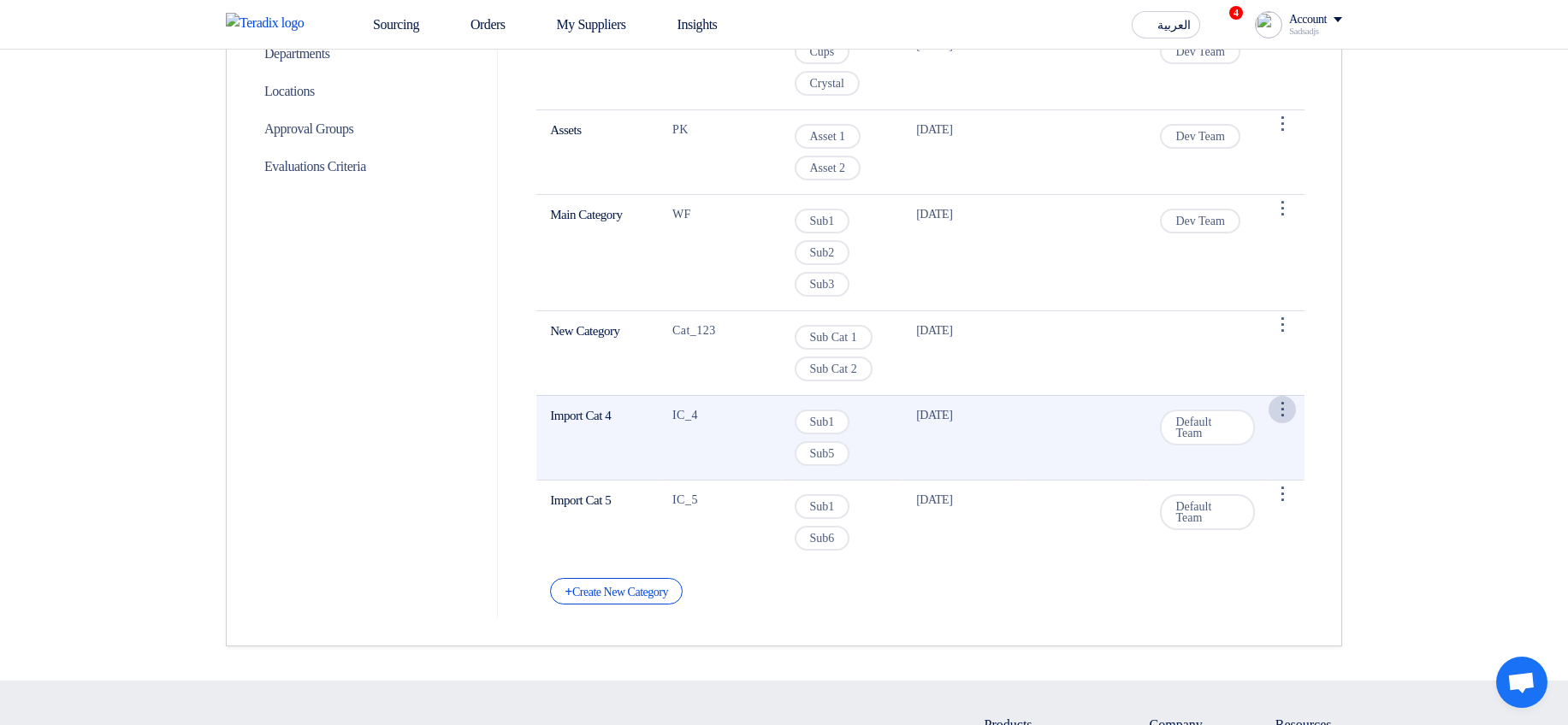
click at [1293, 417] on div "⋮" at bounding box center [1282, 409] width 27 height 27
click at [1218, 474] on link "Delete" at bounding box center [1247, 467] width 97 height 24
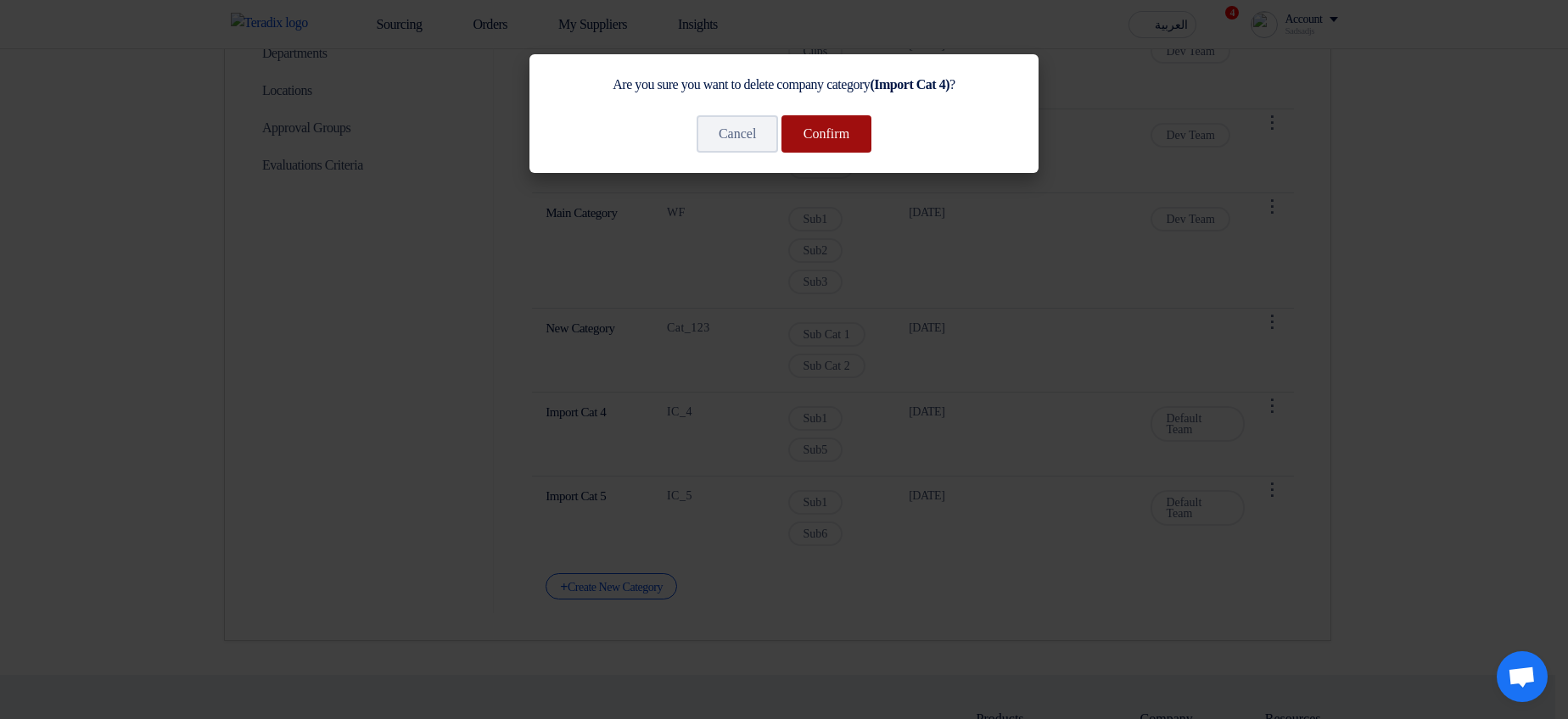
click at [831, 151] on button "Confirm" at bounding box center [826, 134] width 90 height 37
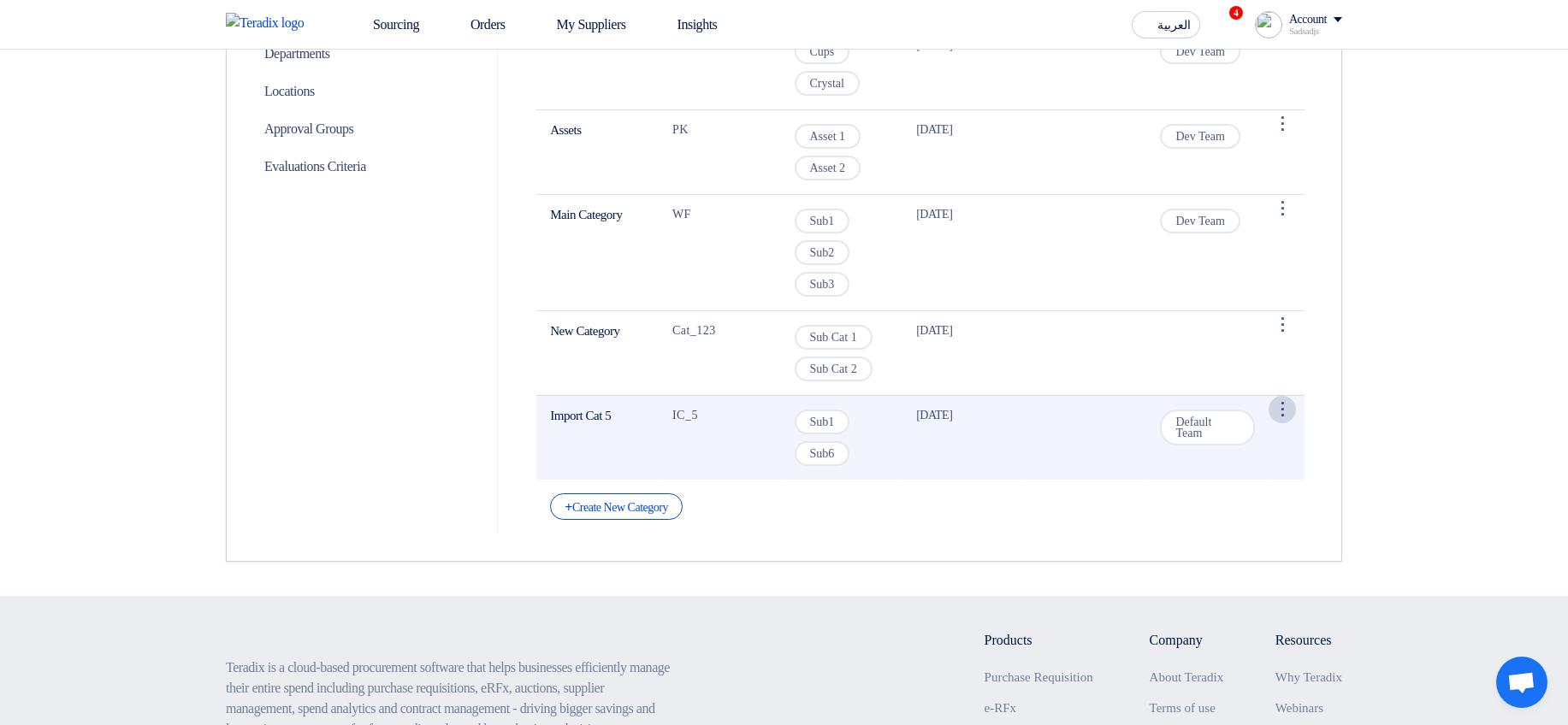
click at [1280, 418] on div "⋮" at bounding box center [1282, 409] width 27 height 27
click at [1254, 464] on link "Delete" at bounding box center [1247, 467] width 97 height 24
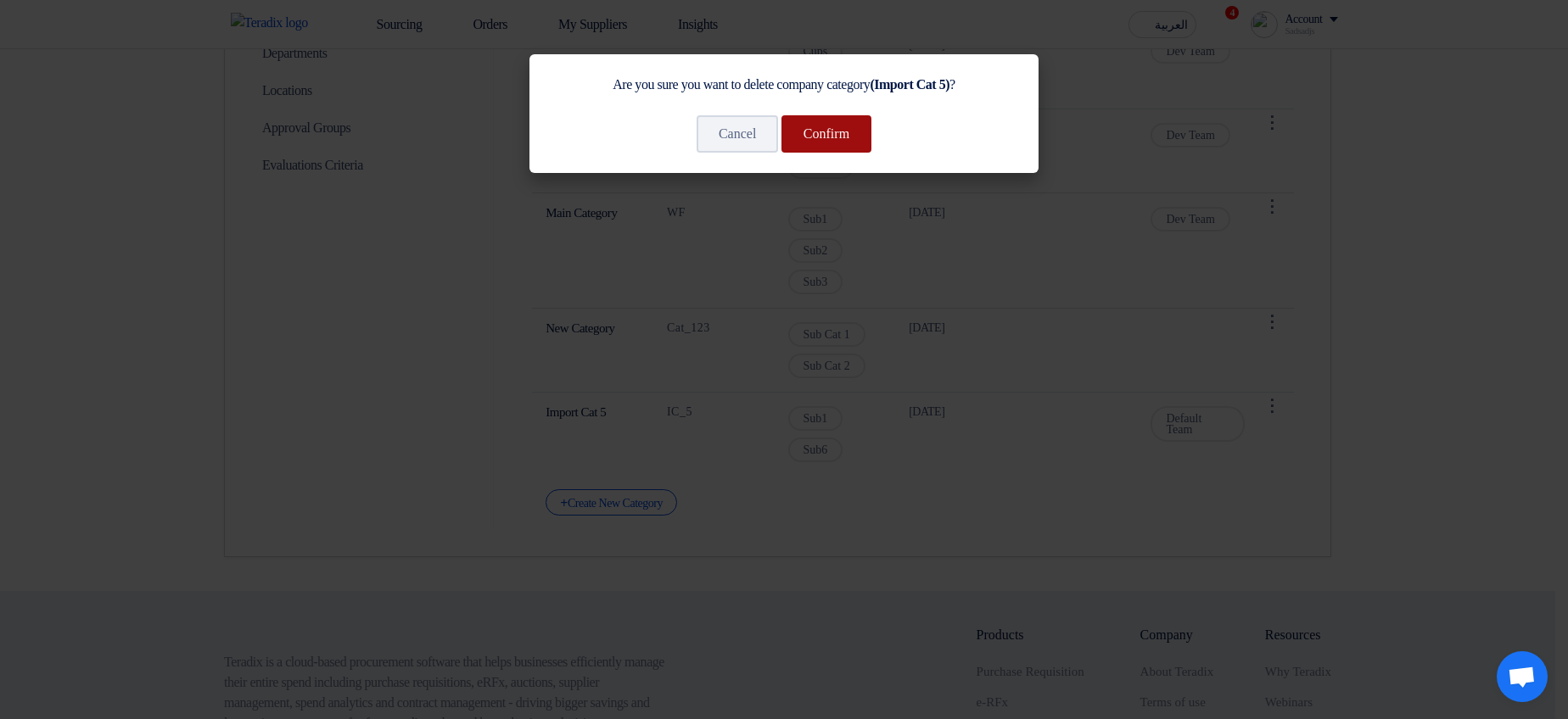
click at [834, 144] on button "Confirm" at bounding box center [826, 134] width 90 height 37
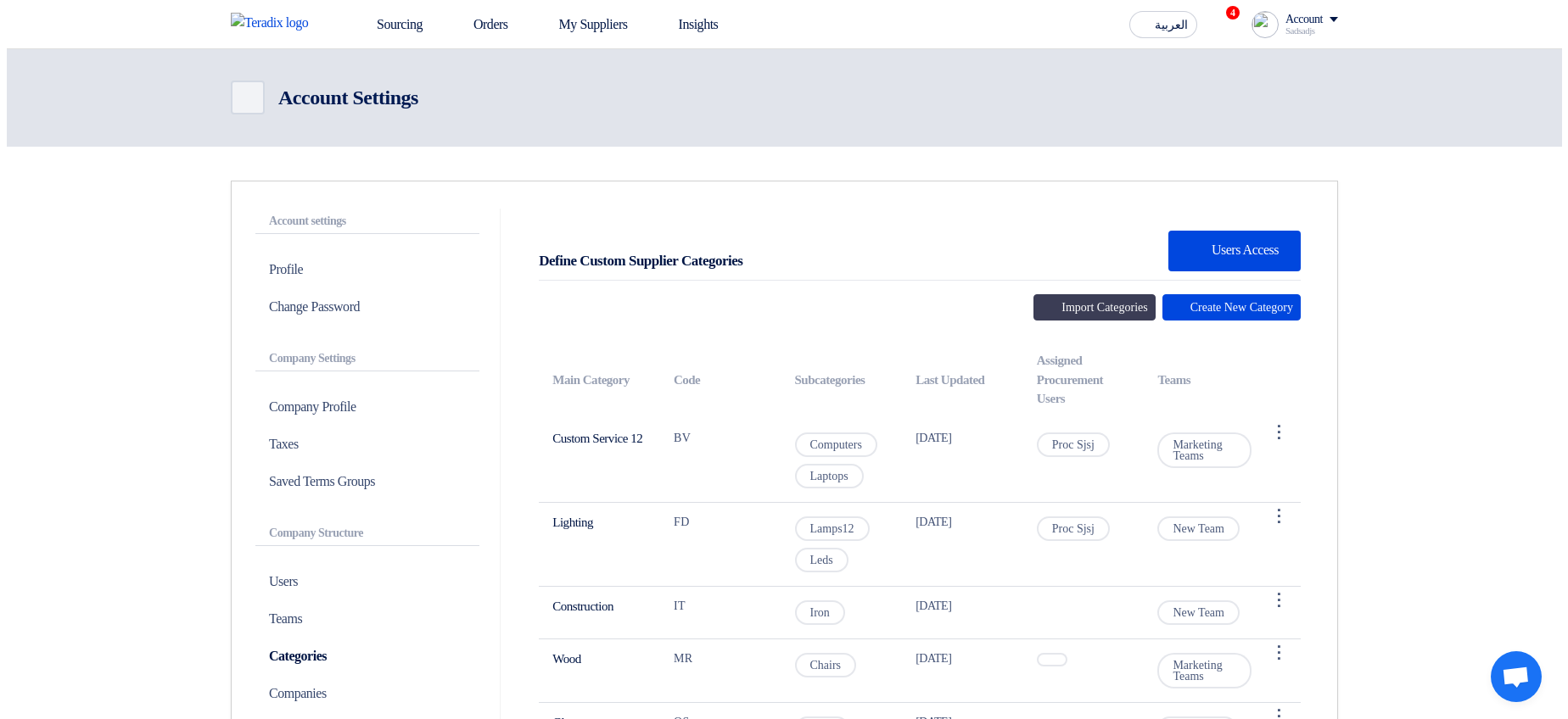
scroll to position [0, 0]
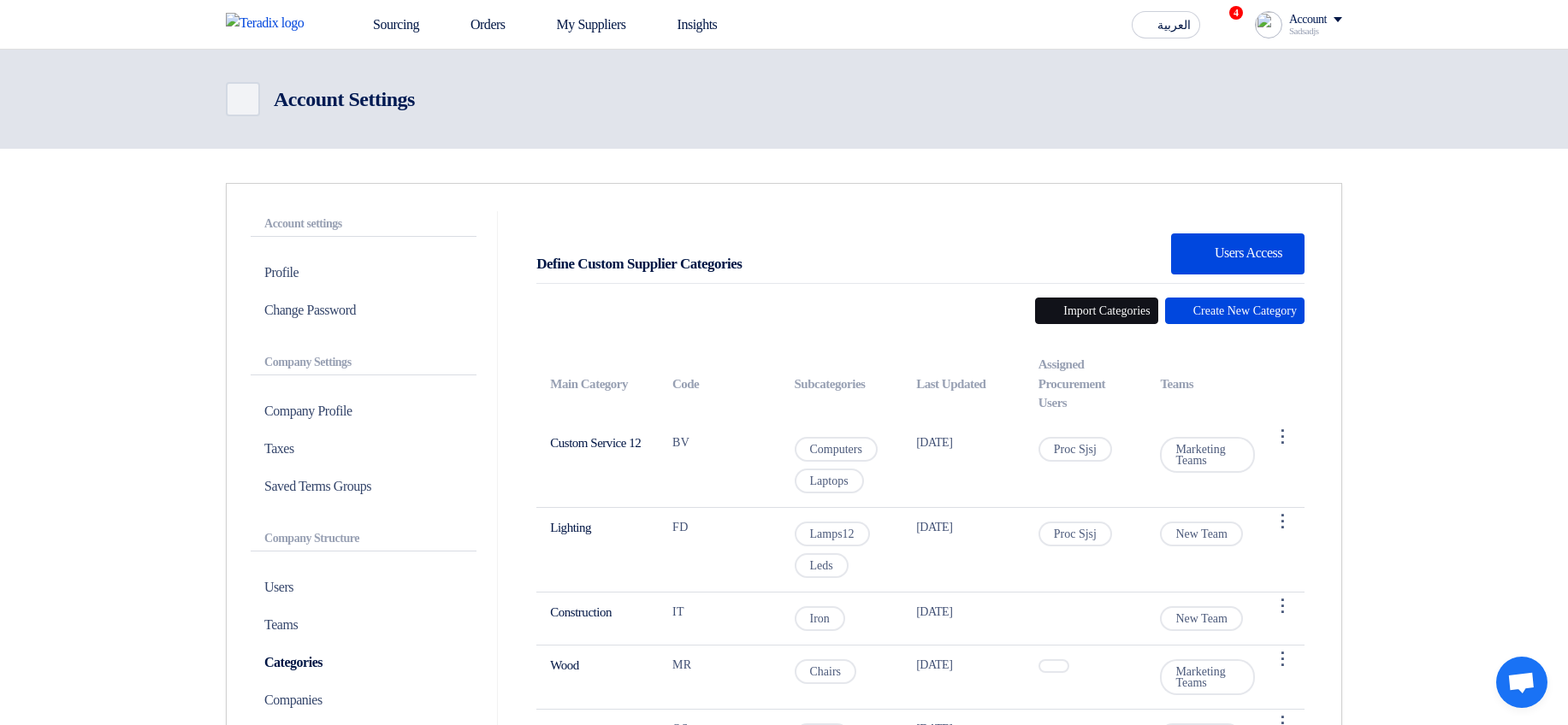
click at [1047, 314] on button "Import Categories" at bounding box center [1096, 311] width 123 height 26
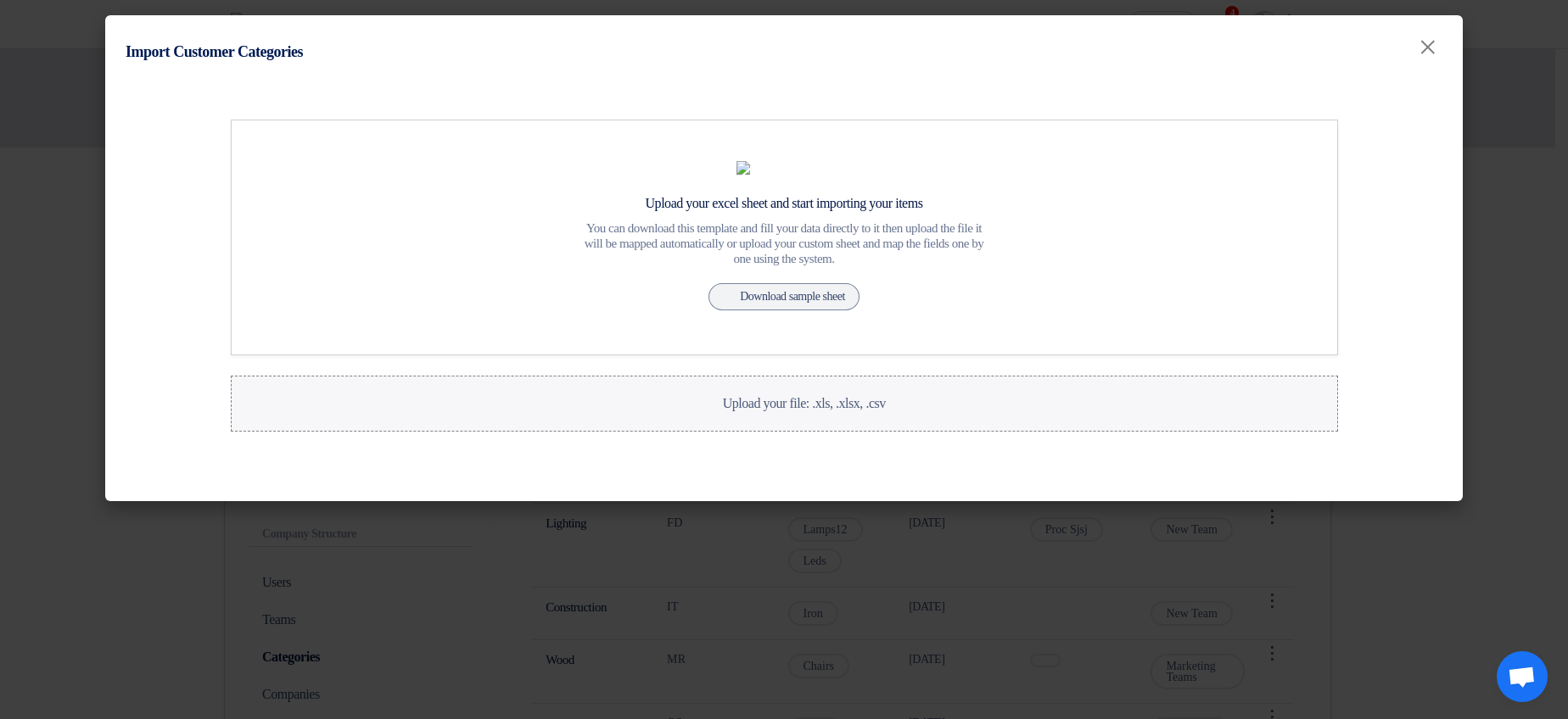
click at [887, 432] on label "Upload your file: .xls, .xlsx, .csv Upload your file: .xls, .xlsx, .csv" at bounding box center [784, 403] width 1107 height 56
click at [0, 0] on input "Upload your file: .xls, .xlsx, .csv Upload your file: .xls, .xlsx, .csv" at bounding box center [0, 0] width 0 height 0
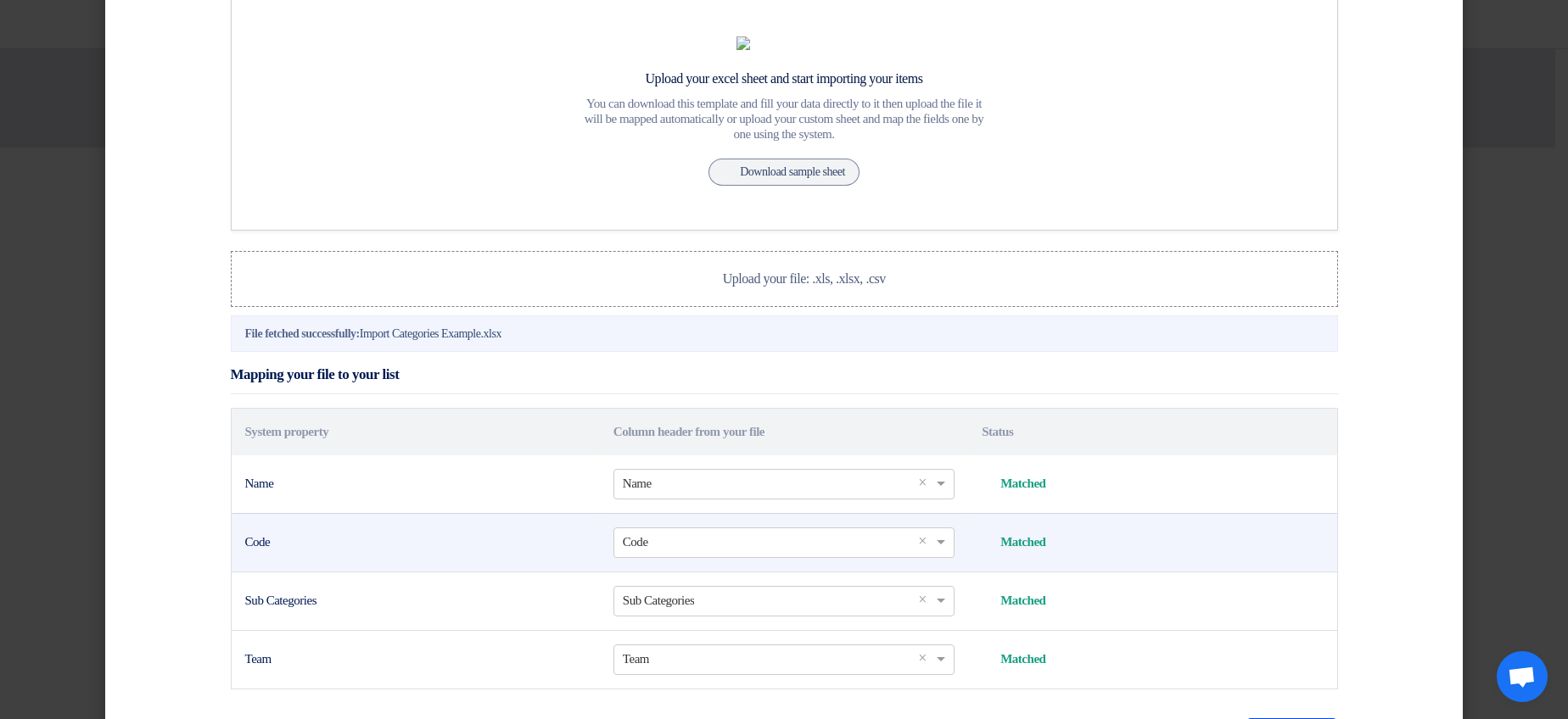
scroll to position [305, 0]
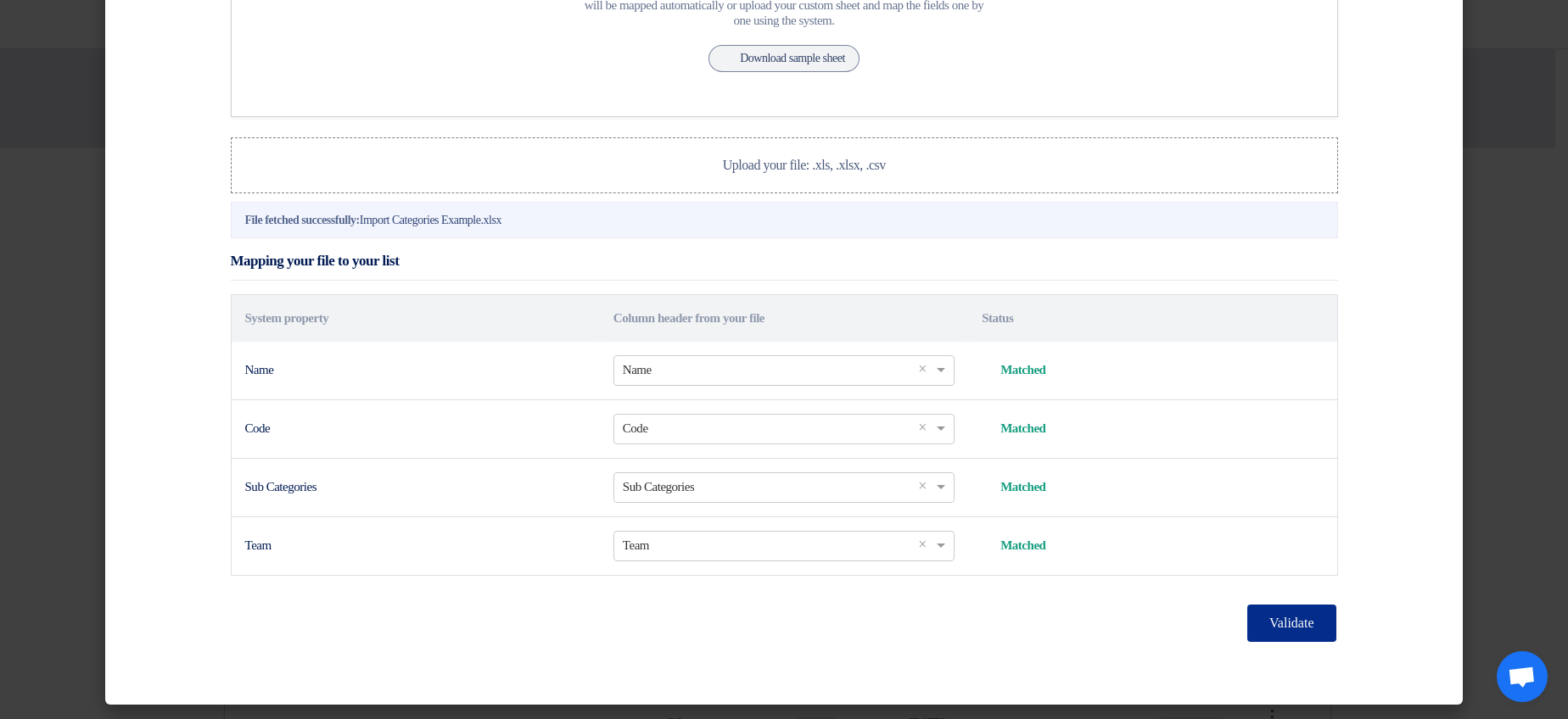
click at [1279, 506] on button "Validate" at bounding box center [1291, 623] width 88 height 37
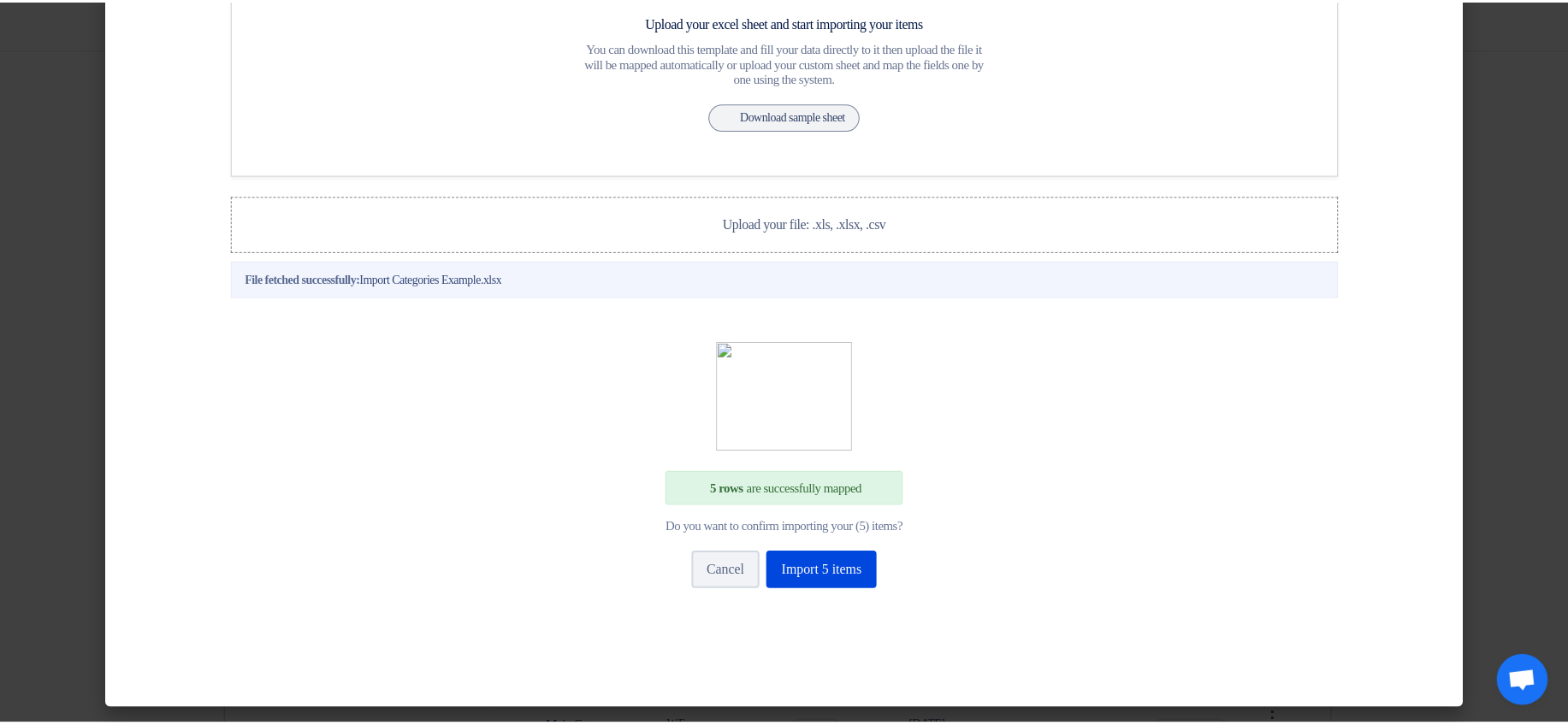
scroll to position [250, 0]
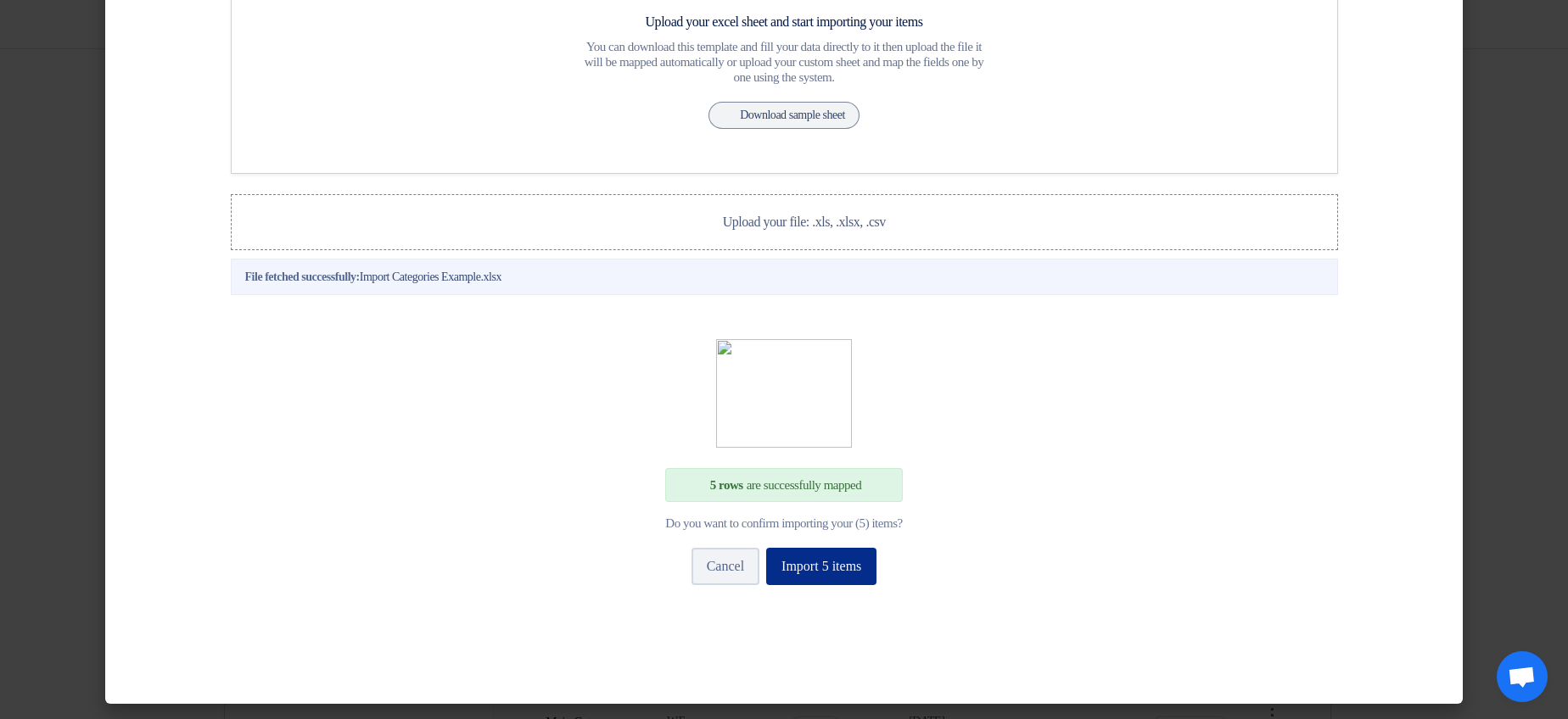
drag, startPoint x: 766, startPoint y: 550, endPoint x: 780, endPoint y: 557, distance: 15.7
click at [768, 506] on button "Import 5 items" at bounding box center [821, 566] width 111 height 37
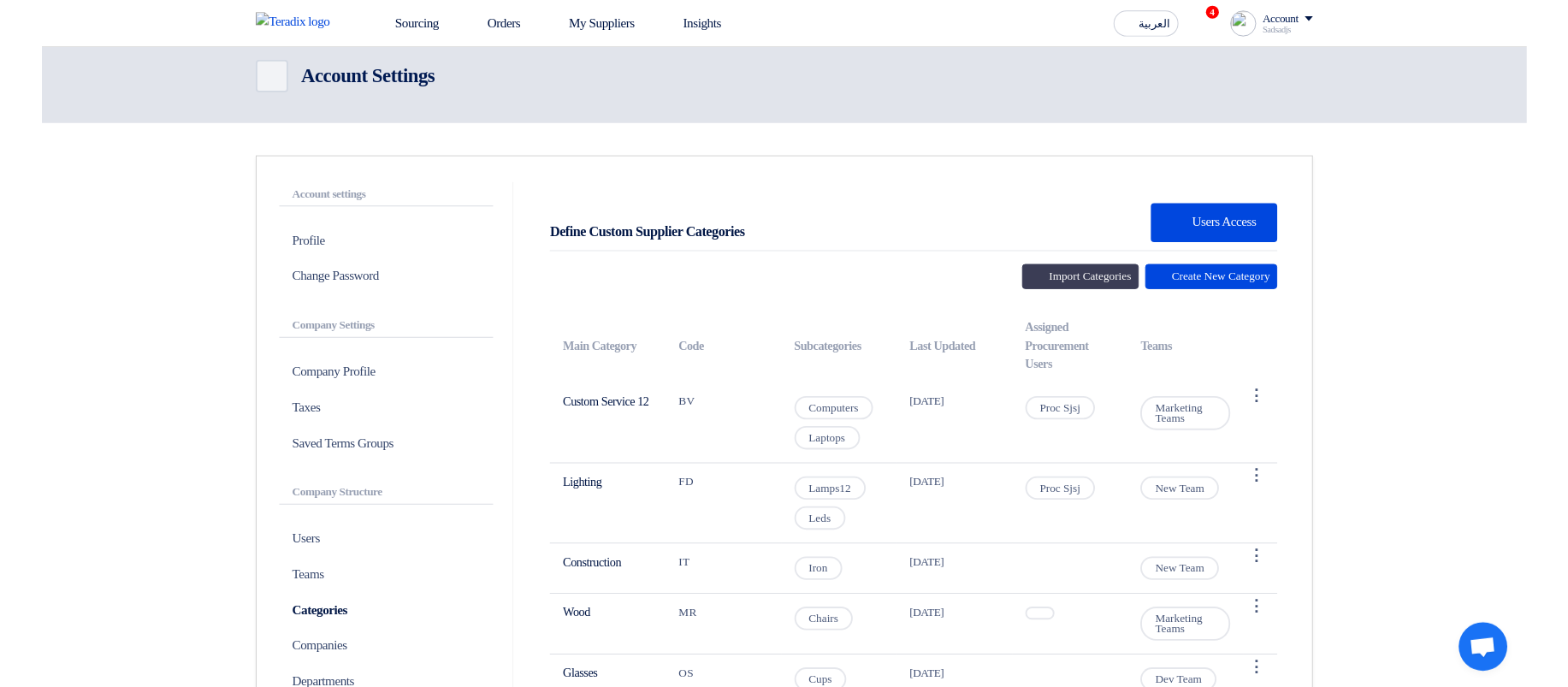
scroll to position [0, 0]
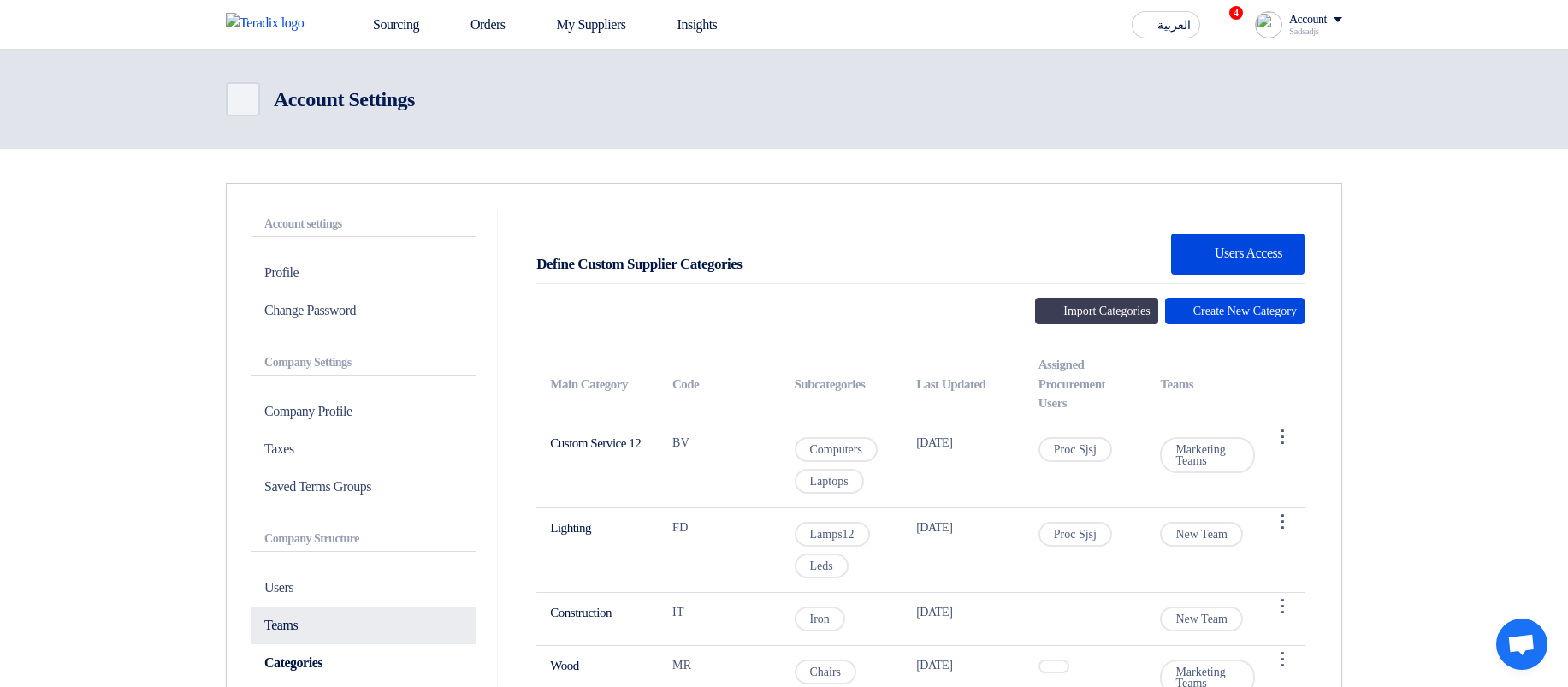
click at [337, 510] on p "Teams" at bounding box center [363, 625] width 225 height 37
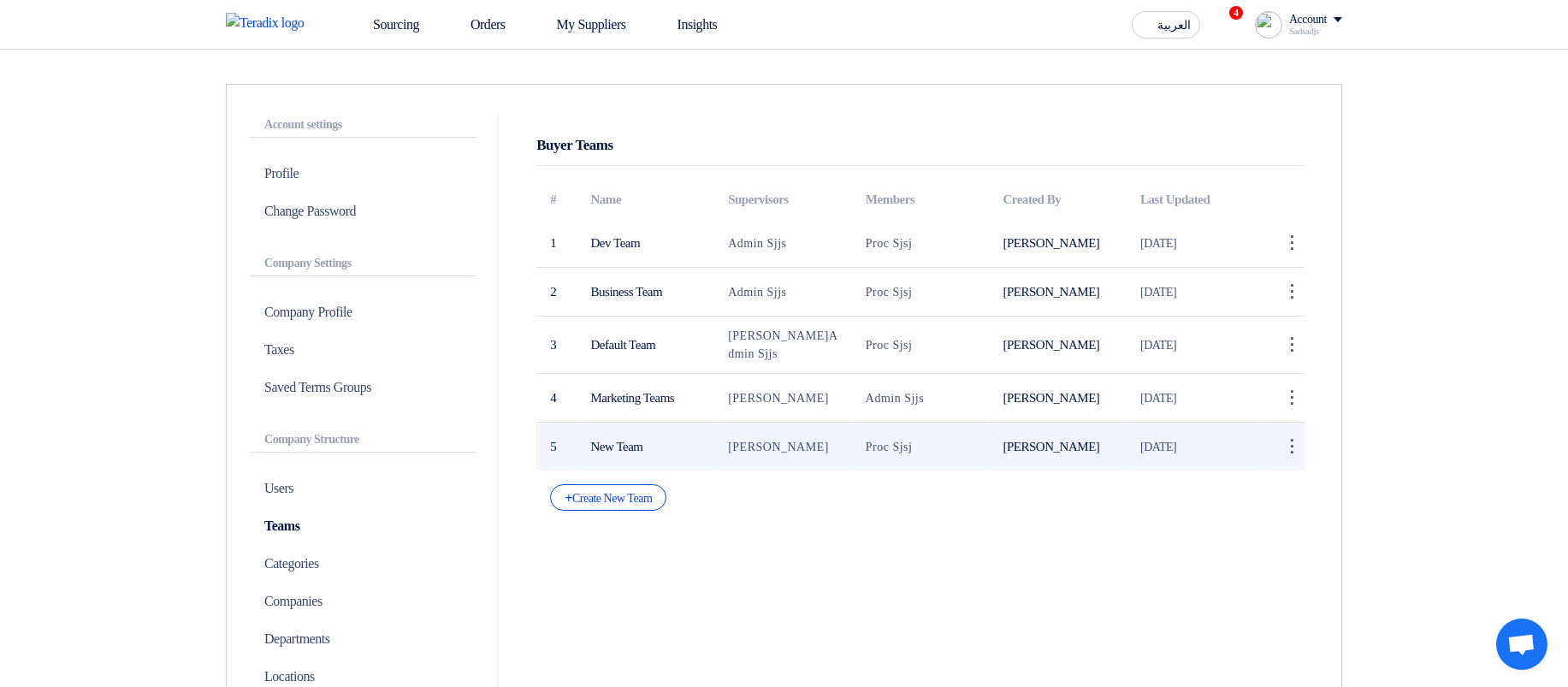
scroll to position [103, 0]
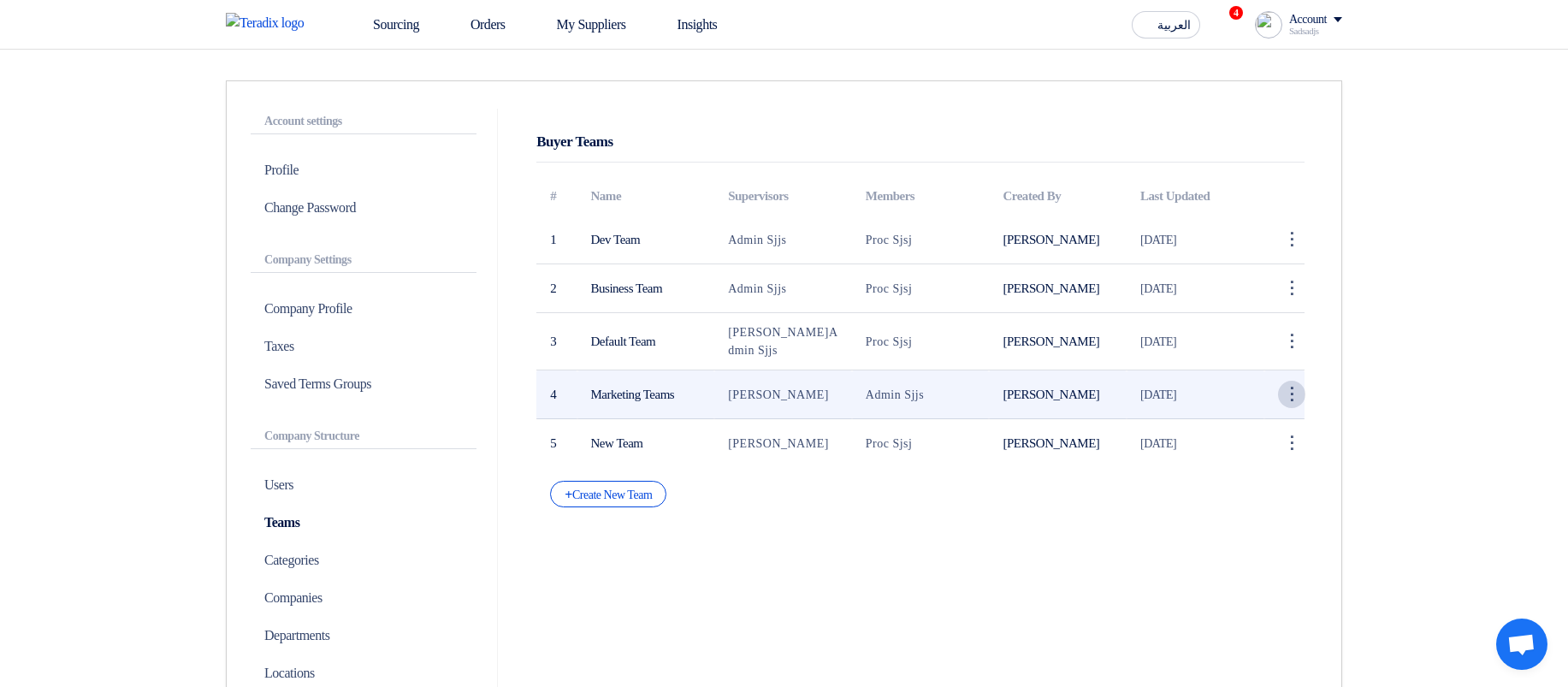
click at [1281, 386] on div "⋮" at bounding box center [1291, 394] width 27 height 27
click at [1237, 421] on link "Edit Team" at bounding box center [1262, 427] width 84 height 24
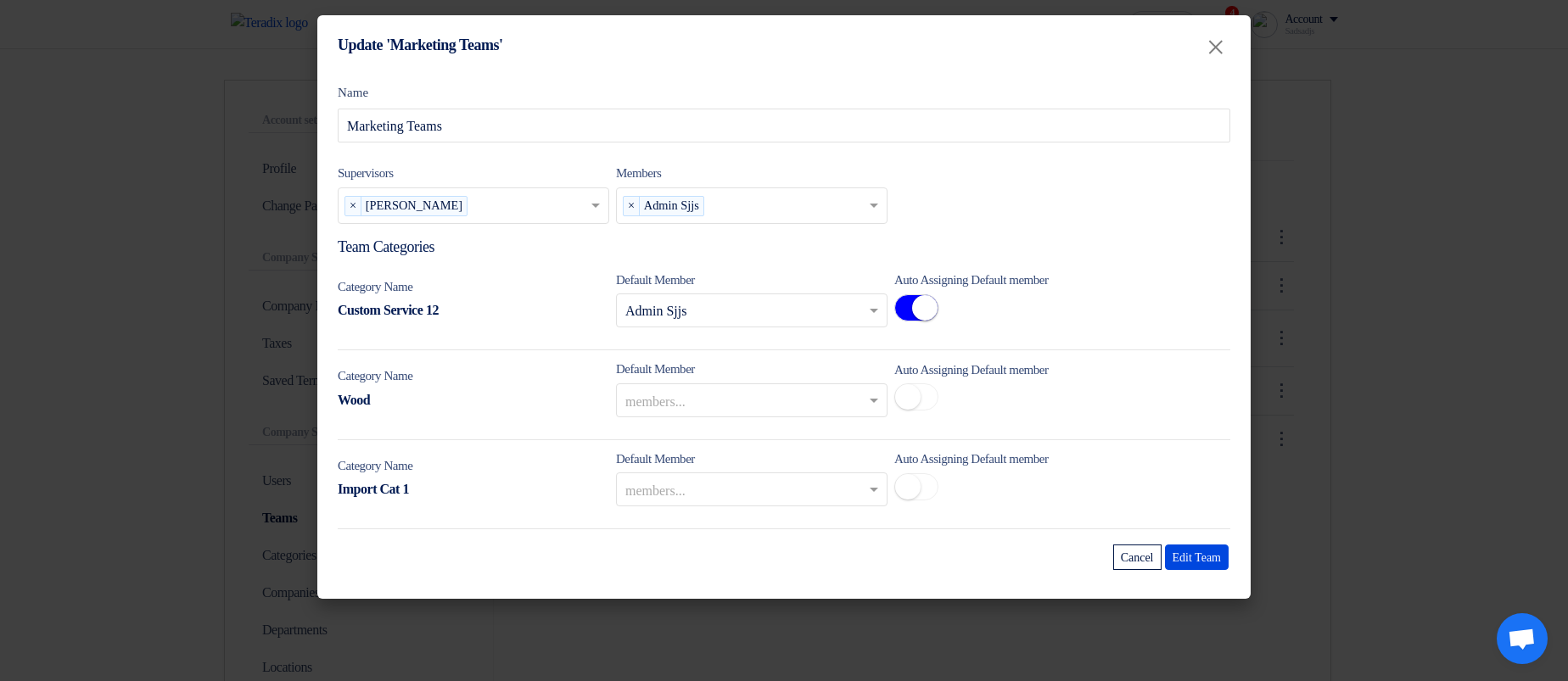
click at [1440, 357] on modal-container "Update 'Marketing Teams' × Name Marketing Teams Supervisors Supervisors... × Sa…" at bounding box center [784, 340] width 1568 height 681
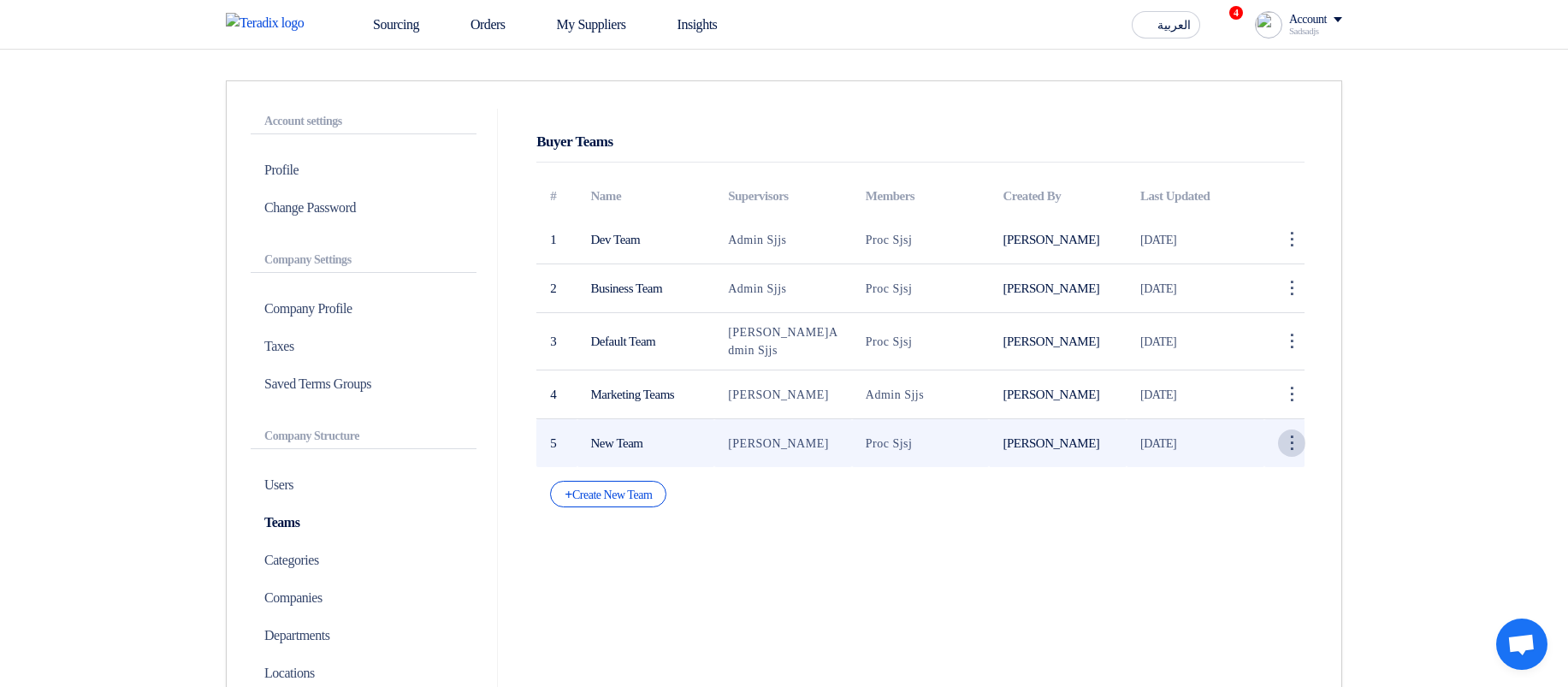
click at [1302, 446] on div "⋮" at bounding box center [1291, 442] width 27 height 27
click at [1250, 473] on link "Edit Team" at bounding box center [1262, 475] width 84 height 24
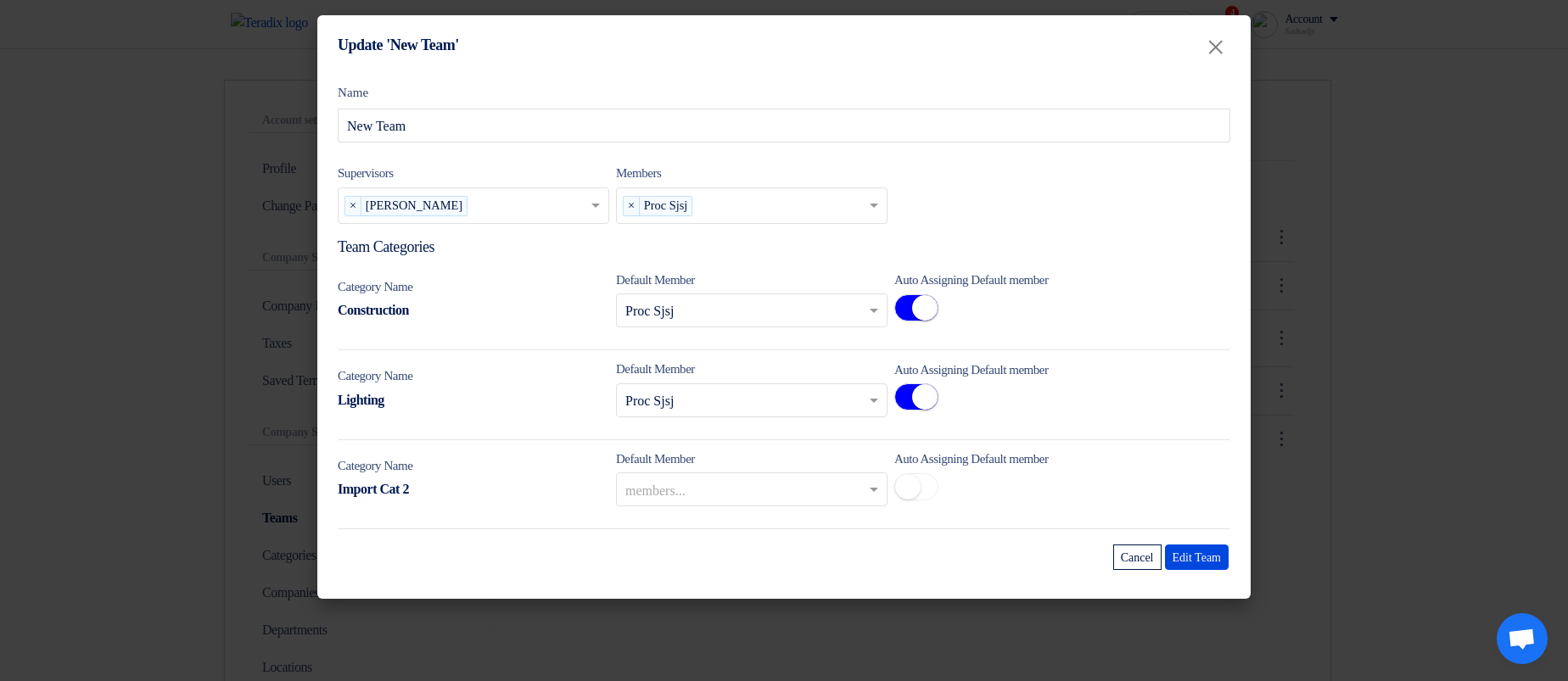
click at [1455, 389] on modal-container "Update 'New Team' × Name New Team Supervisors Supervisors... × Sadsadjs Askjd ×…" at bounding box center [784, 340] width 1568 height 681
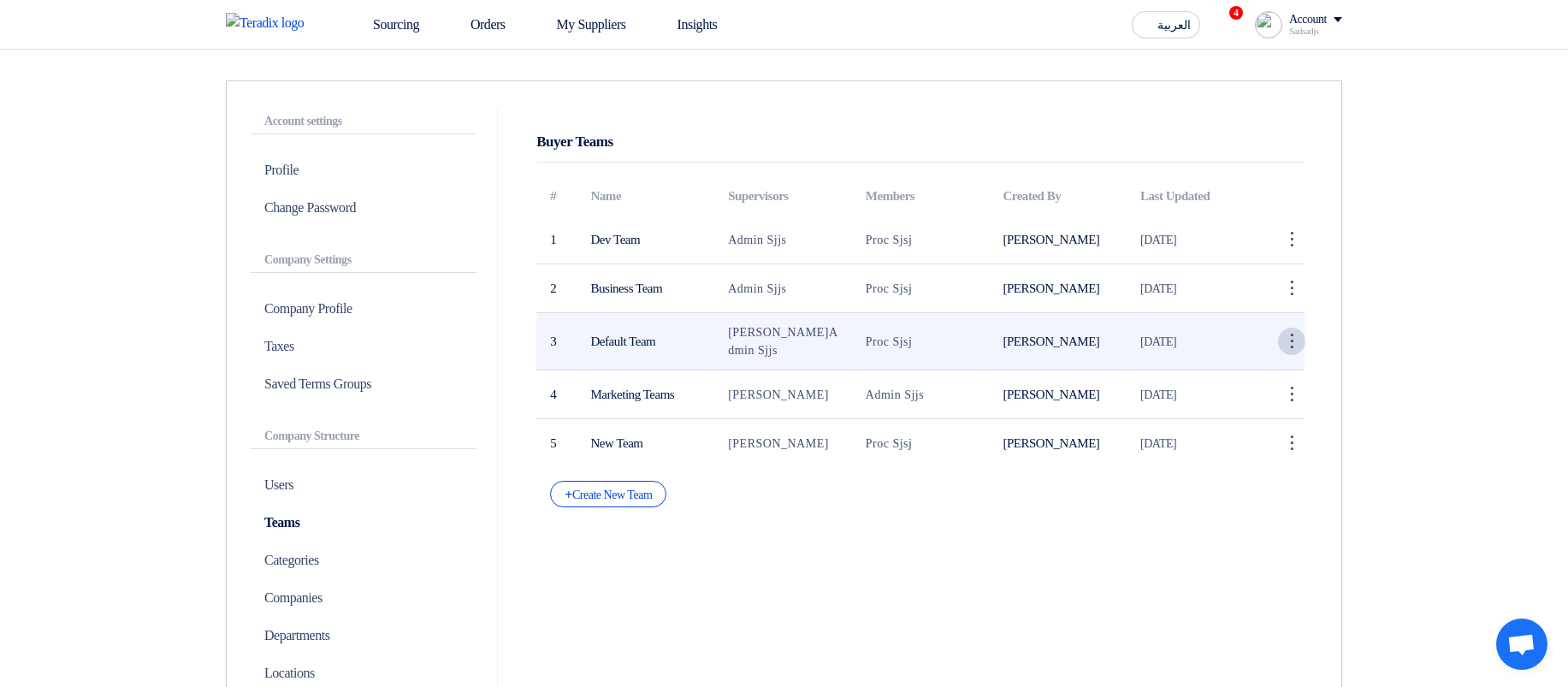
click at [1280, 330] on div "⋮" at bounding box center [1291, 340] width 27 height 27
click at [1243, 366] on link "Edit Team" at bounding box center [1262, 374] width 84 height 24
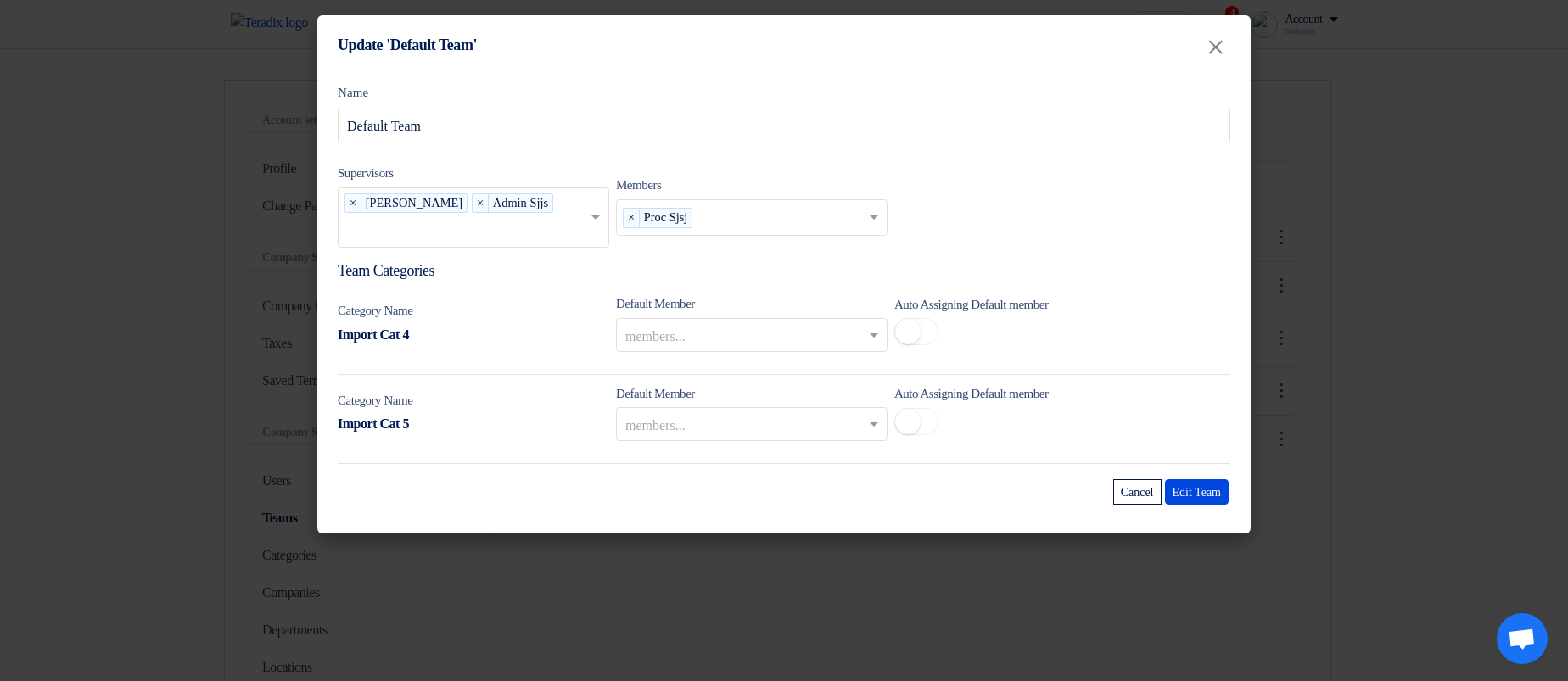
click at [1404, 326] on modal-container "Update 'Default Team' × Name Default Team Supervisors Supervisors... × Sadsadjs…" at bounding box center [784, 340] width 1568 height 681
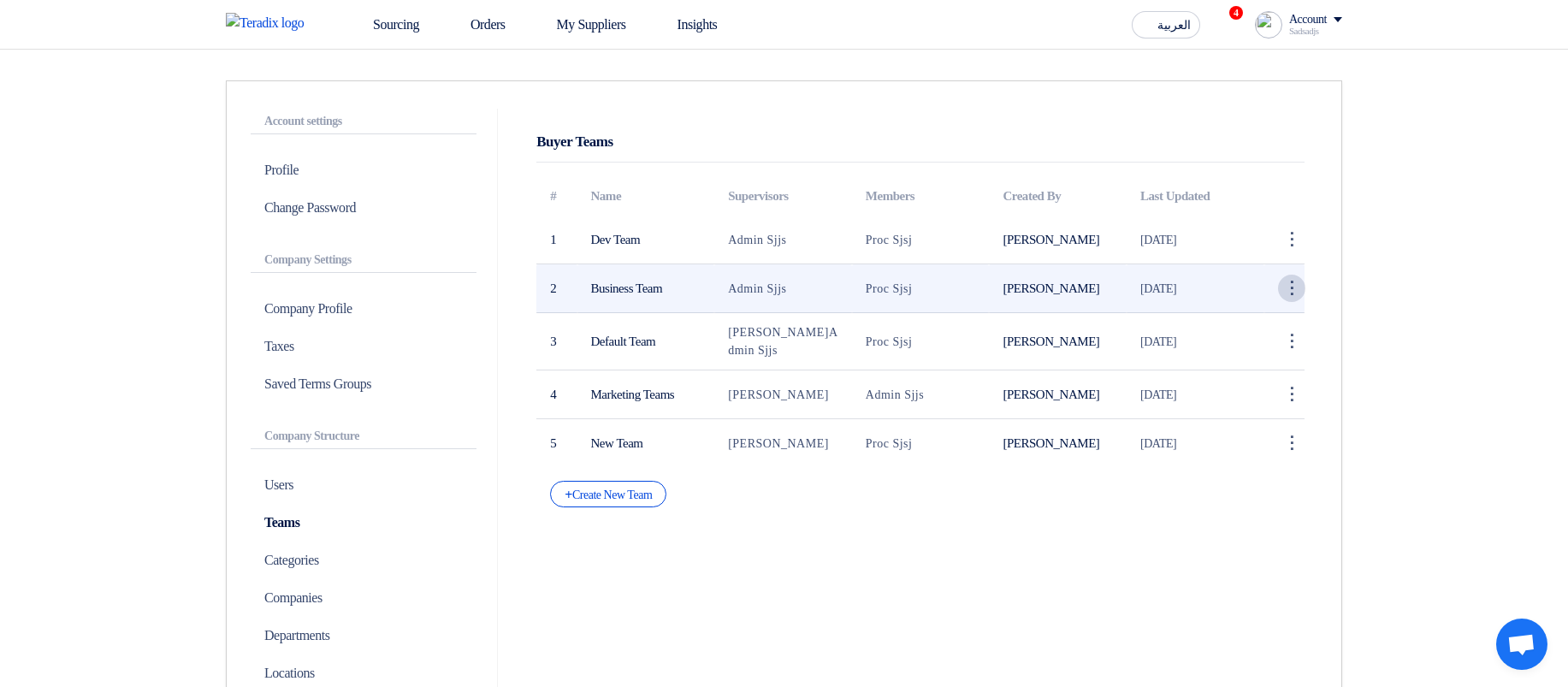
click at [1278, 286] on div "⋮" at bounding box center [1291, 287] width 27 height 27
click at [1244, 313] on link "Edit Team" at bounding box center [1262, 320] width 84 height 24
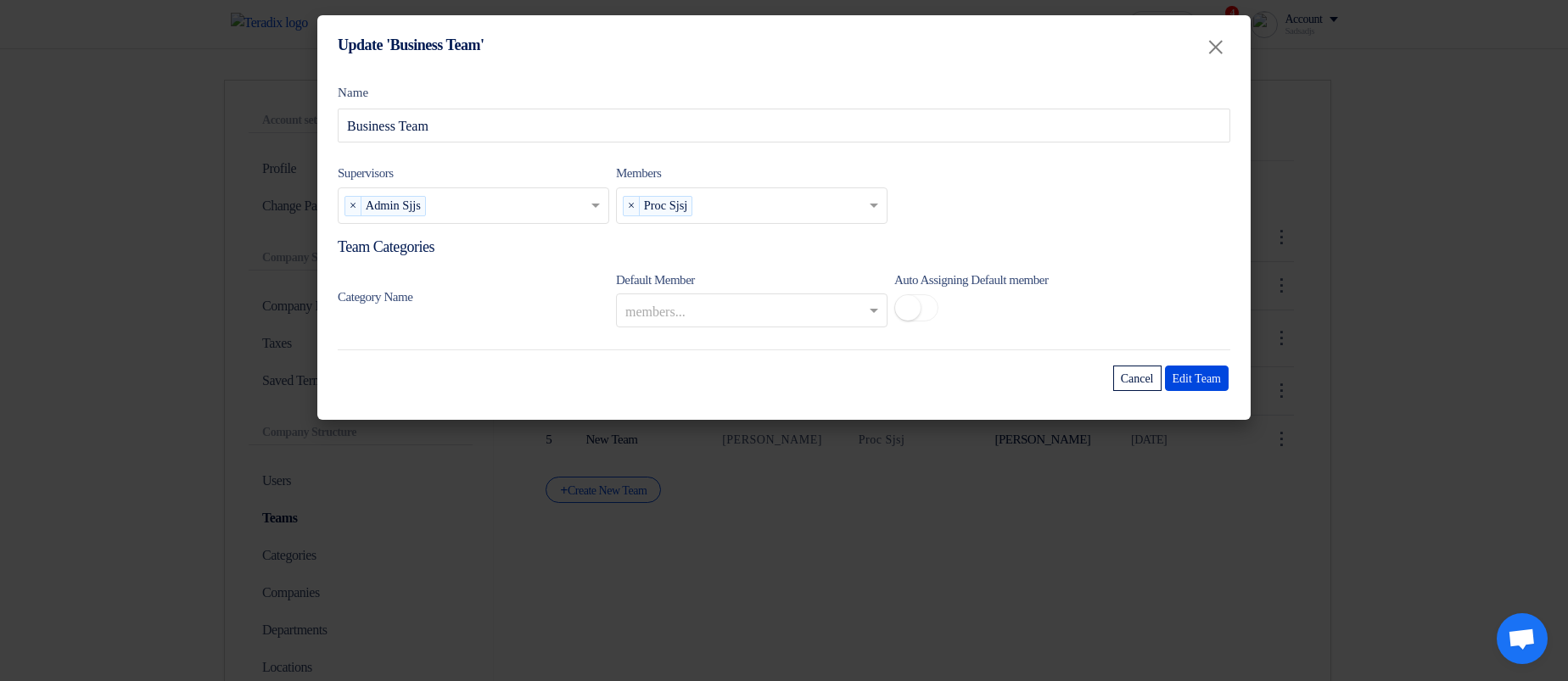
click at [1464, 278] on modal-container "Update 'Business Team' × Name Business Team Supervisors Supervisors... × Admin …" at bounding box center [784, 340] width 1568 height 681
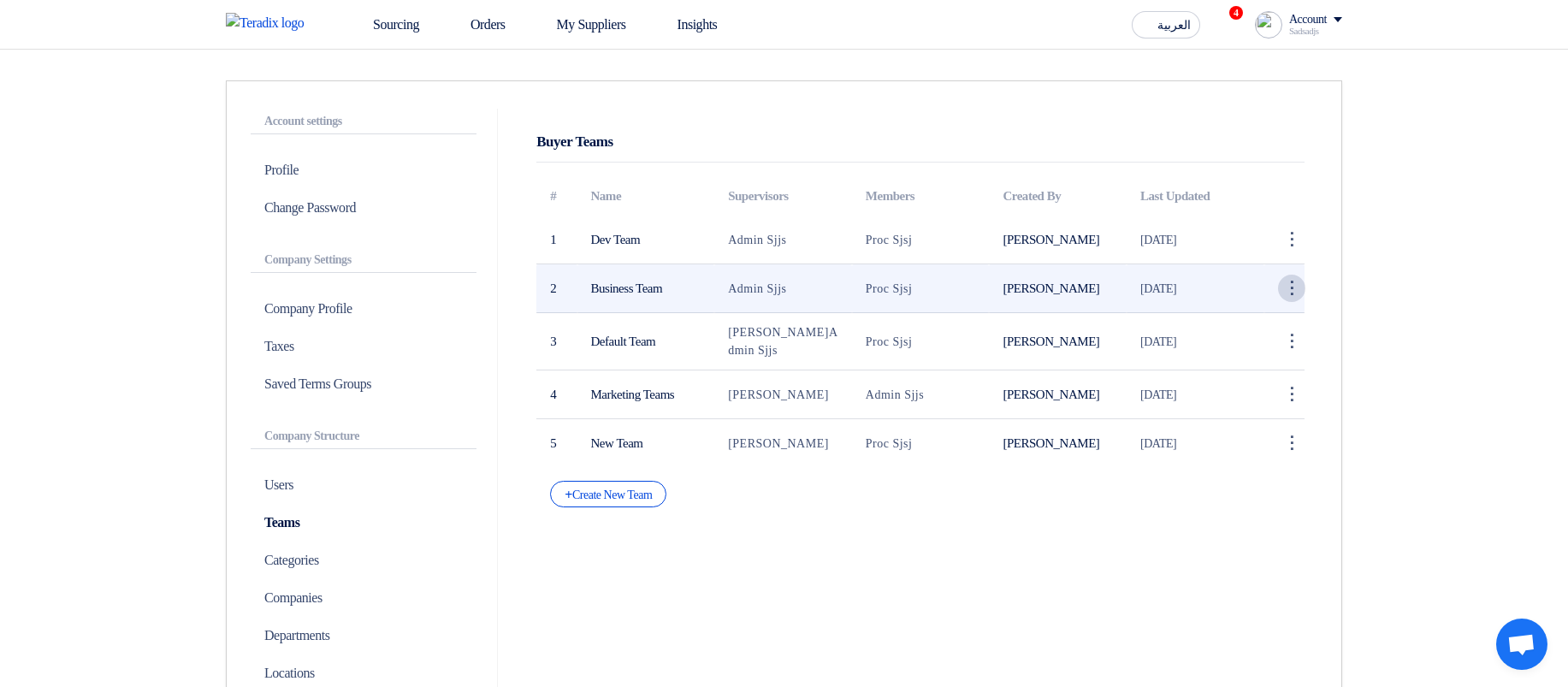
click at [1299, 280] on div "⋮" at bounding box center [1291, 287] width 27 height 27
click at [1253, 319] on link "Edit Team" at bounding box center [1262, 320] width 84 height 24
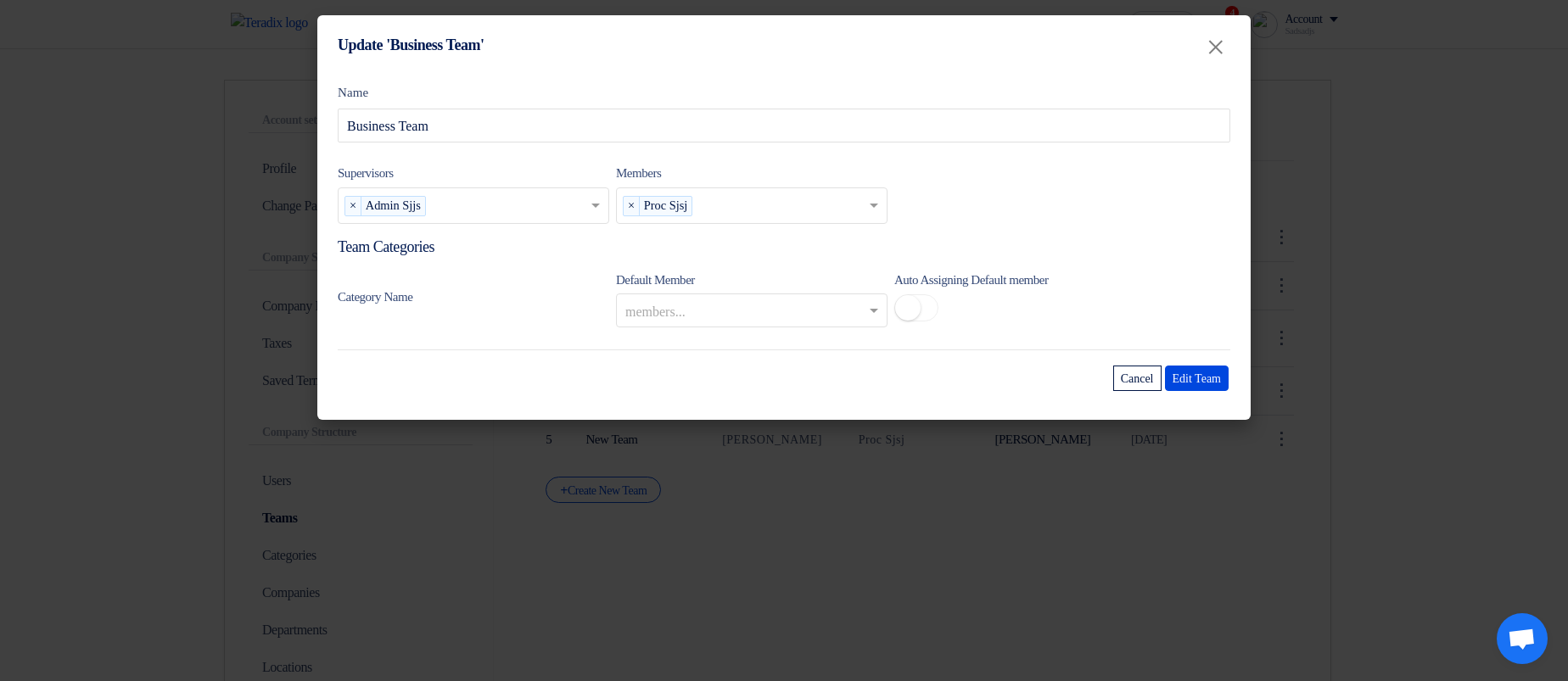
click at [806, 506] on modal-container "Update 'Business Team' × Name Business Team Supervisors Supervisors... × Admin …" at bounding box center [784, 340] width 1568 height 681
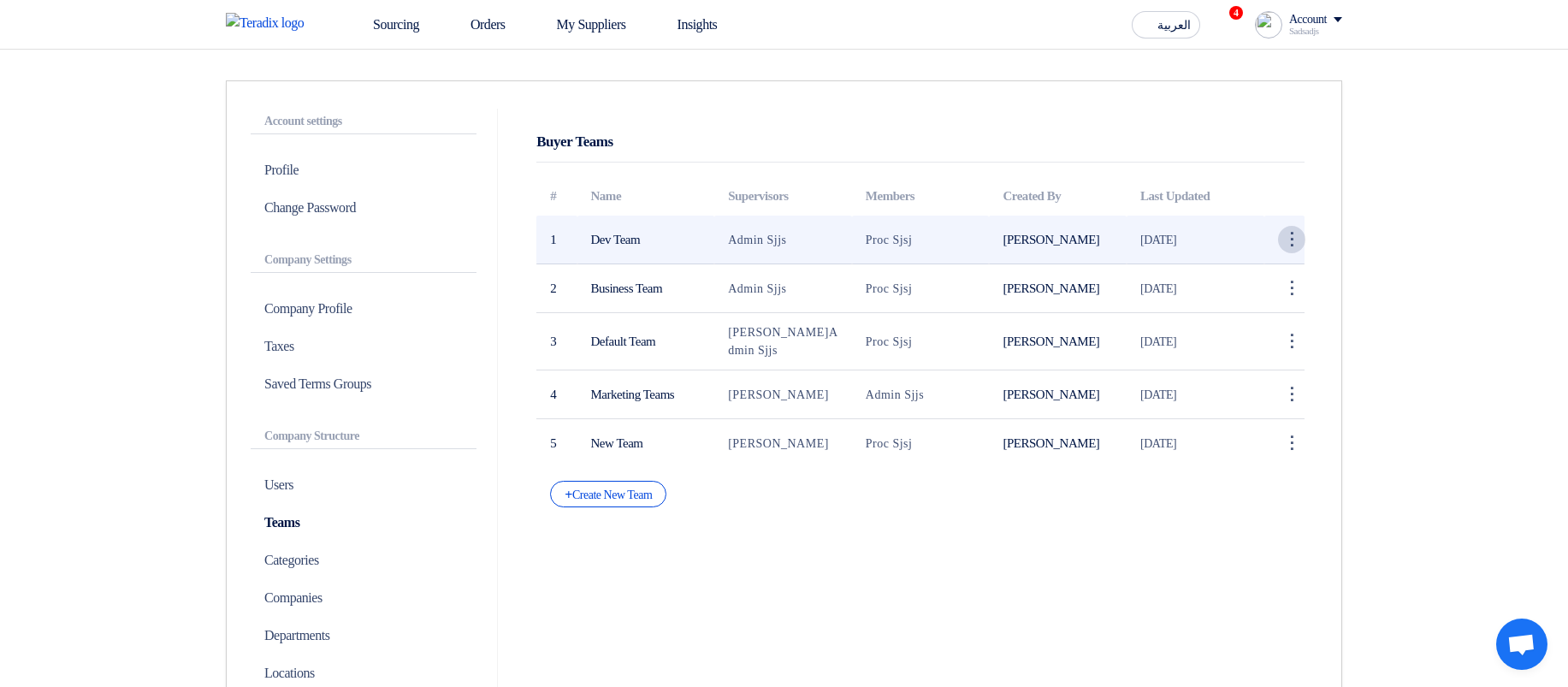
click at [1302, 238] on div "⋮" at bounding box center [1291, 239] width 27 height 27
click at [1255, 269] on link "Edit Team" at bounding box center [1262, 272] width 84 height 24
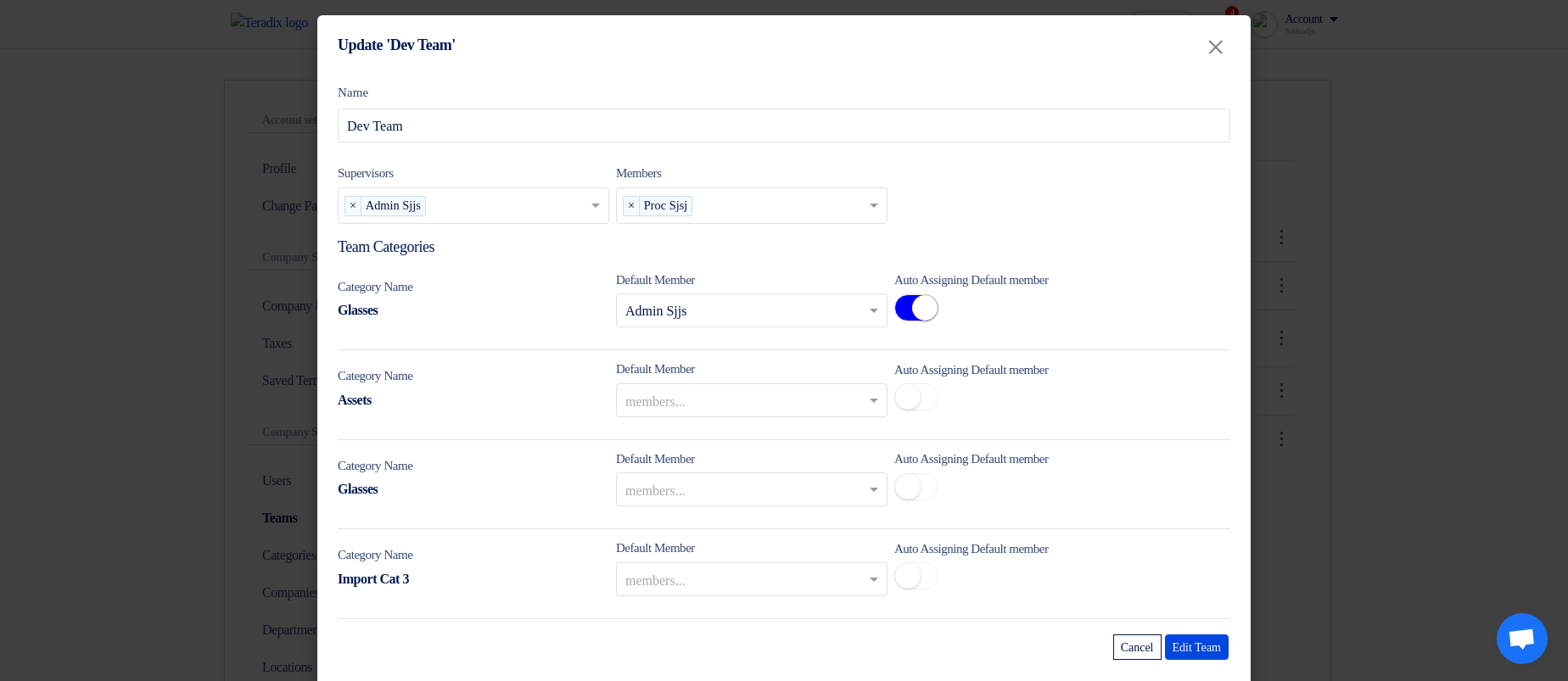
click at [1434, 336] on modal-container "Update 'Dev Team' × Name Dev Team Supervisors Supervisors... × Admin Sjjs × Mem…" at bounding box center [784, 340] width 1568 height 681
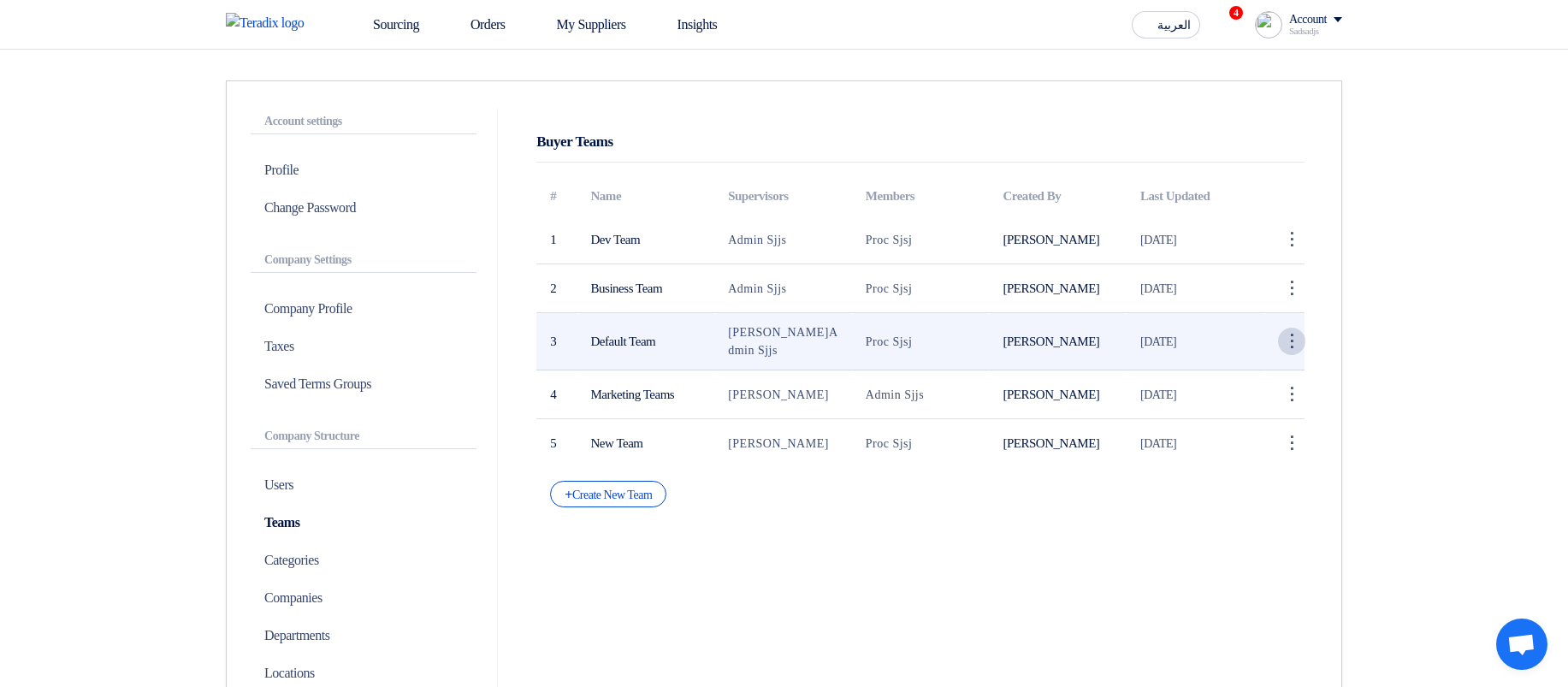
click at [1287, 334] on div "⋮" at bounding box center [1291, 340] width 27 height 27
click at [1254, 370] on link "Edit Team" at bounding box center [1262, 374] width 84 height 24
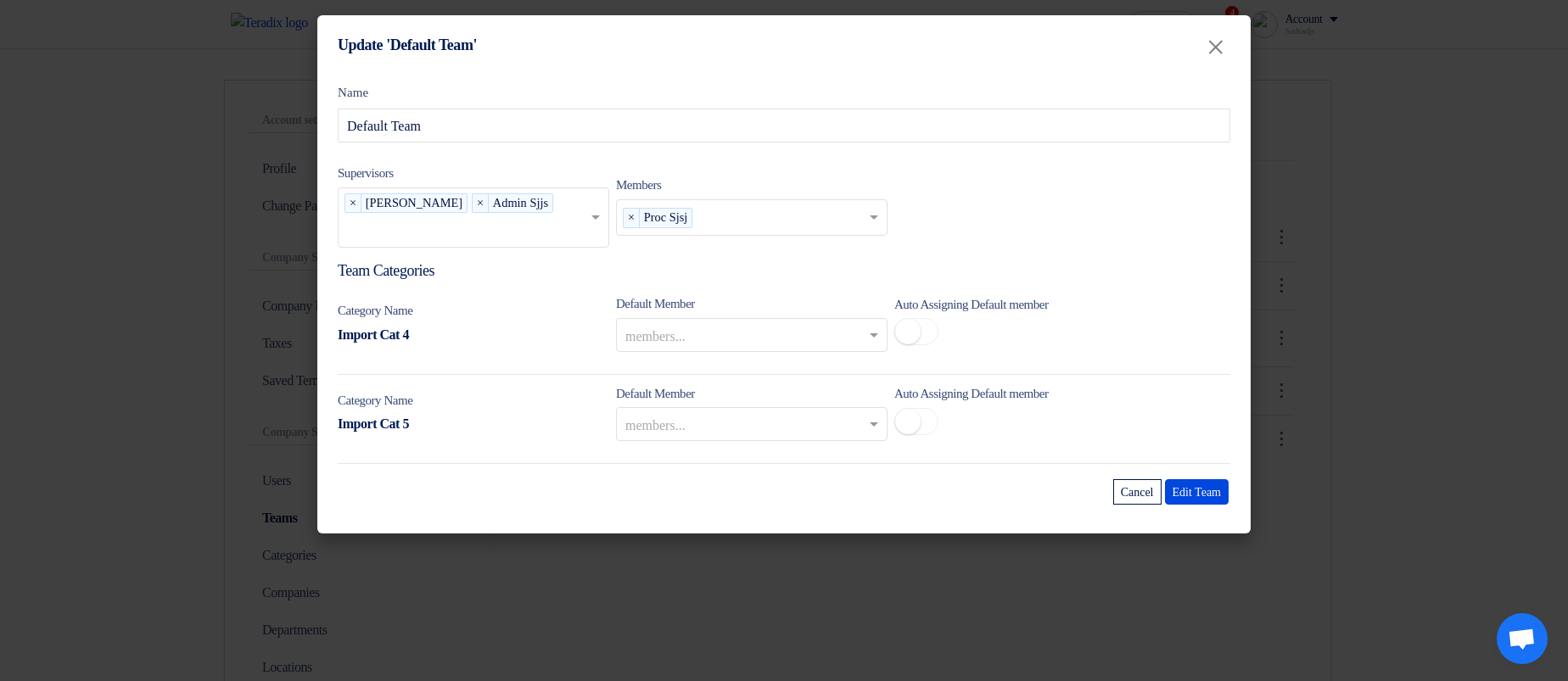
click at [1362, 364] on modal-container "Update 'Default Team' × Name Default Team Supervisors Supervisors... × Sadsadjs…" at bounding box center [784, 340] width 1568 height 681
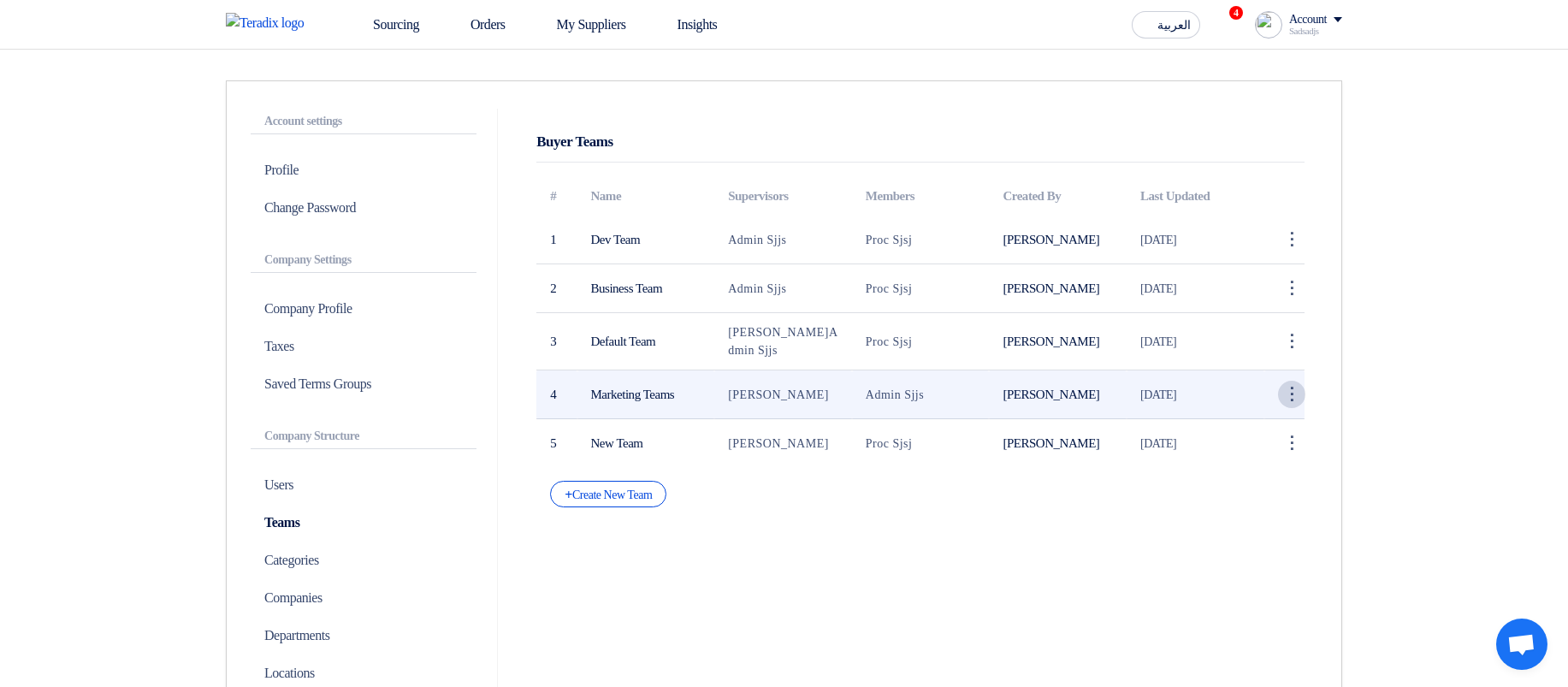
click at [1278, 391] on div "⋮" at bounding box center [1291, 394] width 27 height 27
click at [1240, 424] on link "Edit Team" at bounding box center [1262, 427] width 84 height 24
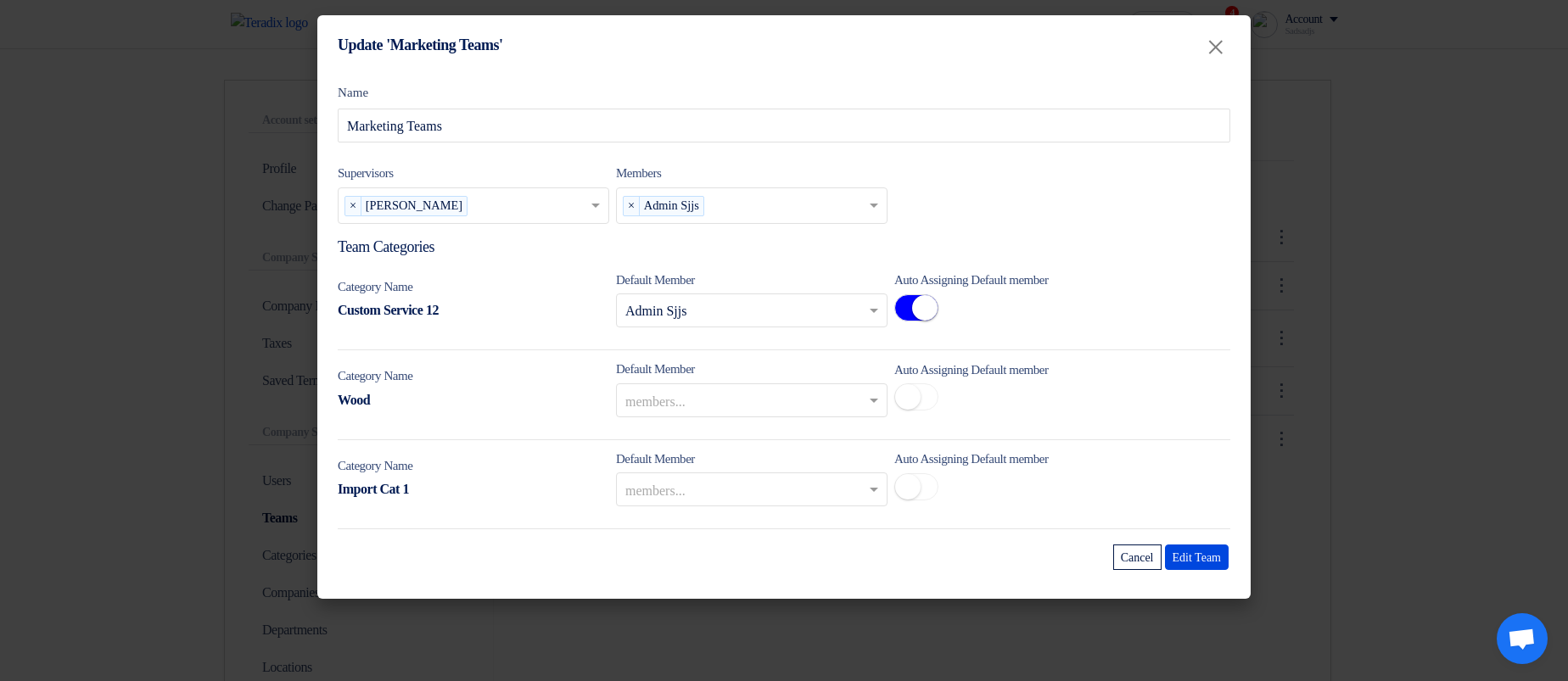
click at [1394, 365] on modal-container "Update 'Marketing Teams' × Name Marketing Teams Supervisors Supervisors... × Sa…" at bounding box center [784, 340] width 1568 height 681
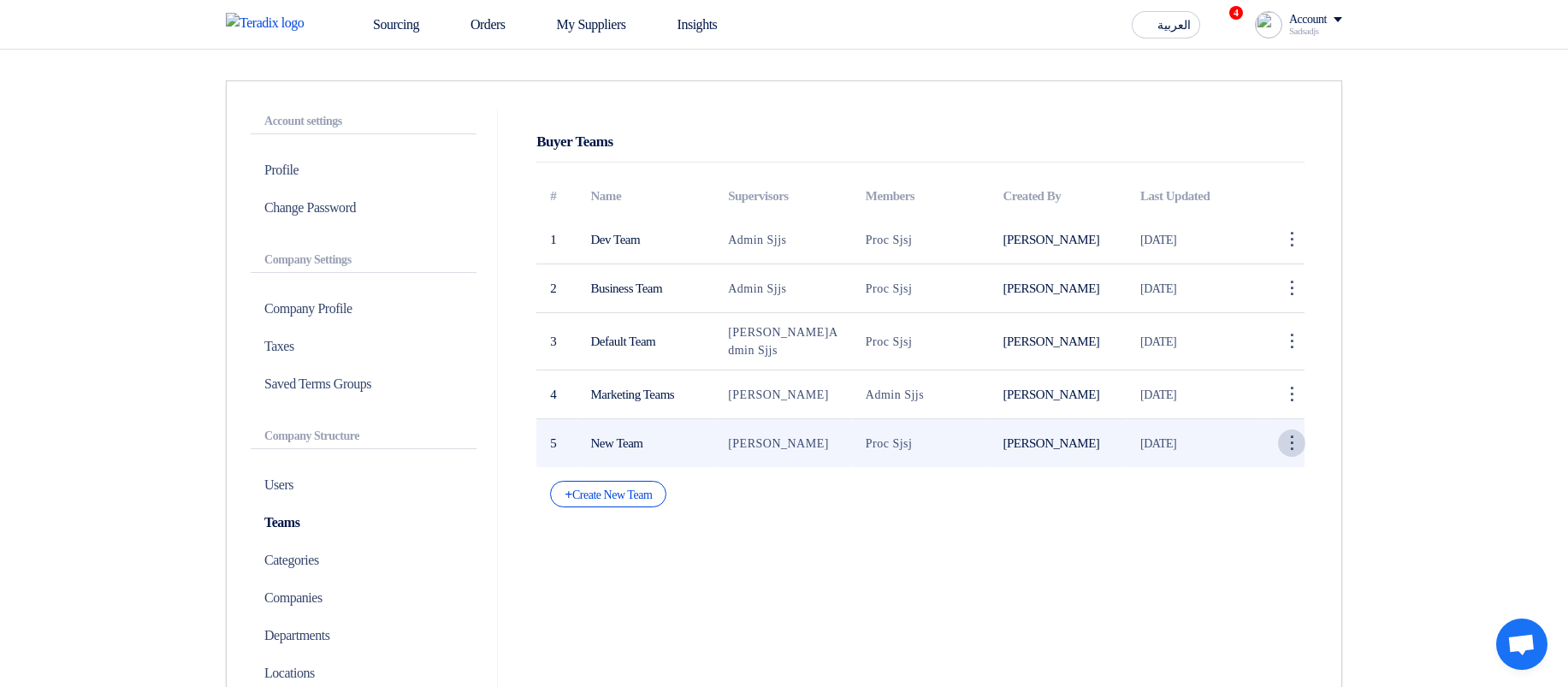
click at [1295, 439] on div "⋮" at bounding box center [1291, 442] width 27 height 27
click at [1273, 475] on link "Edit Team" at bounding box center [1262, 475] width 84 height 24
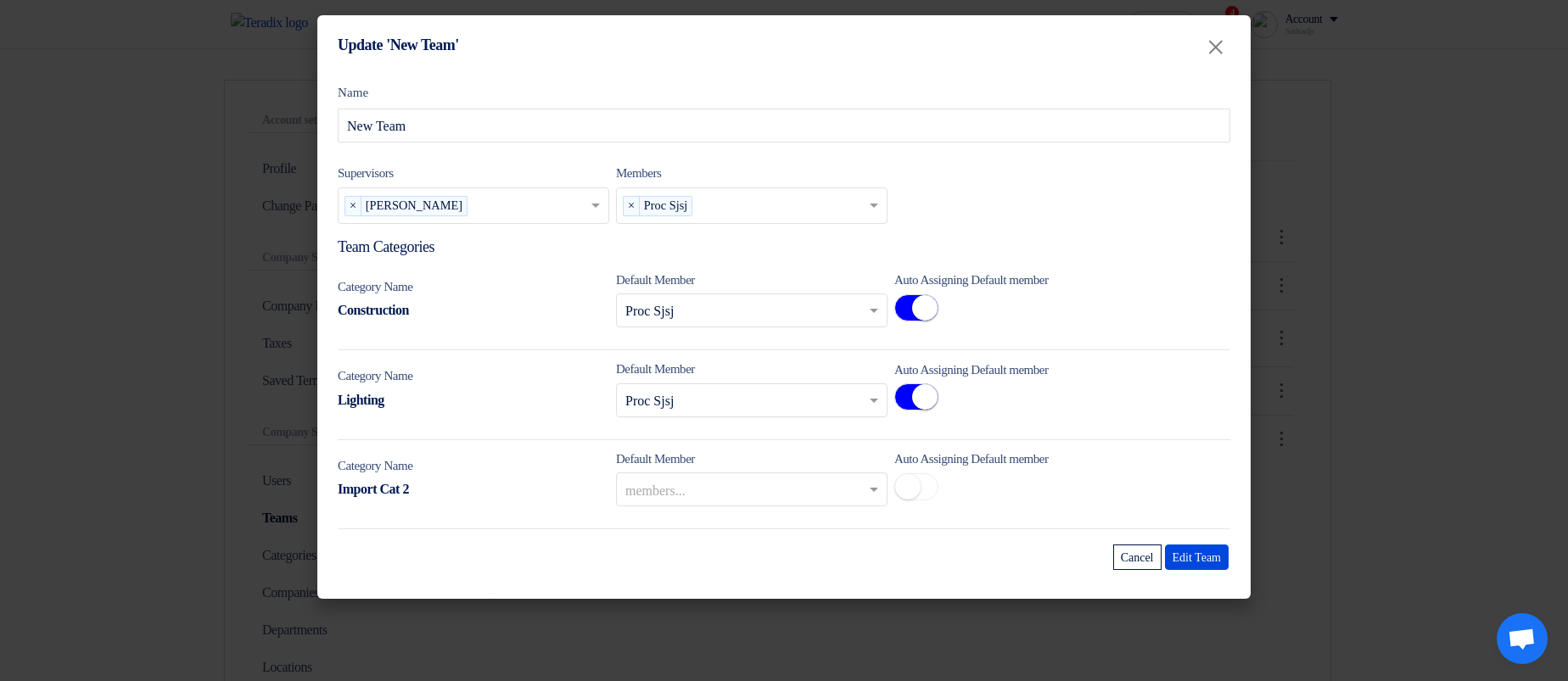
click at [1342, 401] on modal-container "Update 'New Team' × Name New Team Supervisors Supervisors... × Sadsadjs Askjd ×…" at bounding box center [784, 340] width 1568 height 681
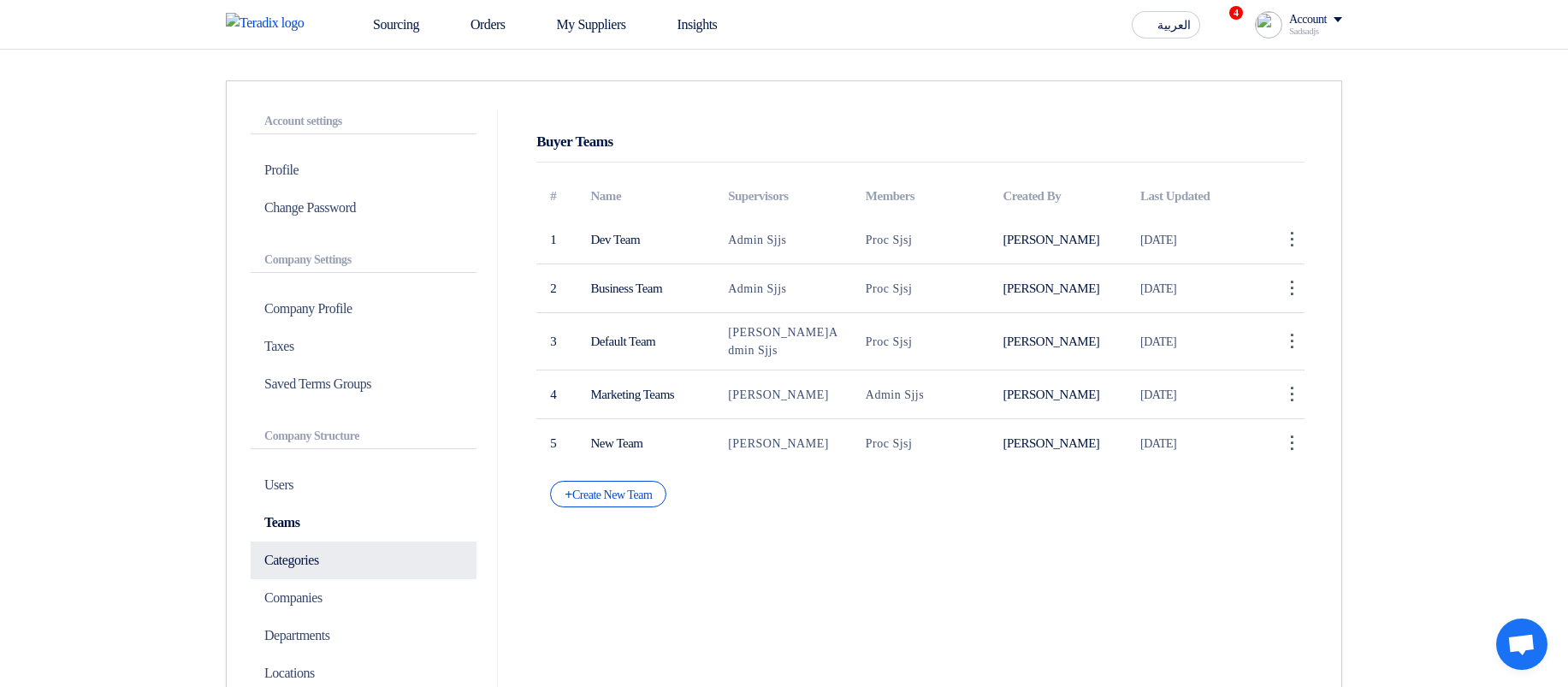
click at [373, 510] on p "Categories" at bounding box center [363, 560] width 225 height 37
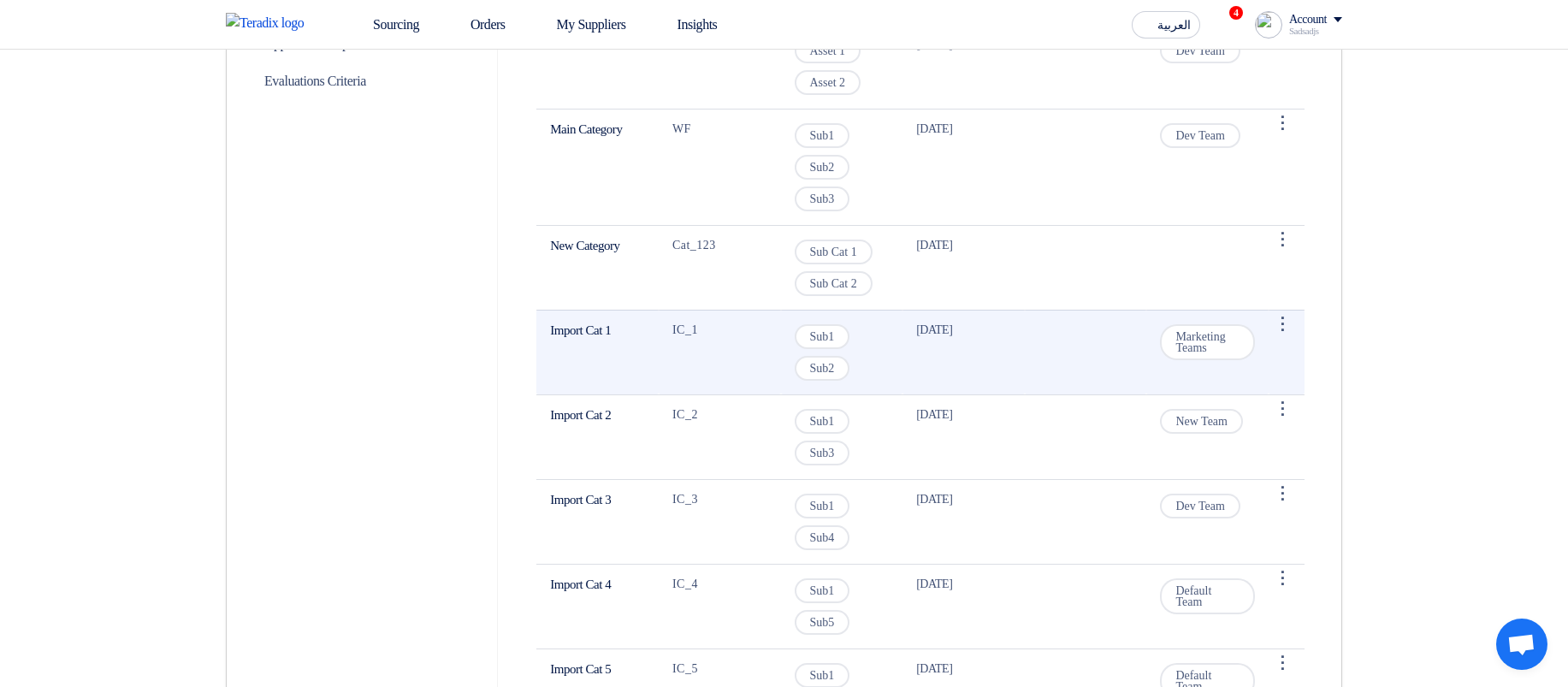
scroll to position [821, 0]
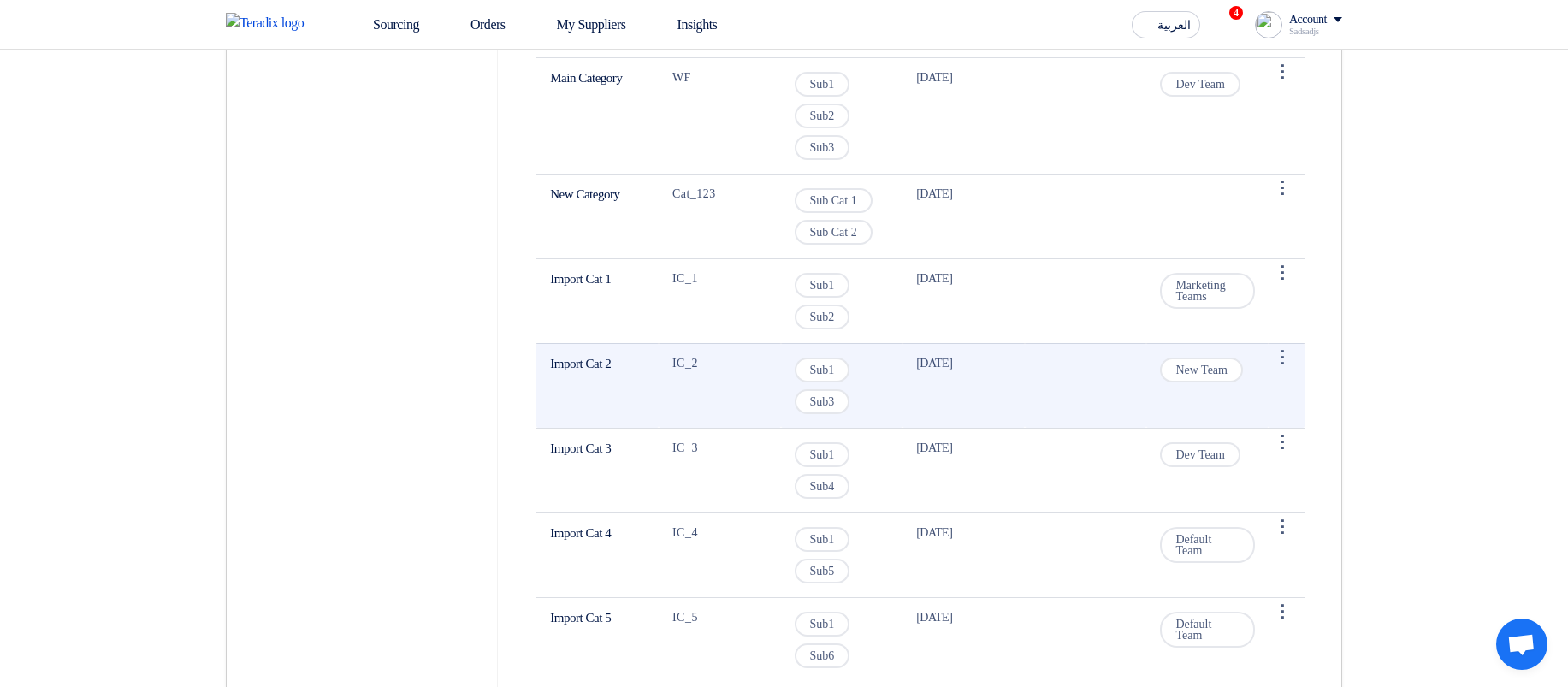
click at [919, 405] on td "30 Sep 2025" at bounding box center [964, 385] width 123 height 84
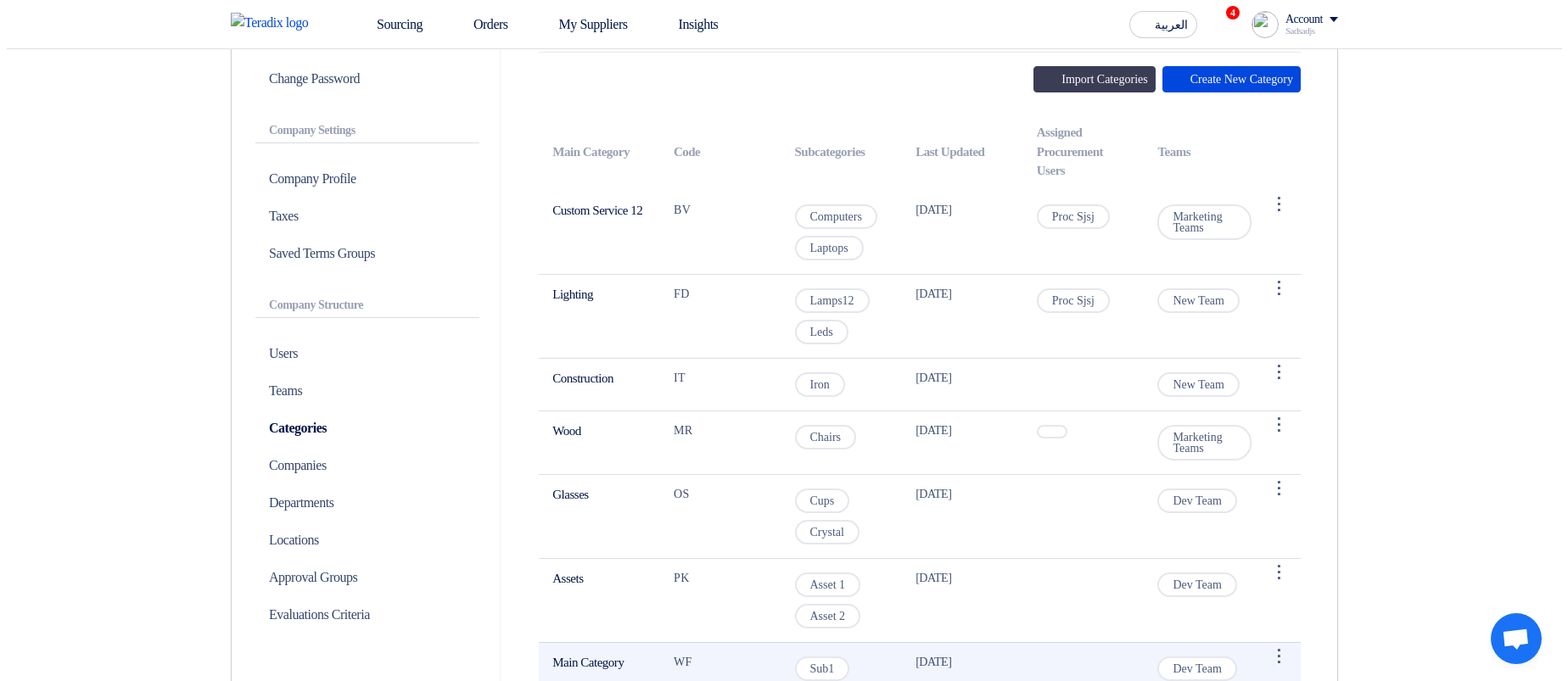
scroll to position [0, 0]
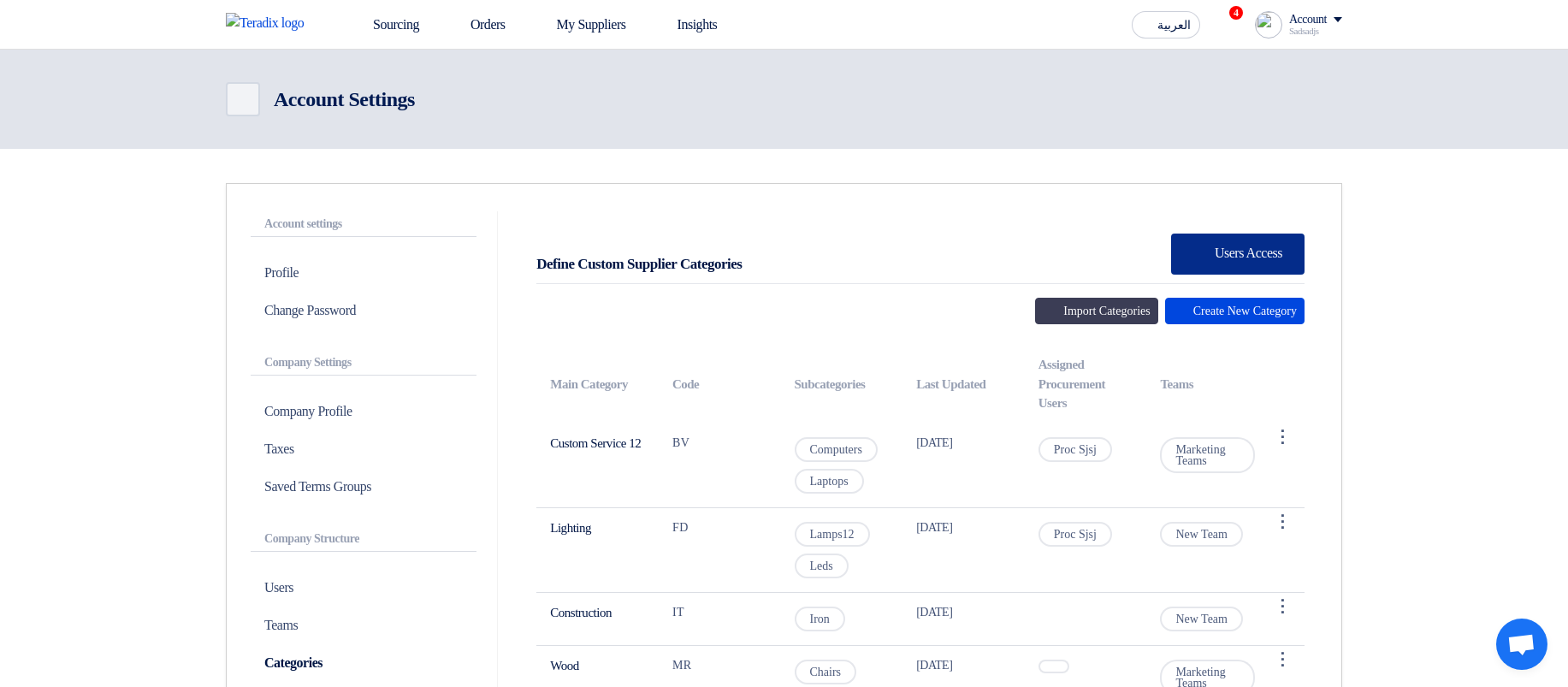
click at [1241, 242] on div "New Supplier Users Access" at bounding box center [1237, 253] width 133 height 41
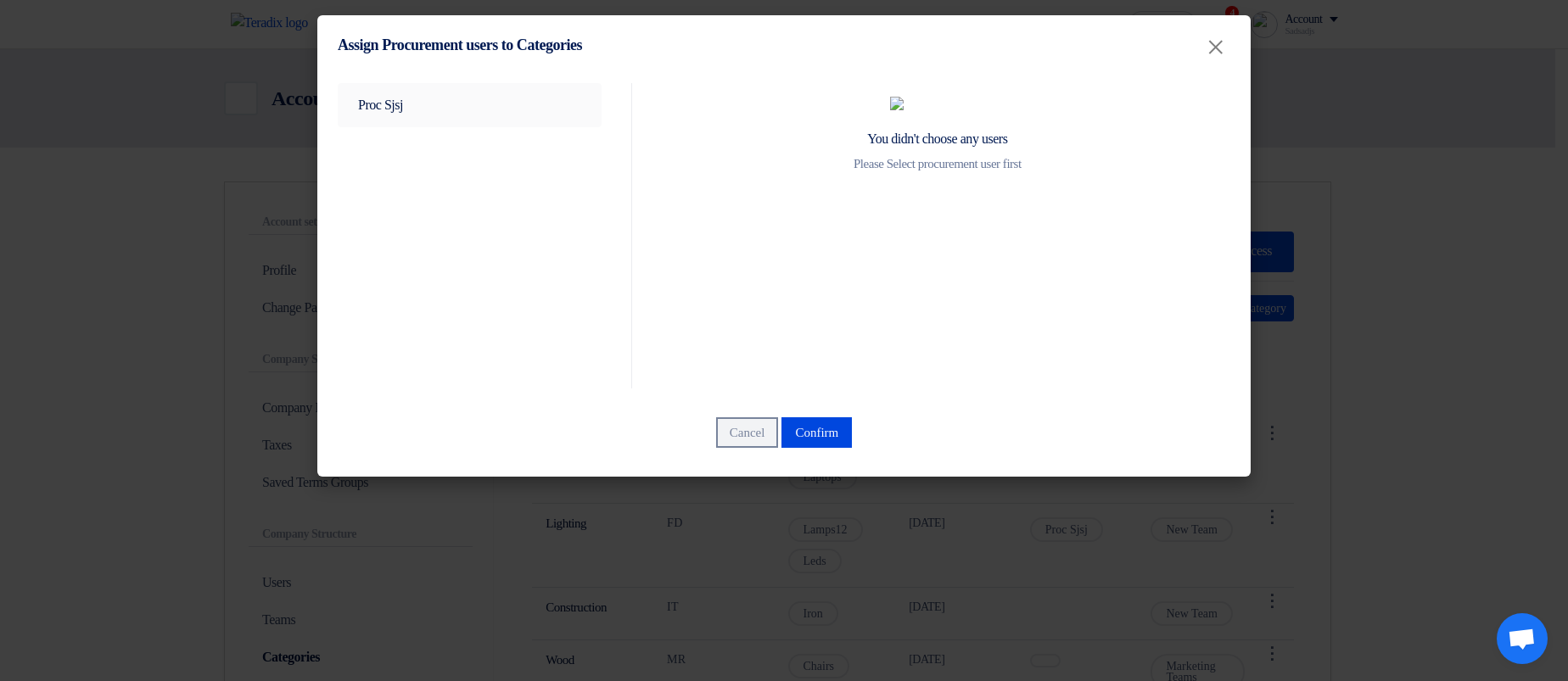
click at [424, 103] on link "Proc Sjsj" at bounding box center [470, 104] width 264 height 44
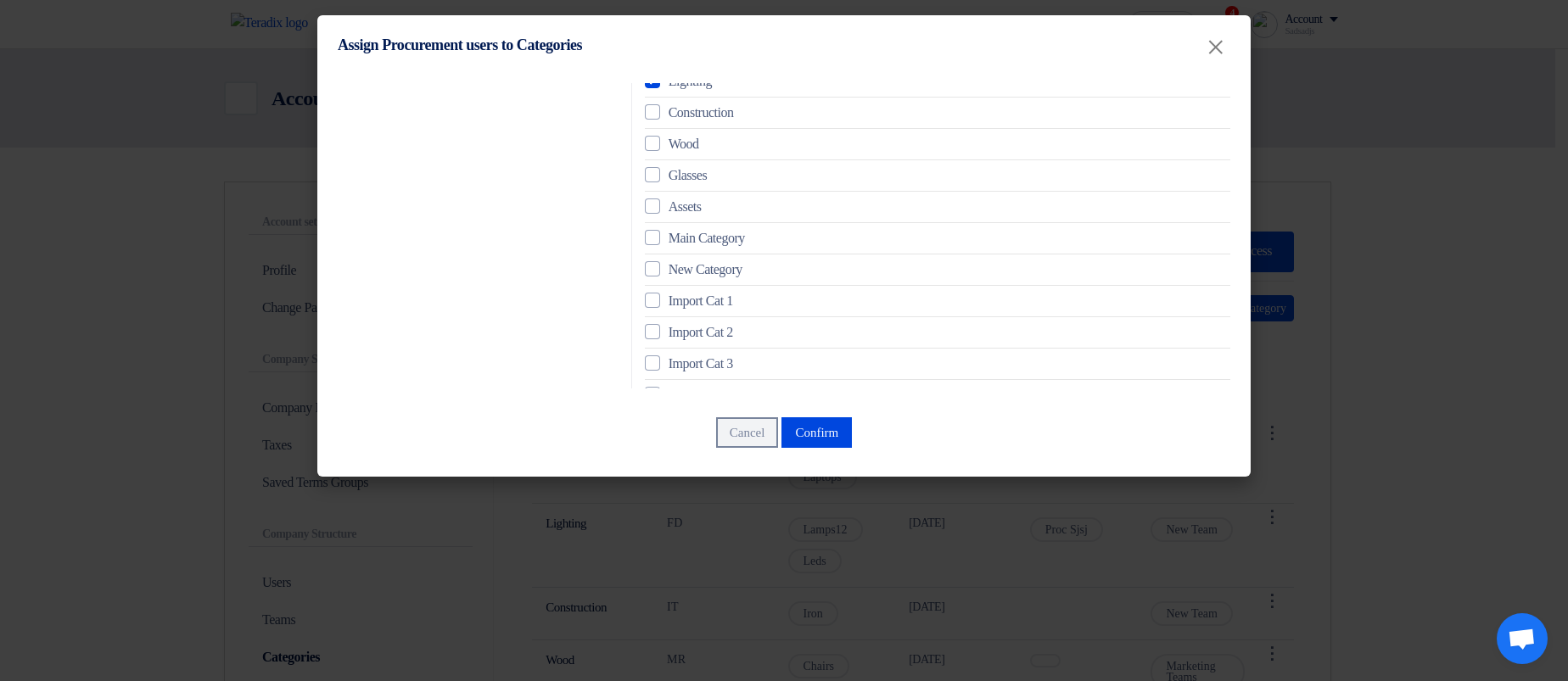
scroll to position [142, 0]
click at [1394, 244] on modal-container "Assign Procurement users to Categories × Proc Sjsj Select all Custom Service 12…" at bounding box center [784, 340] width 1568 height 681
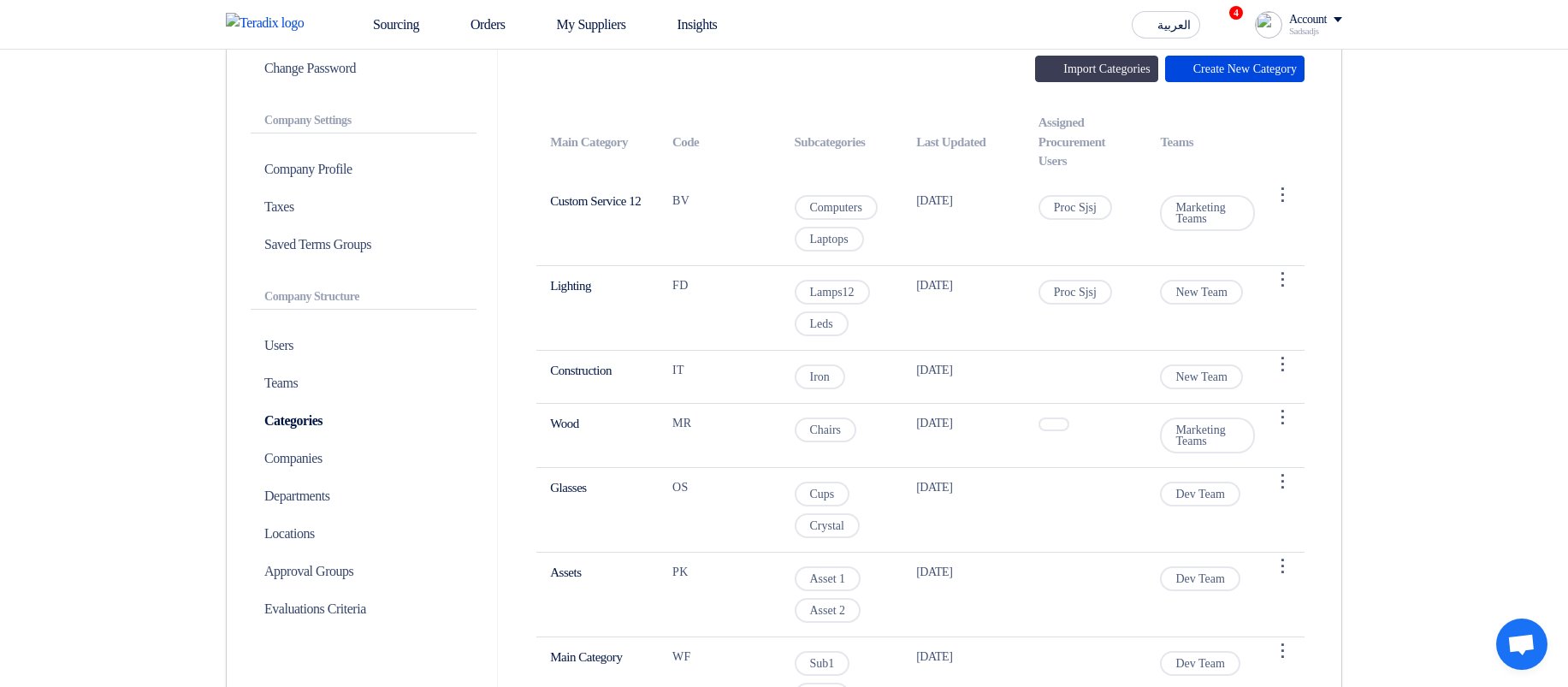
scroll to position [0, 0]
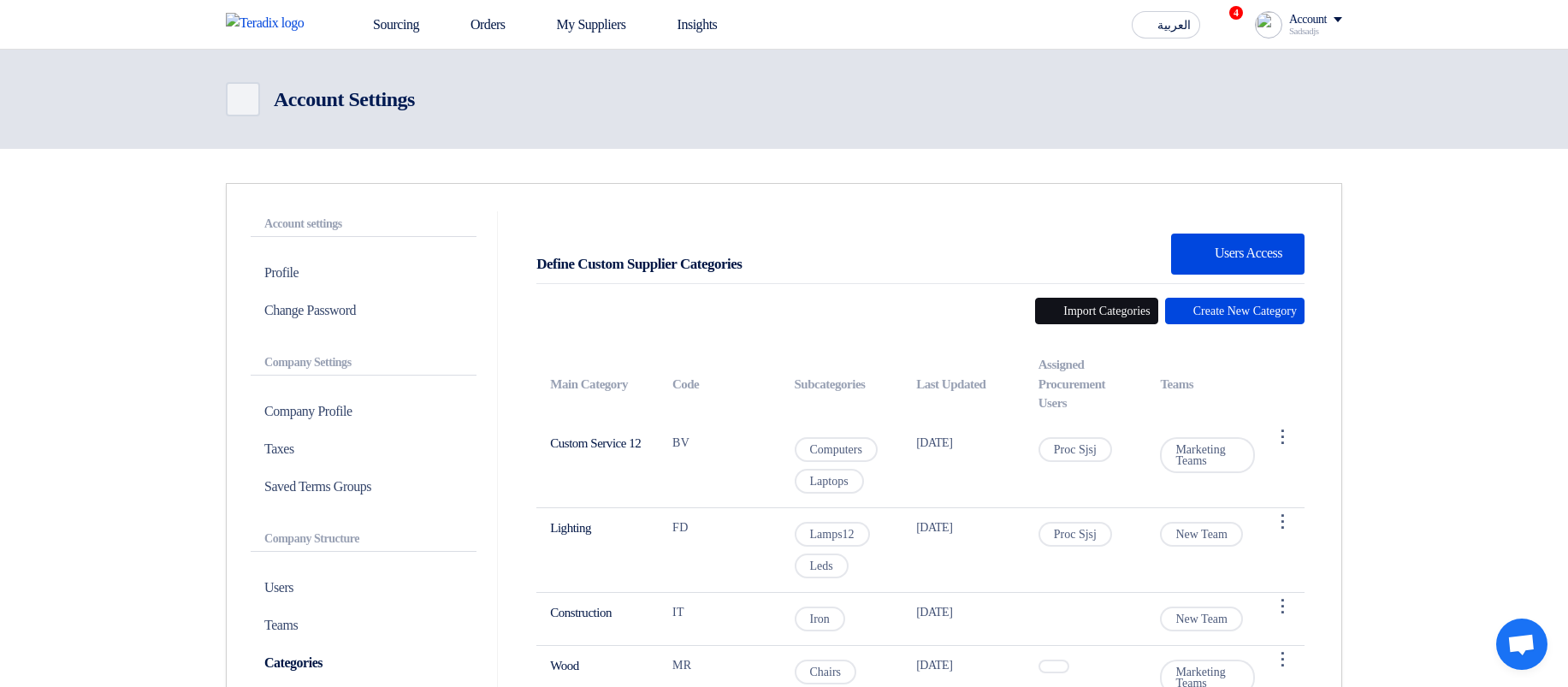
click at [1053, 306] on button "Import Categories" at bounding box center [1096, 311] width 123 height 26
click at [342, 24] on link "Sourcing" at bounding box center [384, 24] width 98 height 37
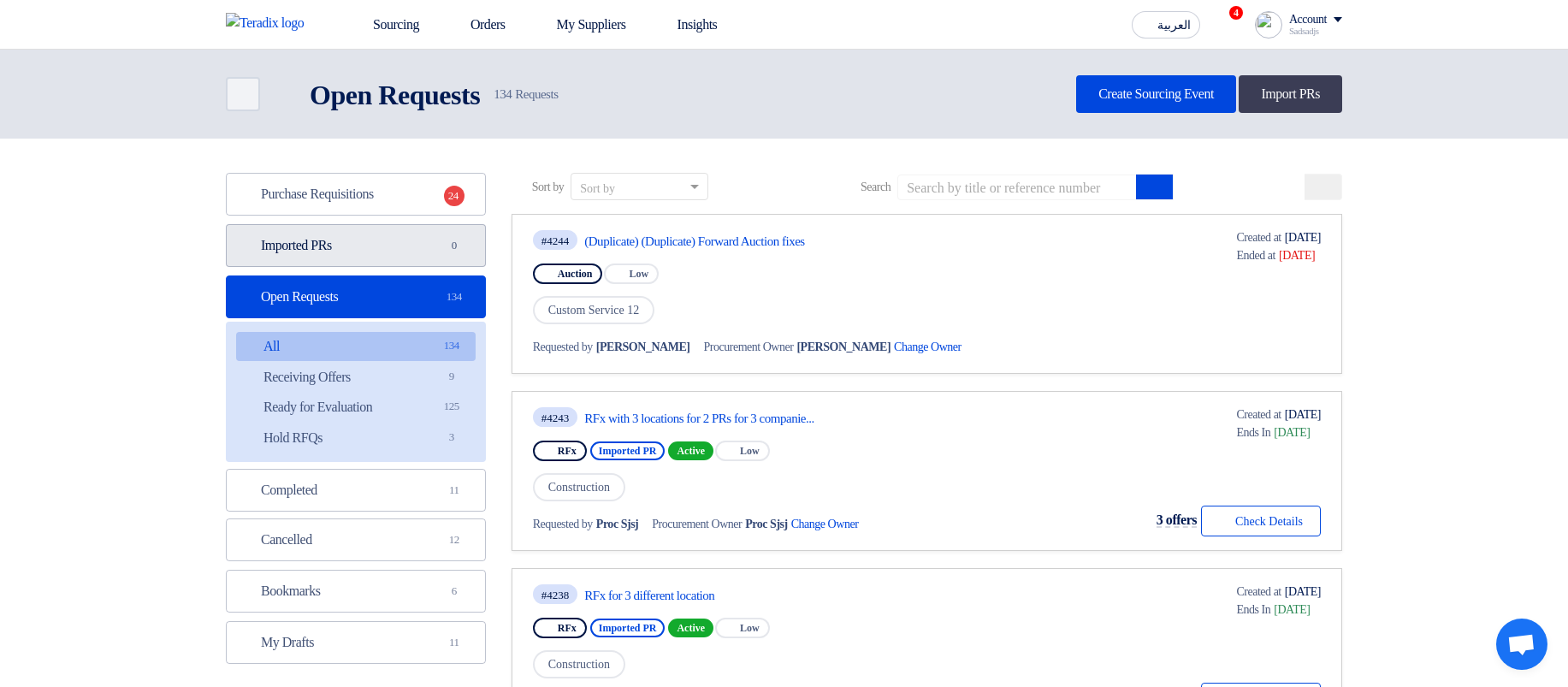
click at [366, 244] on link "Imported PRs Imported PRs 0" at bounding box center [355, 245] width 260 height 43
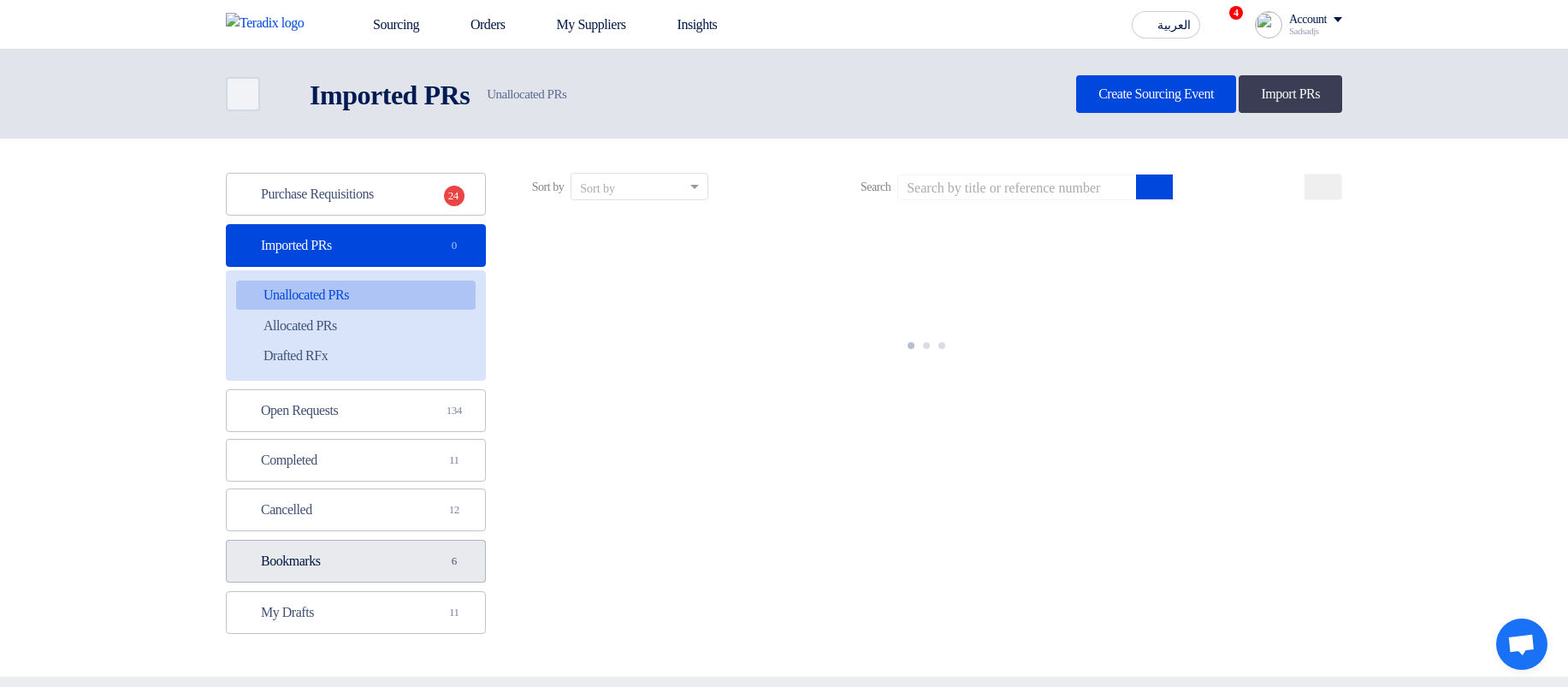
click at [379, 510] on link "Bookmarks Bookmarks 6" at bounding box center [355, 561] width 260 height 43
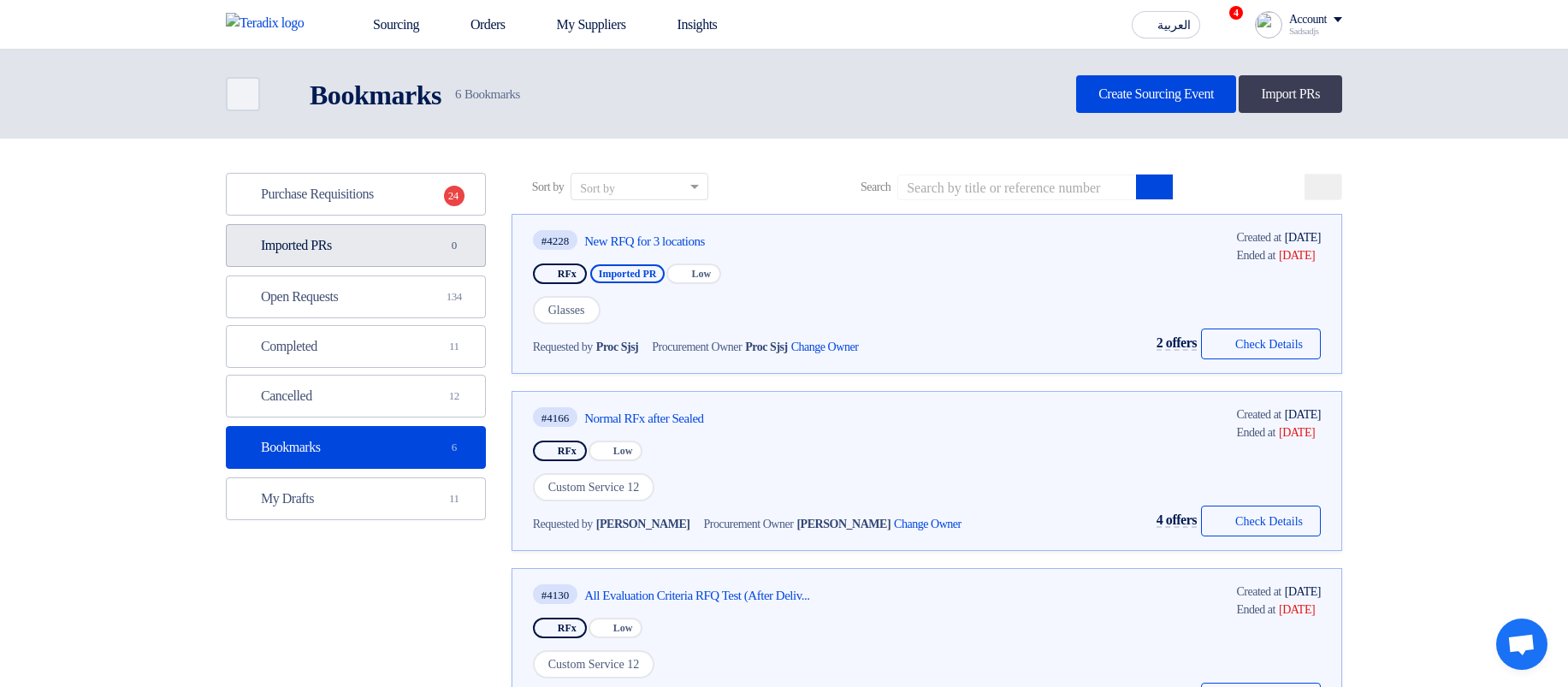
click at [381, 234] on link "Imported PRs Imported PRs 0" at bounding box center [355, 245] width 260 height 43
